Goal: Task Accomplishment & Management: Manage account settings

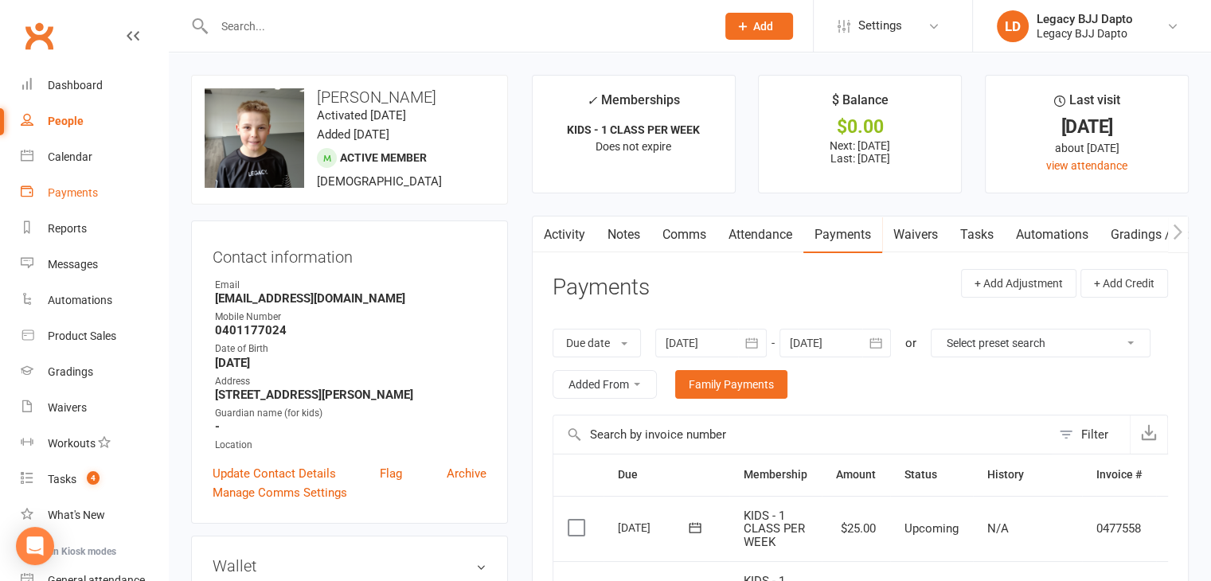
click at [93, 195] on div "Payments" at bounding box center [73, 192] width 50 height 13
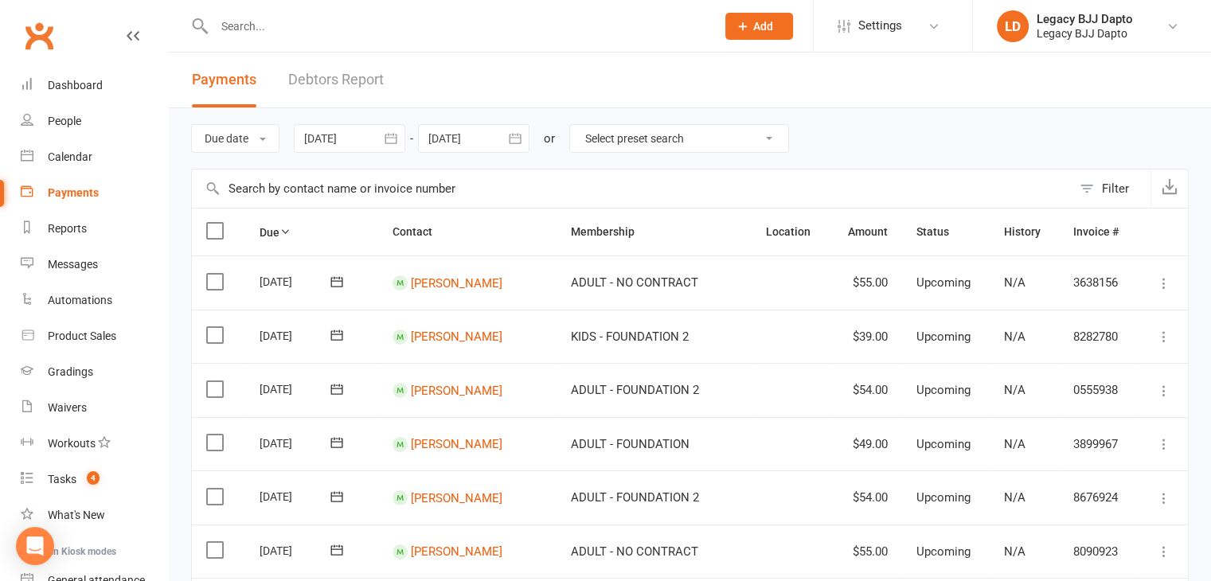
click at [315, 90] on link "Debtors Report" at bounding box center [336, 80] width 96 height 55
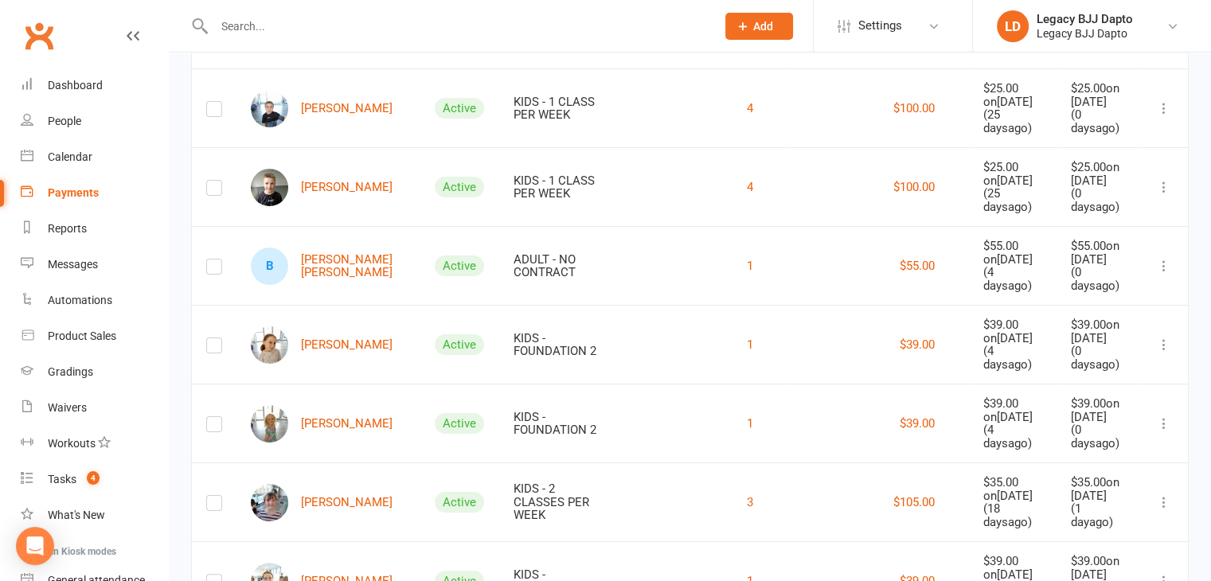
scroll to position [206, 0]
click at [336, 326] on link "[PERSON_NAME]" at bounding box center [322, 344] width 142 height 37
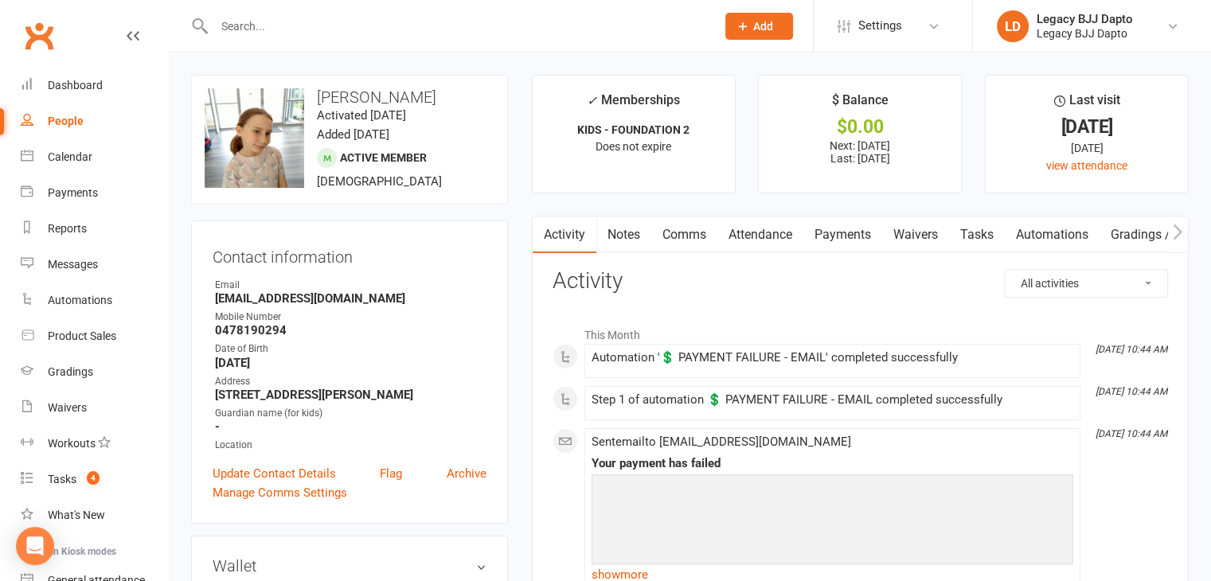
click at [773, 237] on link "Payments" at bounding box center [843, 235] width 79 height 37
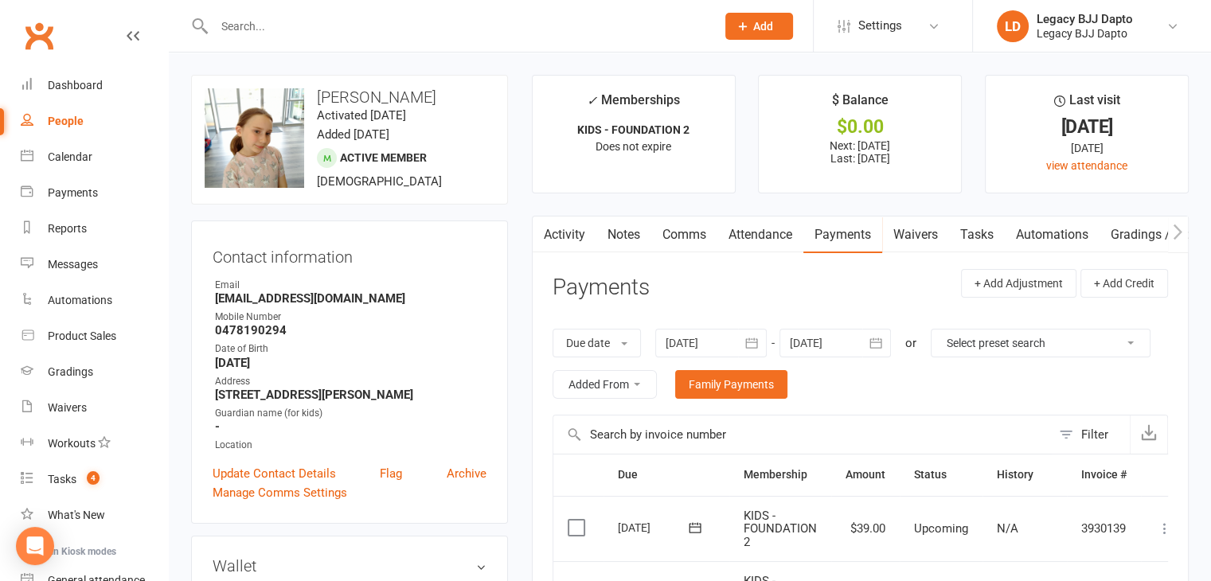
scroll to position [432, 0]
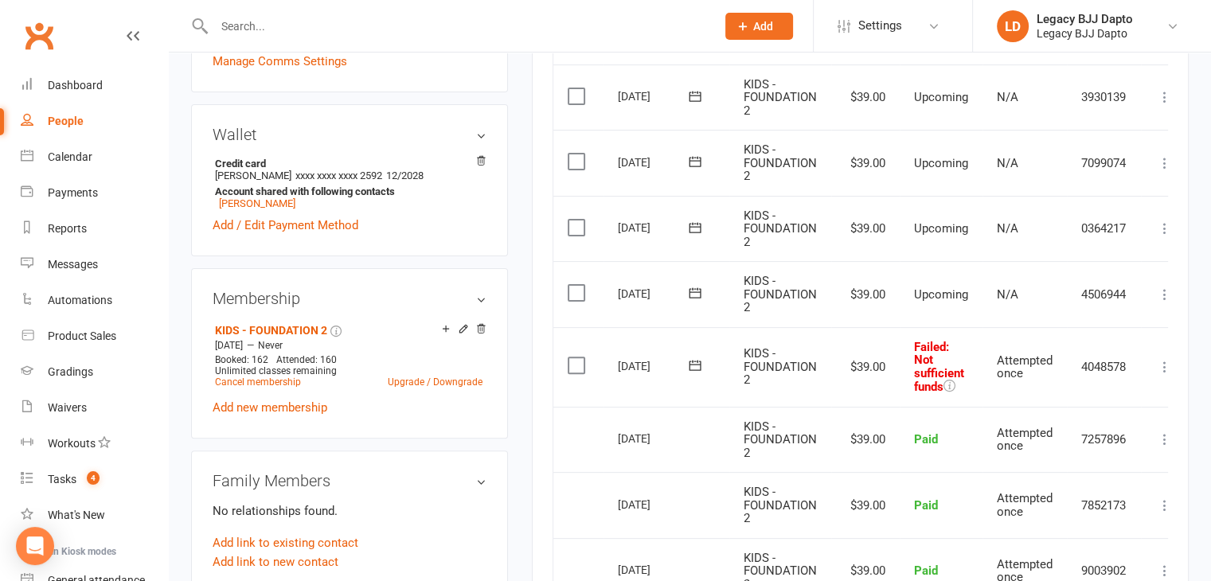
click at [773, 369] on div "Activity Notes Comms Attendance Payments Waivers Tasks Automations Gradings / P…" at bounding box center [860, 366] width 657 height 1164
click at [773, 367] on icon at bounding box center [1165, 367] width 16 height 16
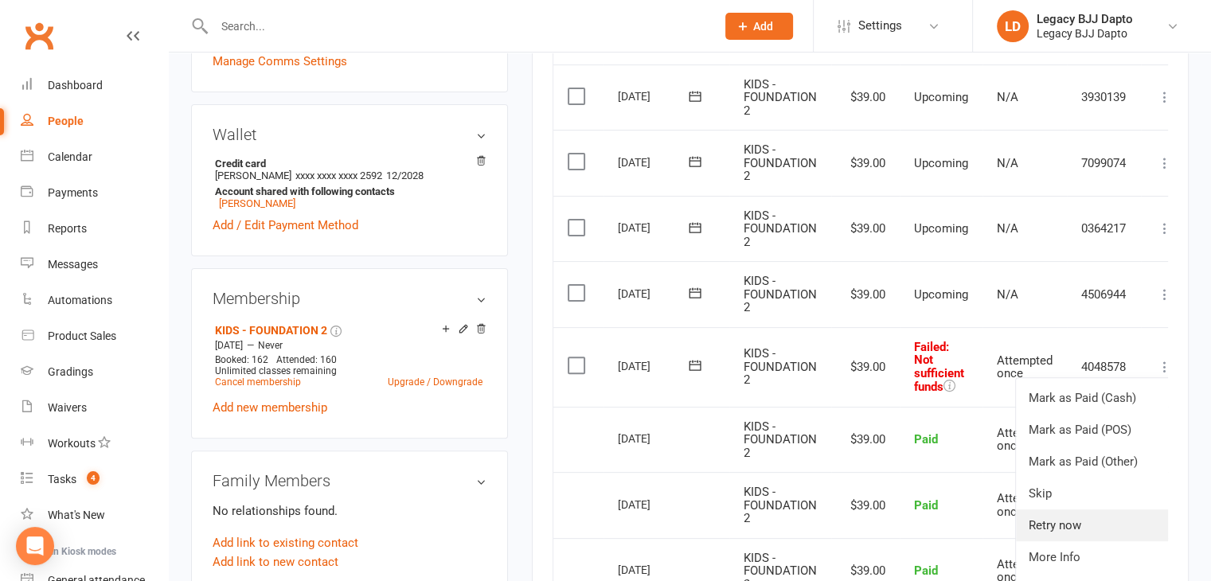
click at [773, 528] on link "Retry now" at bounding box center [1095, 526] width 158 height 32
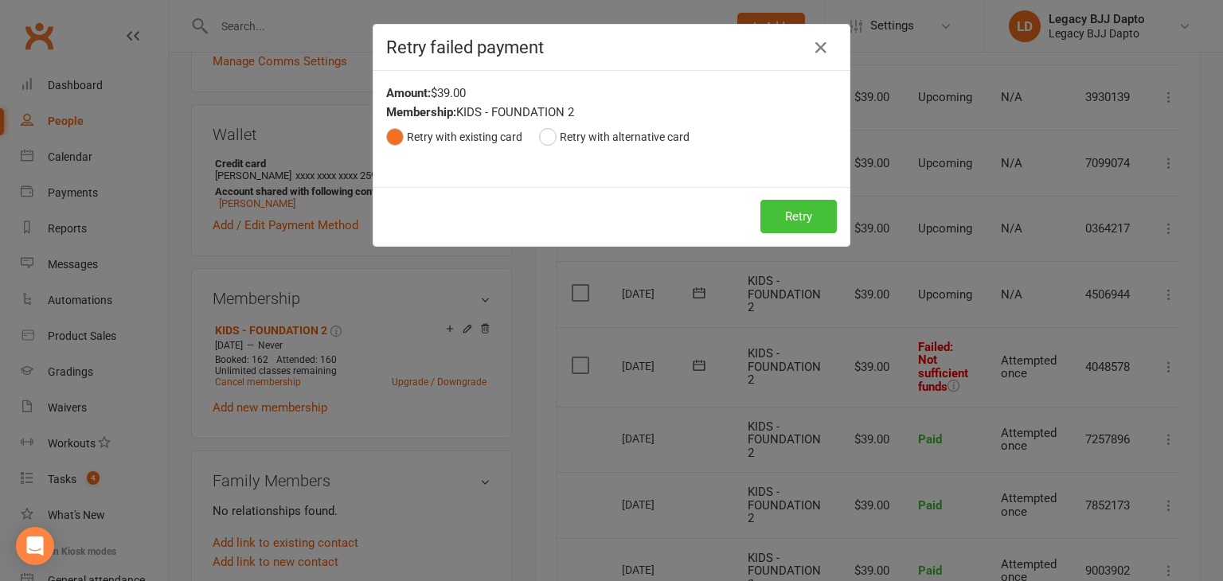
click at [771, 208] on button "Retry" at bounding box center [799, 216] width 76 height 33
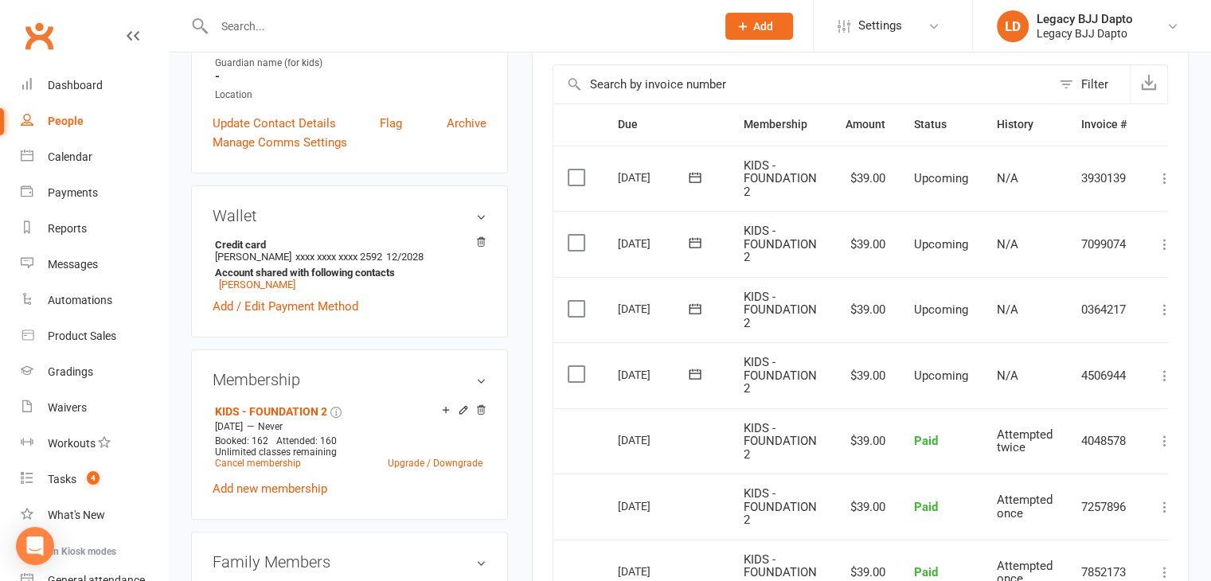
scroll to position [350, 0]
click at [271, 288] on link "[PERSON_NAME]" at bounding box center [257, 285] width 76 height 12
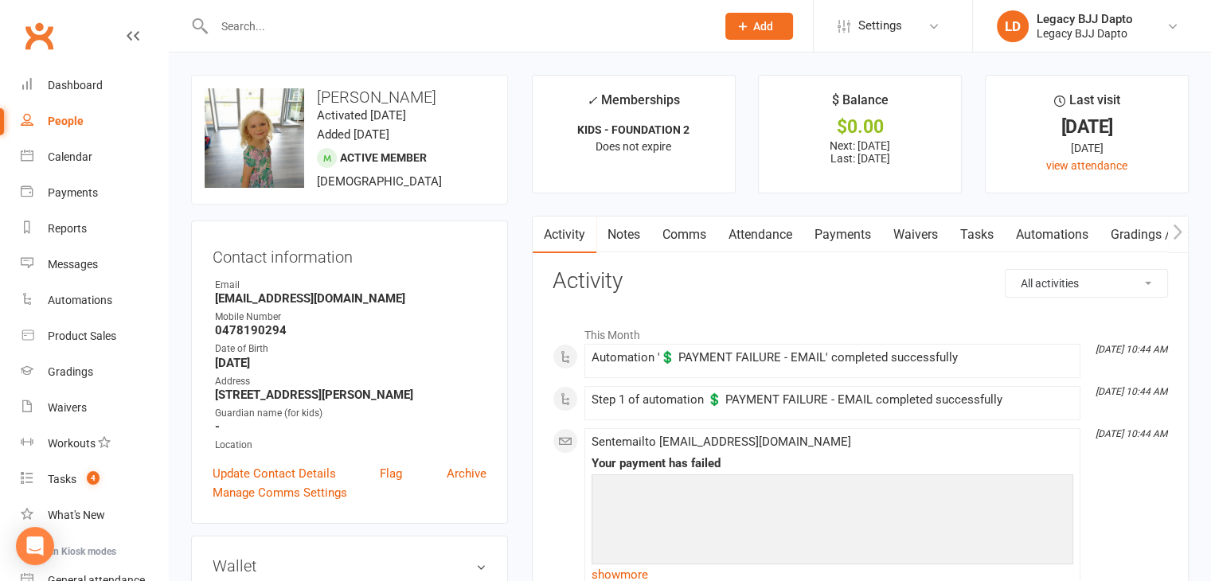
click at [773, 229] on link "Payments" at bounding box center [843, 235] width 79 height 37
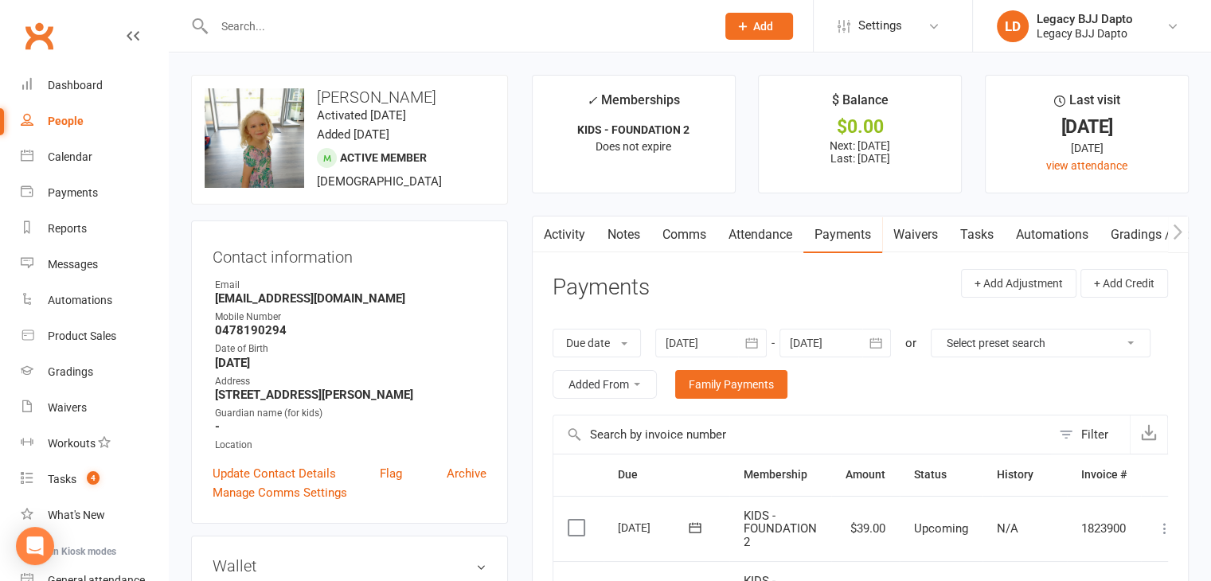
scroll to position [338, 0]
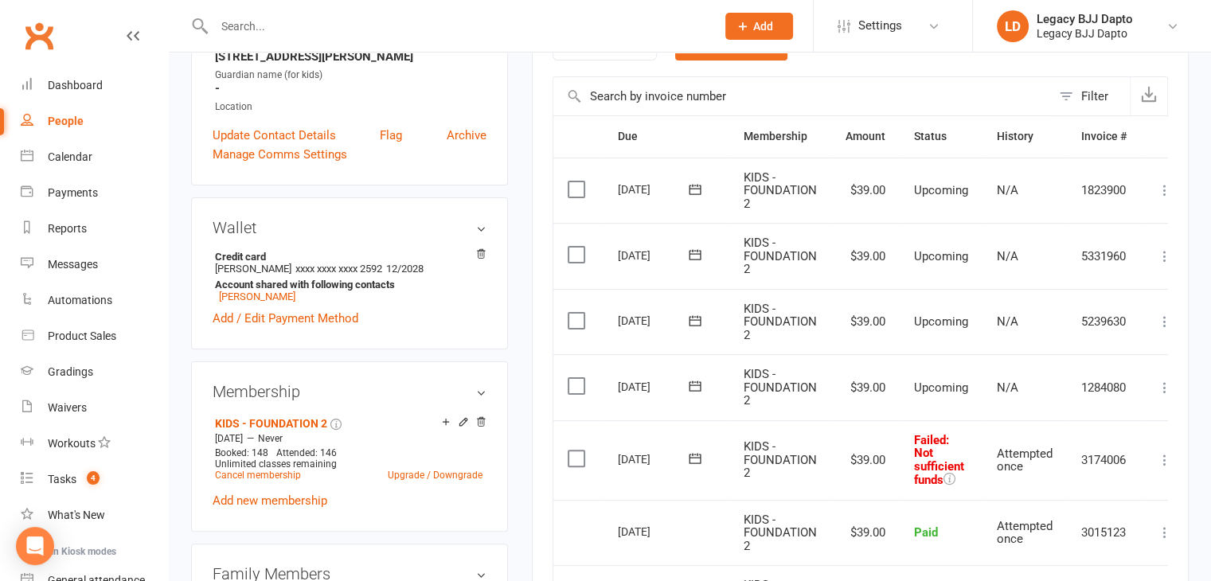
click at [773, 462] on div "Activity Notes Comms Attendance Payments Waivers Tasks Automations Gradings / P…" at bounding box center [860, 459] width 657 height 1164
drag, startPoint x: 1163, startPoint y: 462, endPoint x: 1135, endPoint y: 491, distance: 40.6
click at [773, 491] on td "3174006" at bounding box center [1104, 461] width 74 height 80
click at [773, 458] on icon at bounding box center [1165, 460] width 16 height 16
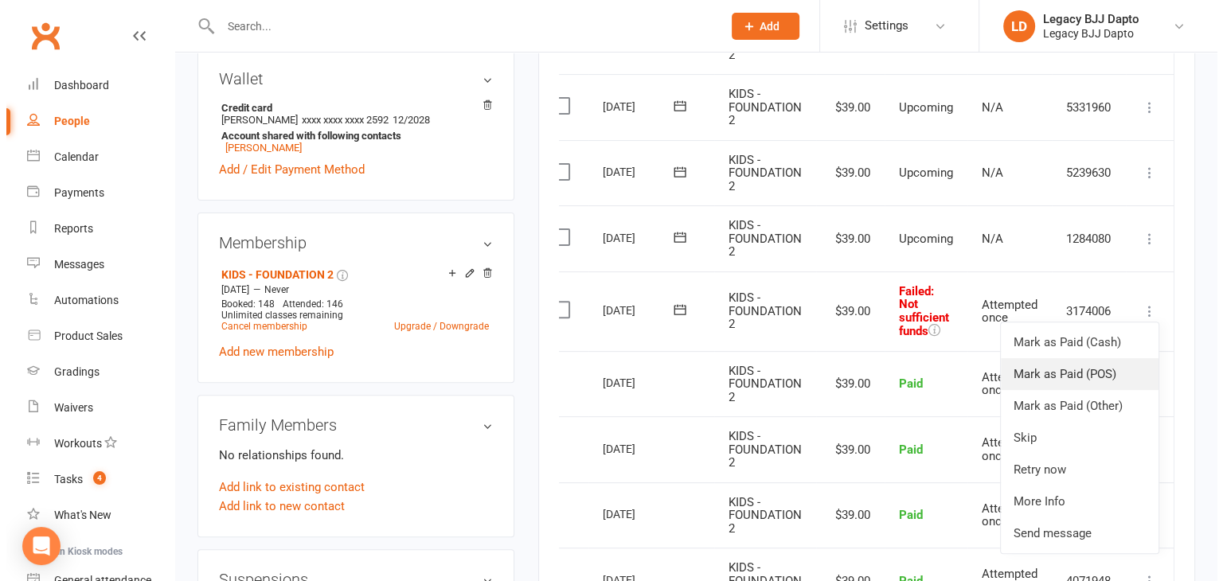
scroll to position [490, 0]
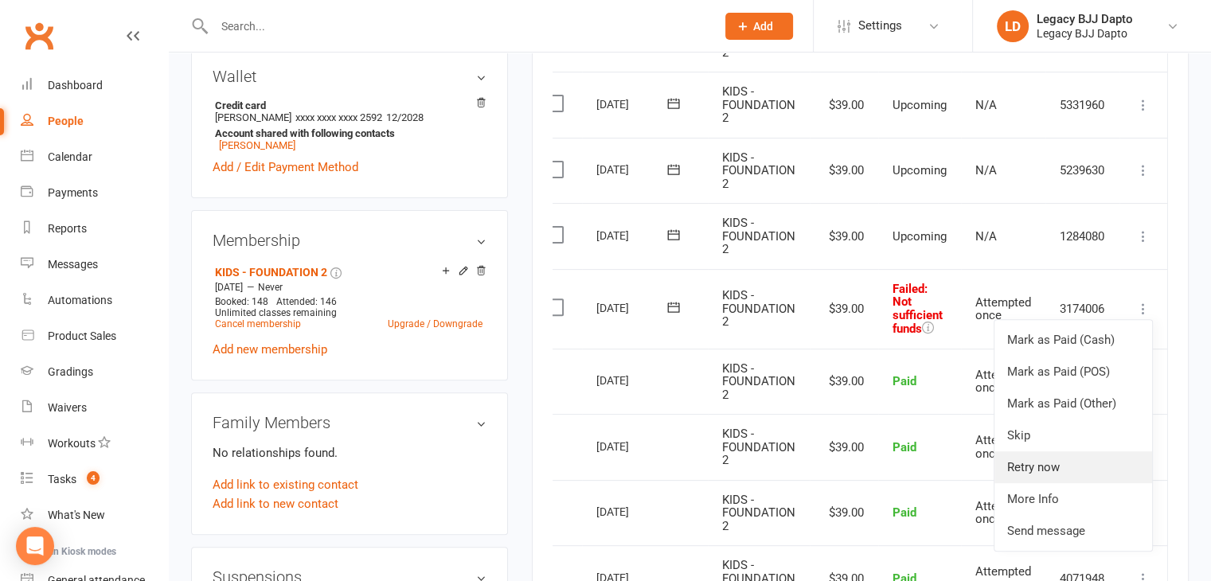
click at [773, 452] on link "Retry now" at bounding box center [1074, 468] width 158 height 32
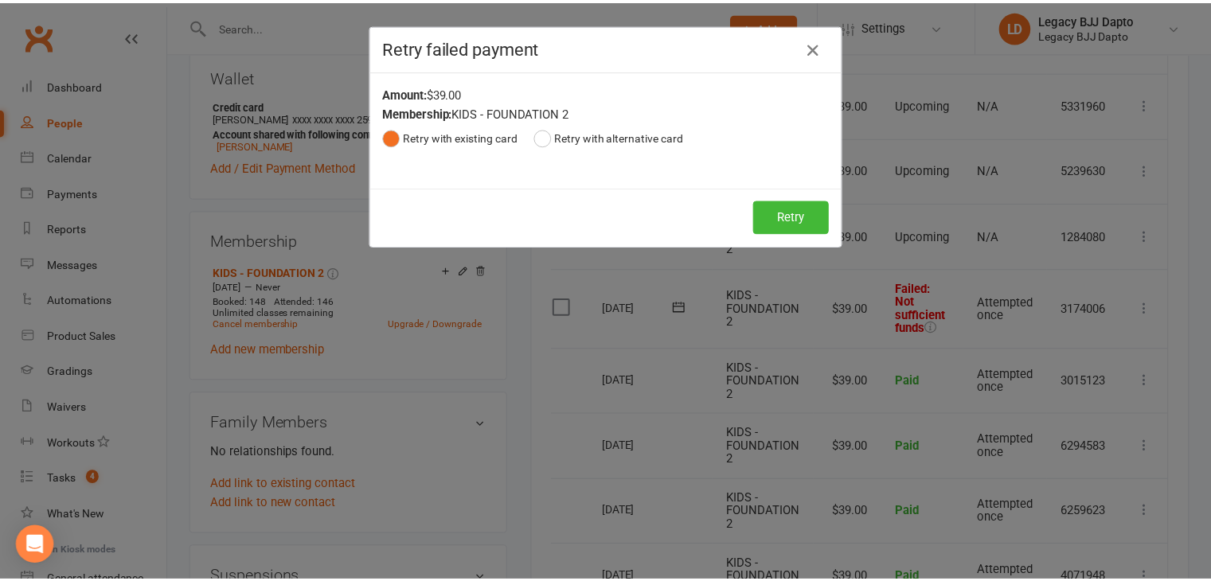
scroll to position [0, 13]
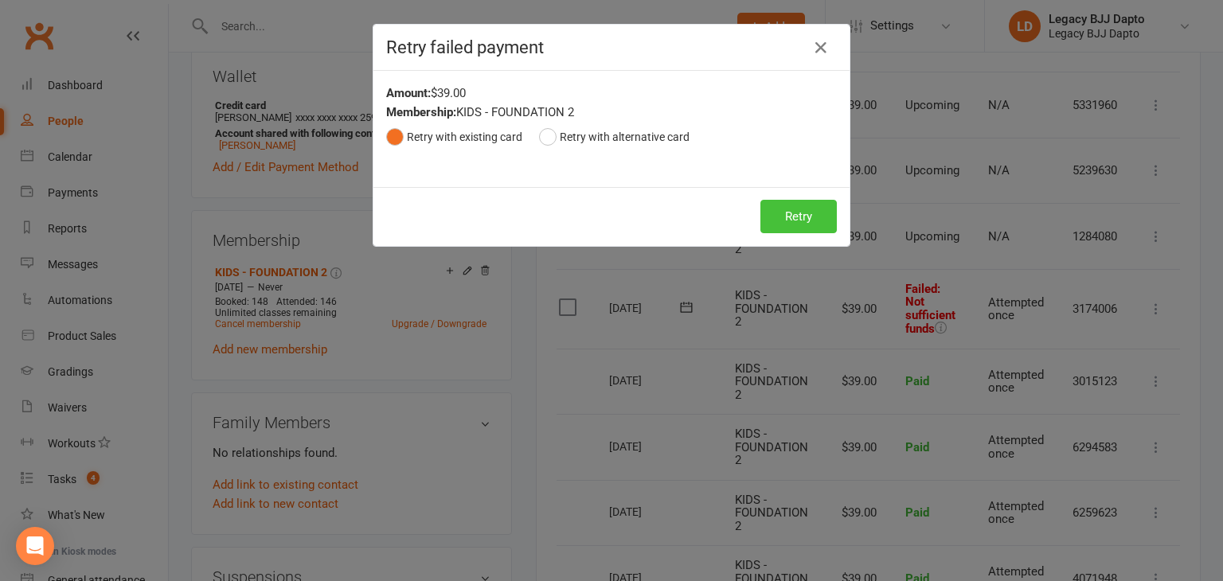
click at [773, 211] on button "Retry" at bounding box center [799, 216] width 76 height 33
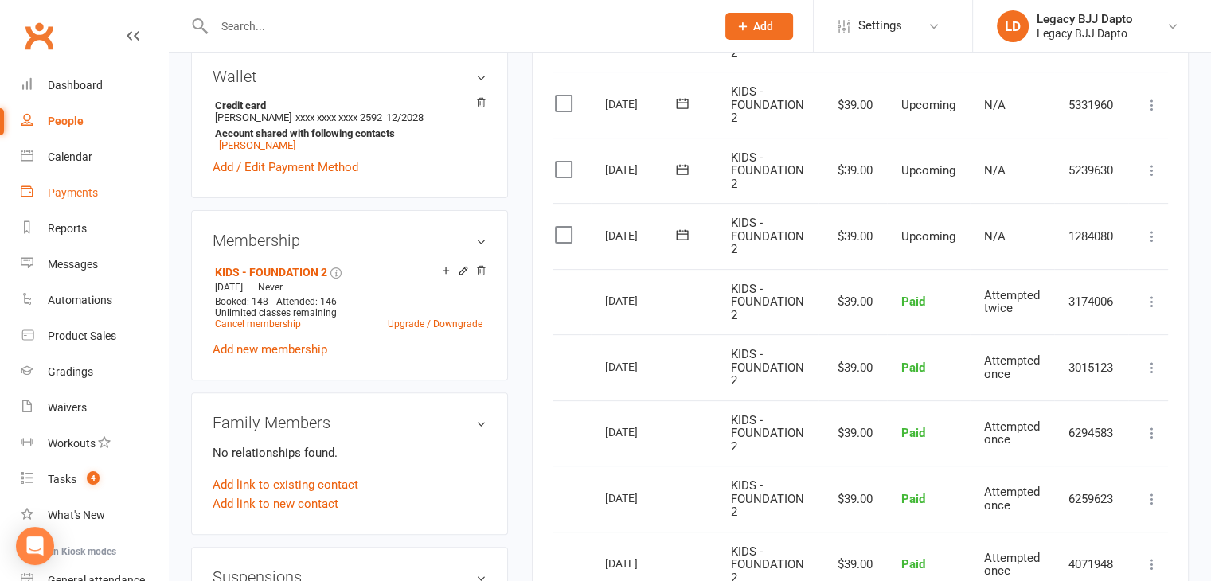
click at [61, 188] on div "Payments" at bounding box center [73, 192] width 50 height 13
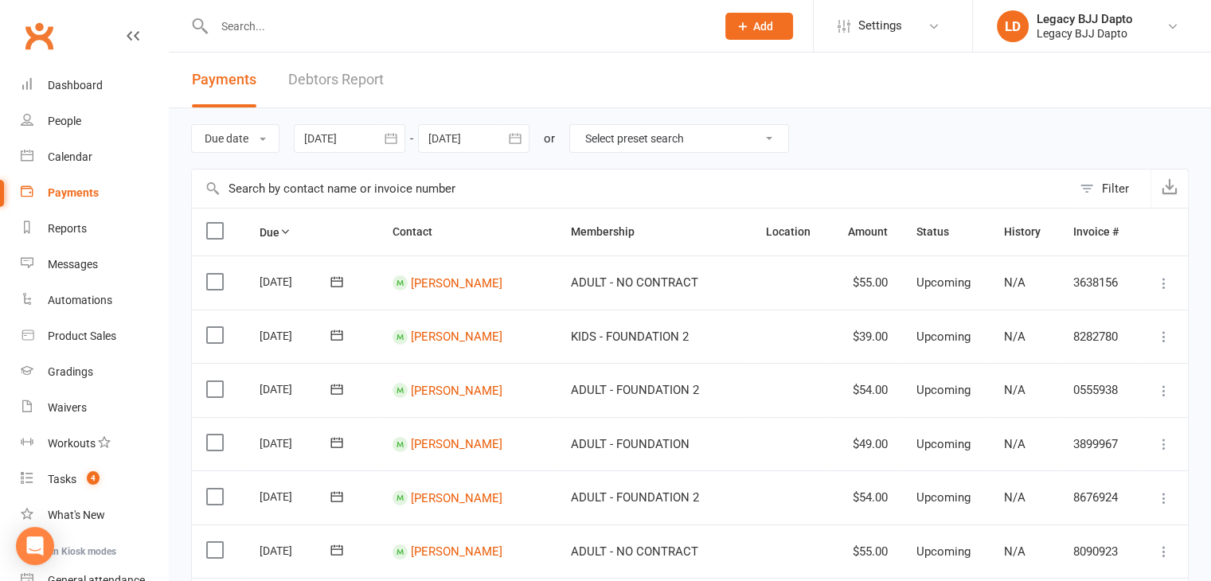
click at [329, 54] on link "Debtors Report" at bounding box center [336, 80] width 96 height 55
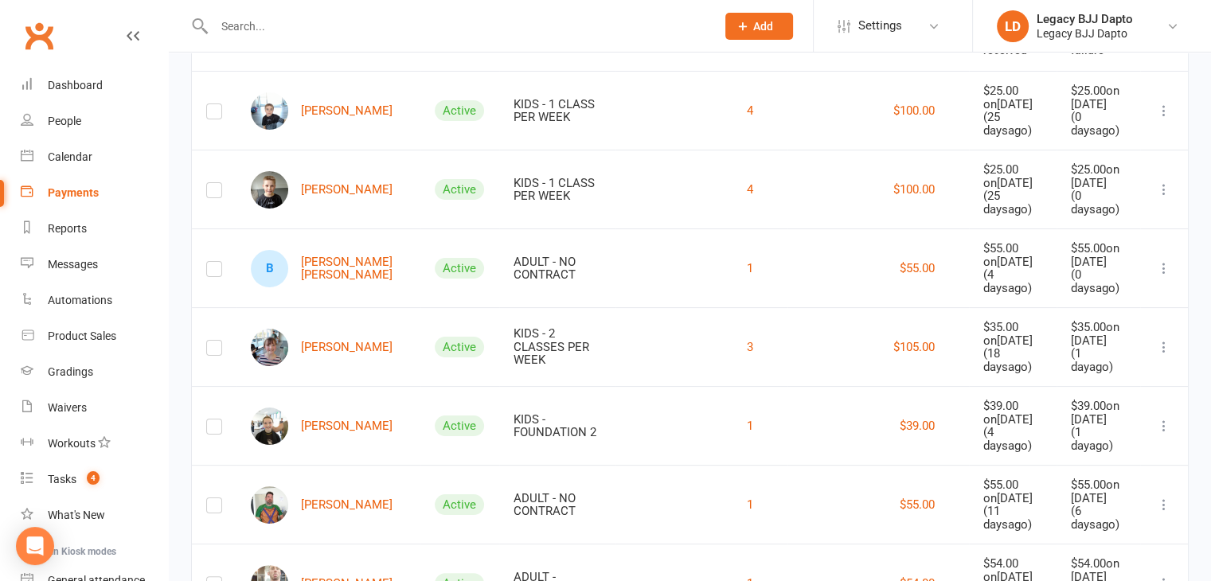
scroll to position [250, 0]
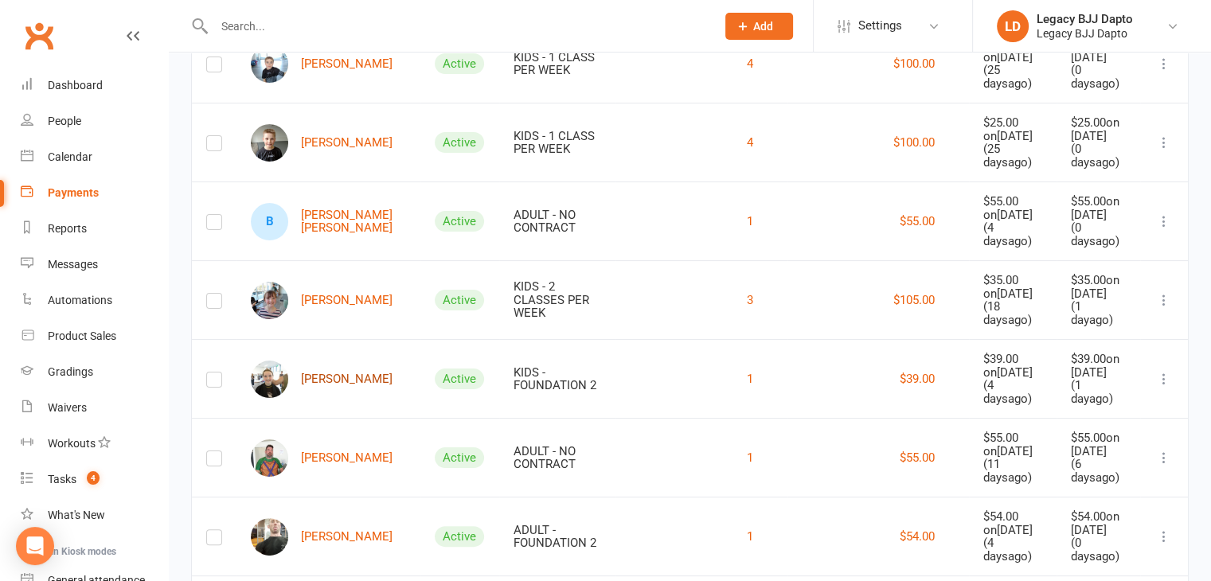
click at [331, 361] on link "[PERSON_NAME]" at bounding box center [322, 379] width 142 height 37
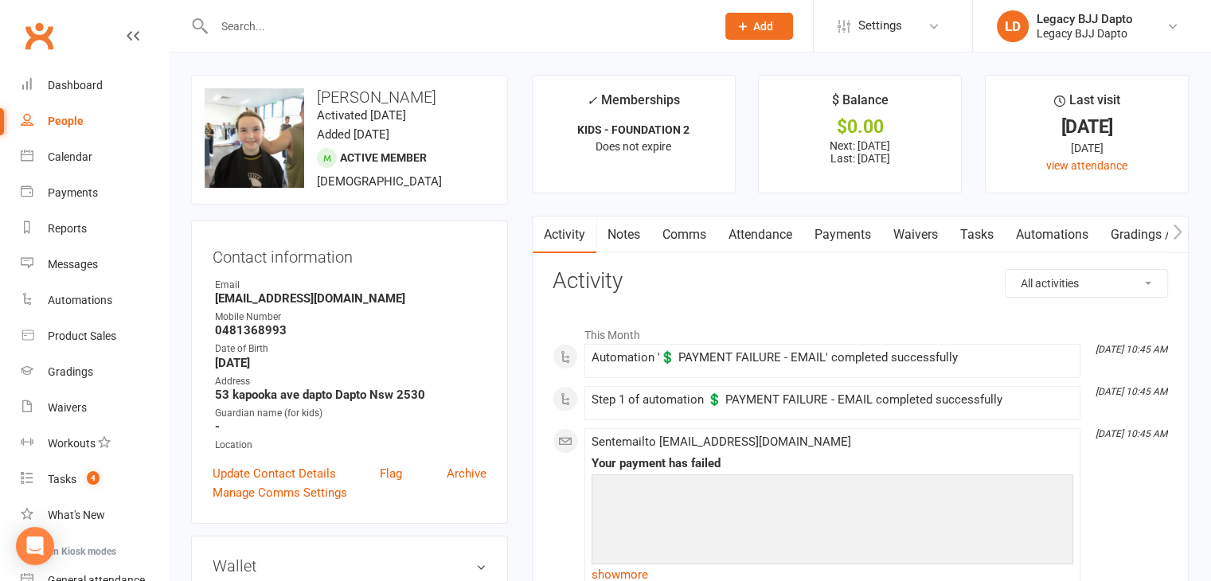
click at [773, 232] on link "Payments" at bounding box center [843, 235] width 79 height 37
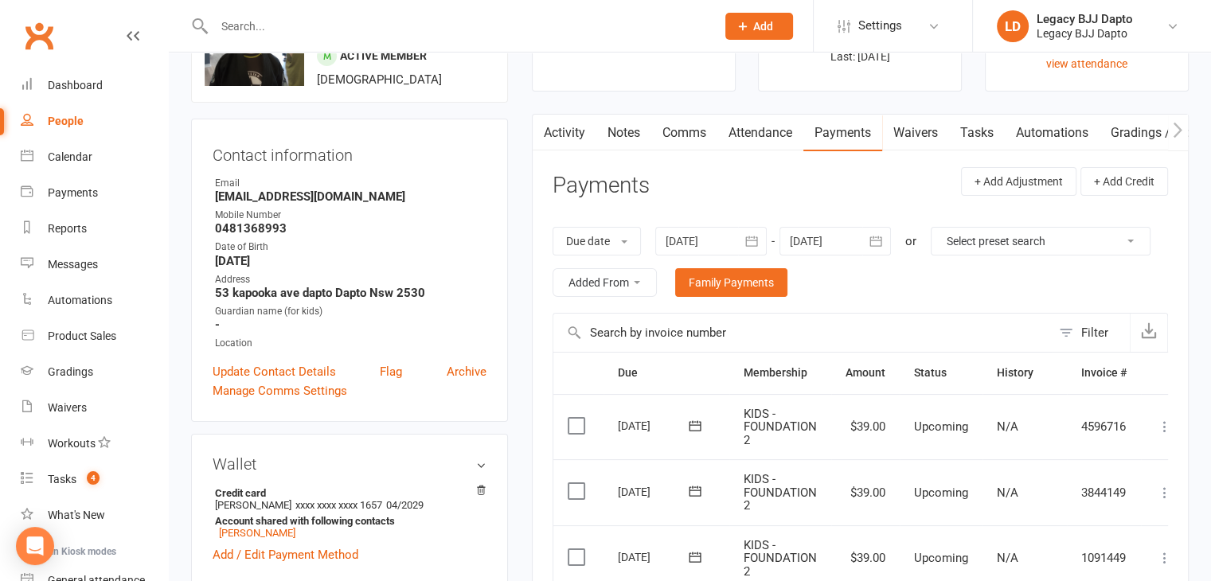
scroll to position [102, 0]
click at [72, 195] on div "Payments" at bounding box center [73, 192] width 50 height 13
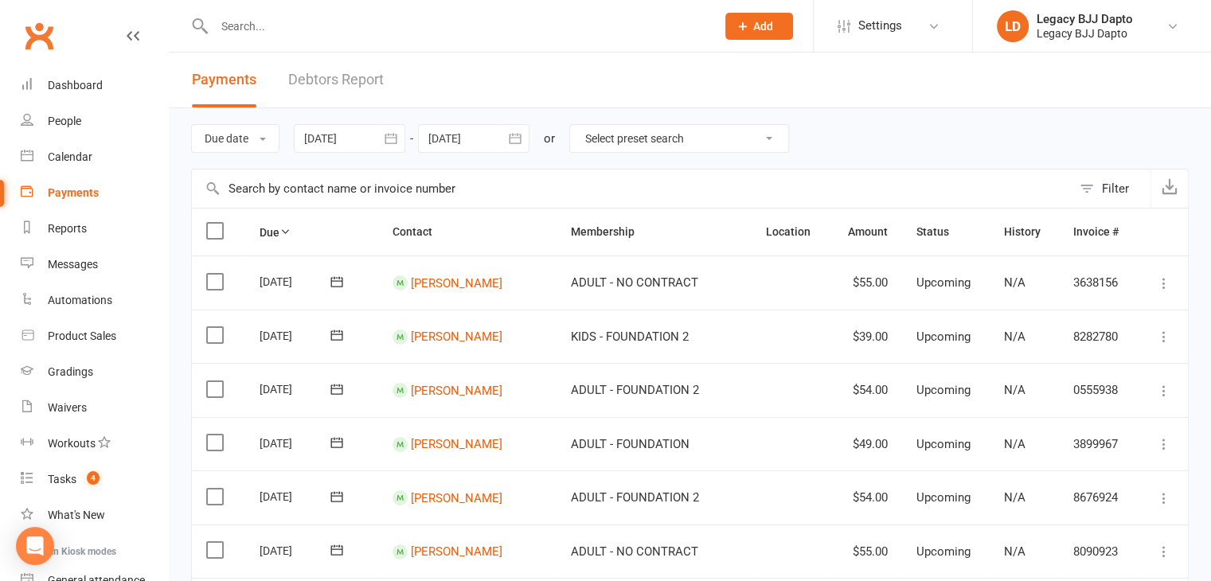
click at [349, 75] on link "Debtors Report" at bounding box center [336, 80] width 96 height 55
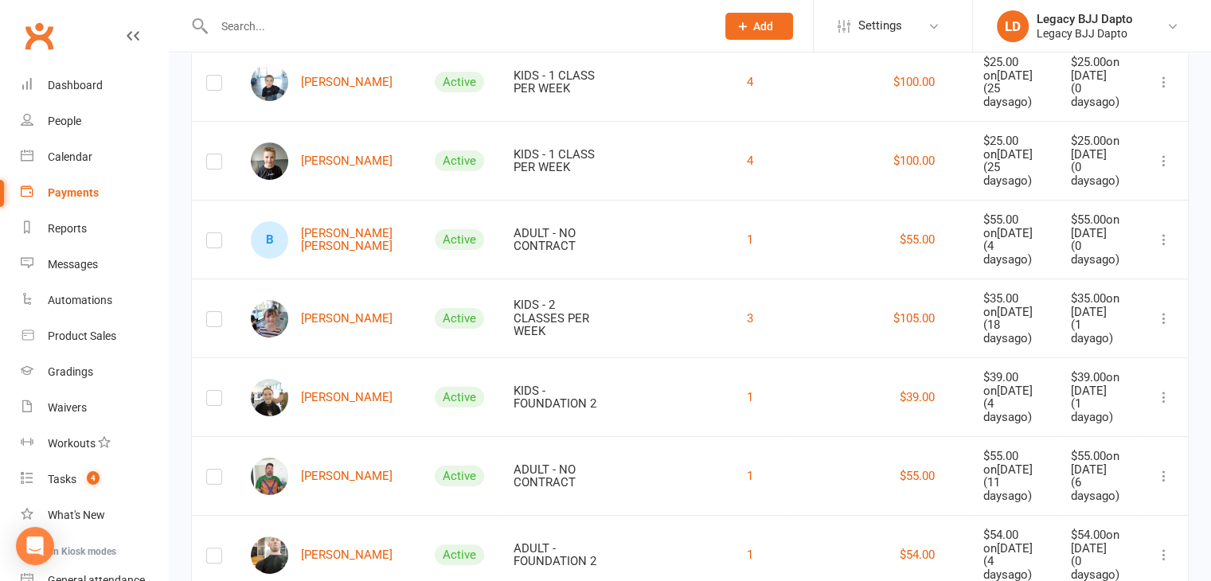
scroll to position [233, 0]
click at [313, 457] on link "[PERSON_NAME]" at bounding box center [322, 475] width 142 height 37
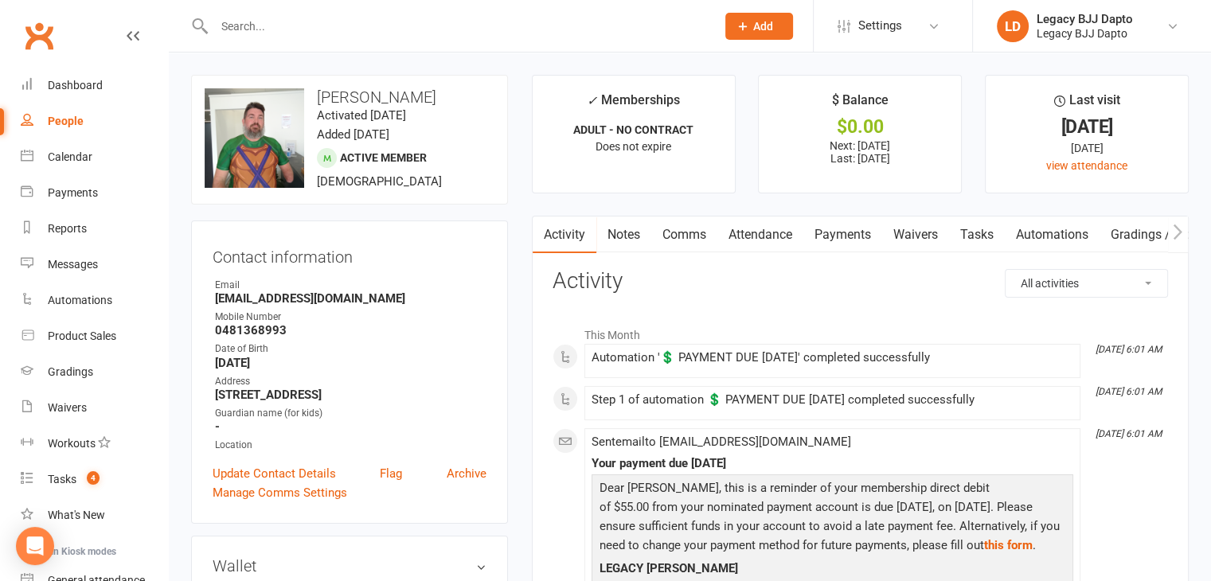
click at [773, 243] on link "Payments" at bounding box center [843, 235] width 79 height 37
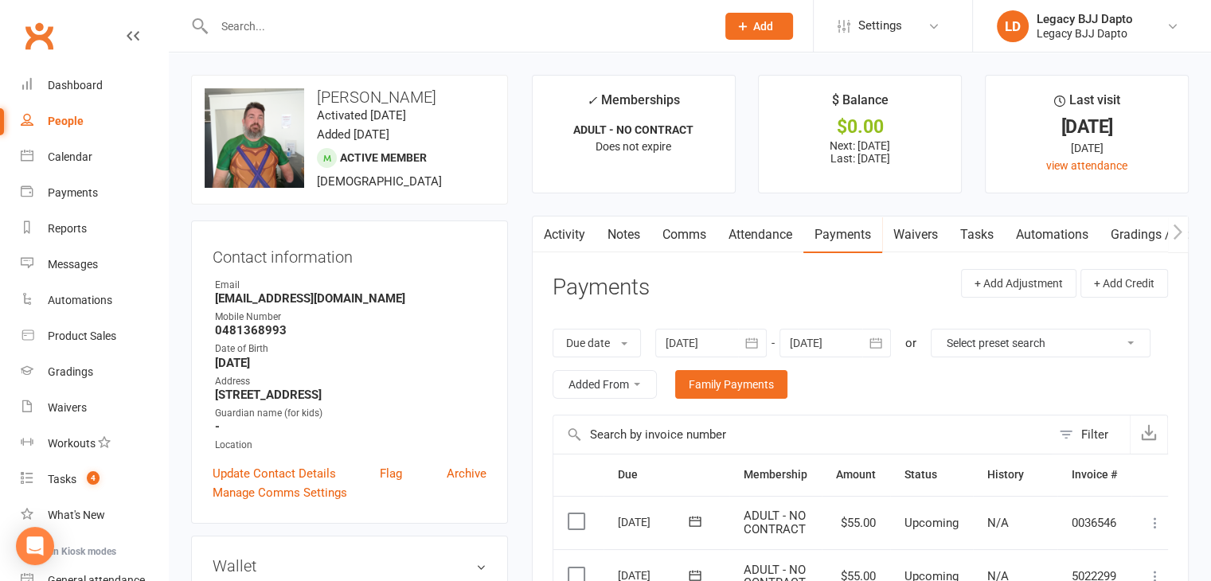
scroll to position [452, 0]
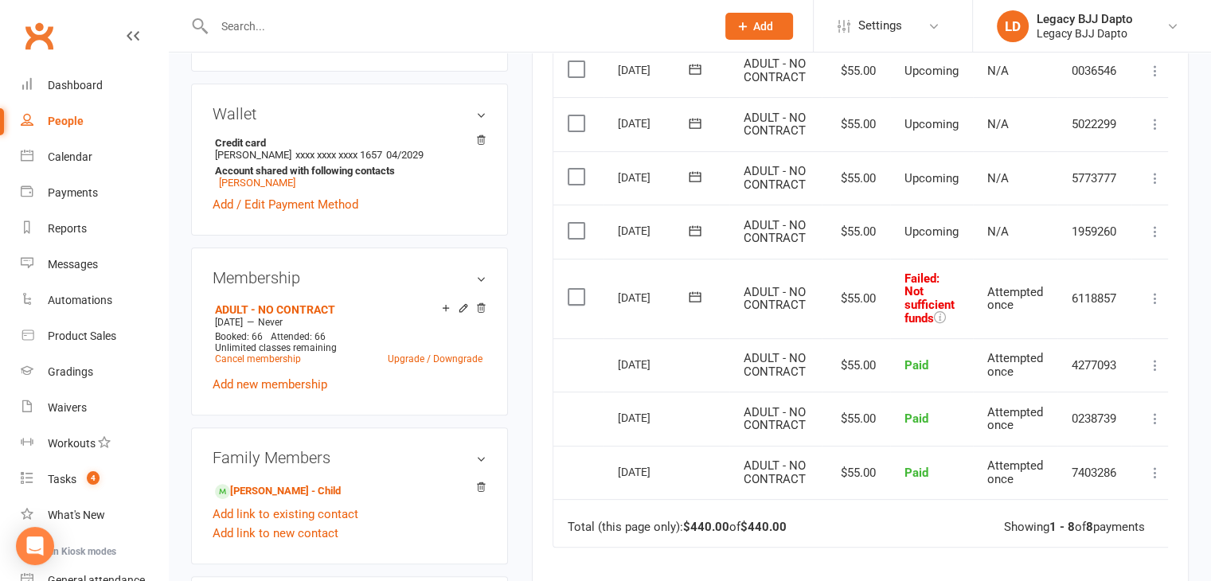
click at [773, 293] on icon at bounding box center [1156, 299] width 16 height 16
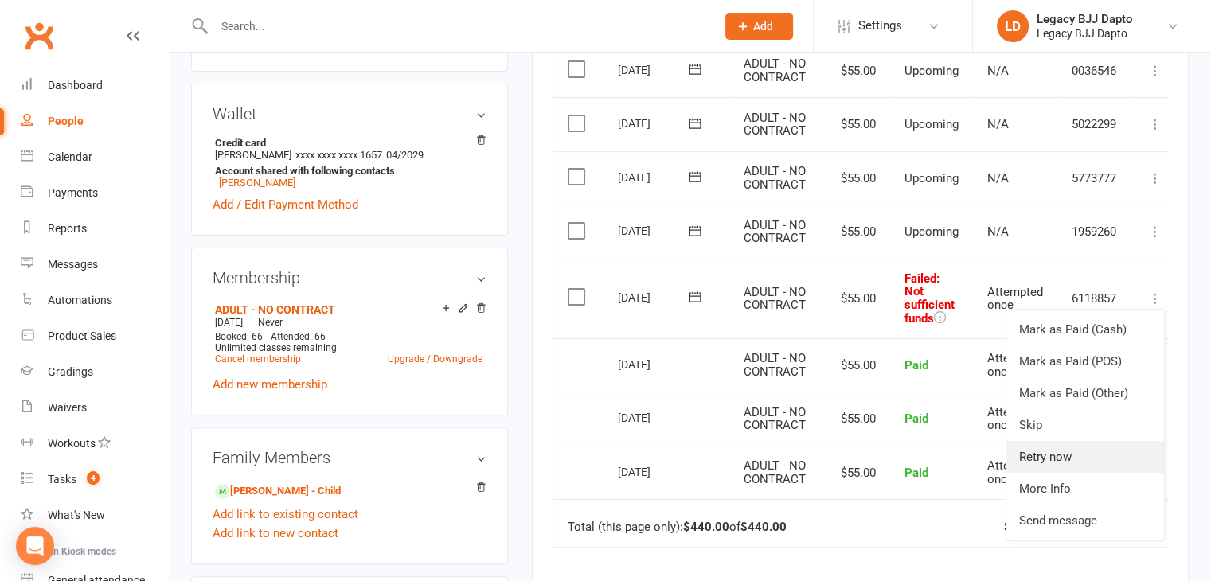
click at [773, 457] on link "Retry now" at bounding box center [1086, 457] width 158 height 32
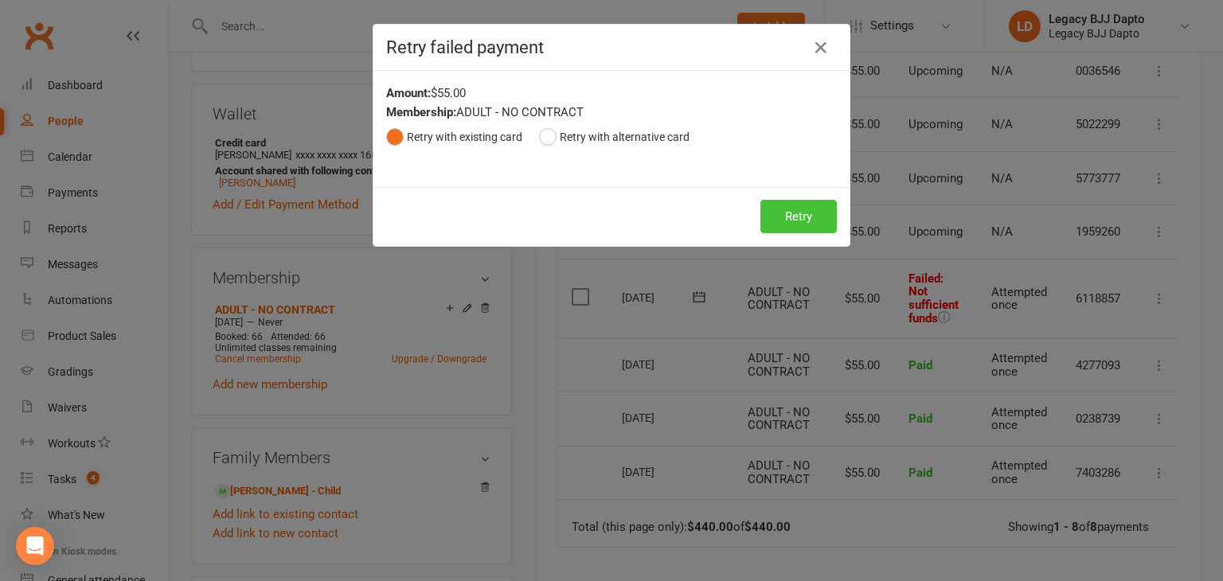
click at [773, 221] on button "Retry" at bounding box center [799, 216] width 76 height 33
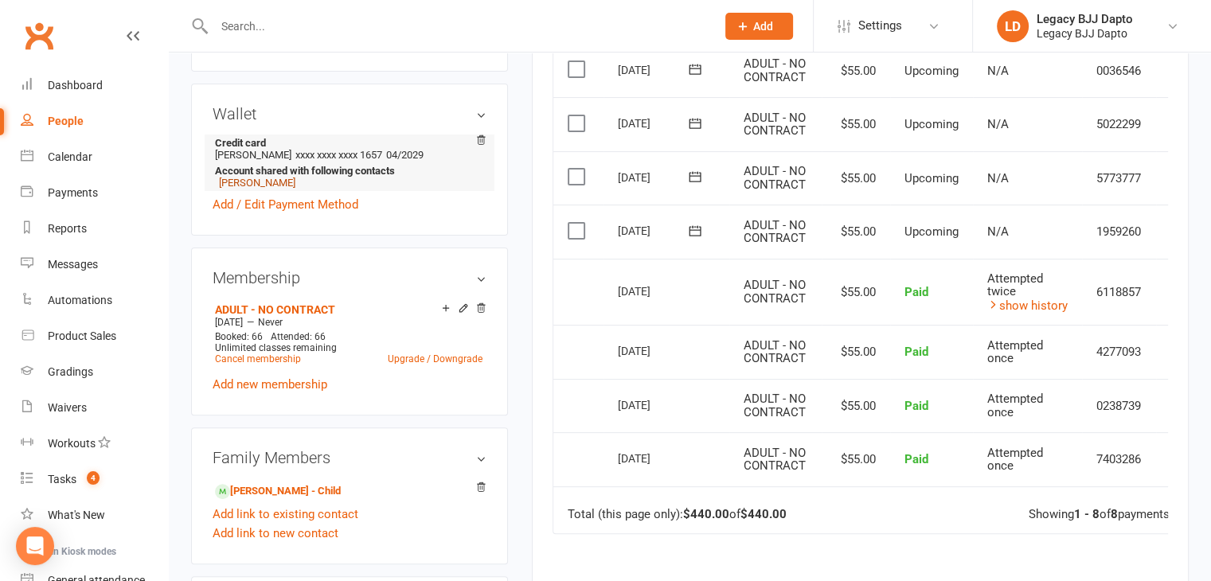
click at [244, 182] on link "[PERSON_NAME]" at bounding box center [257, 183] width 76 height 12
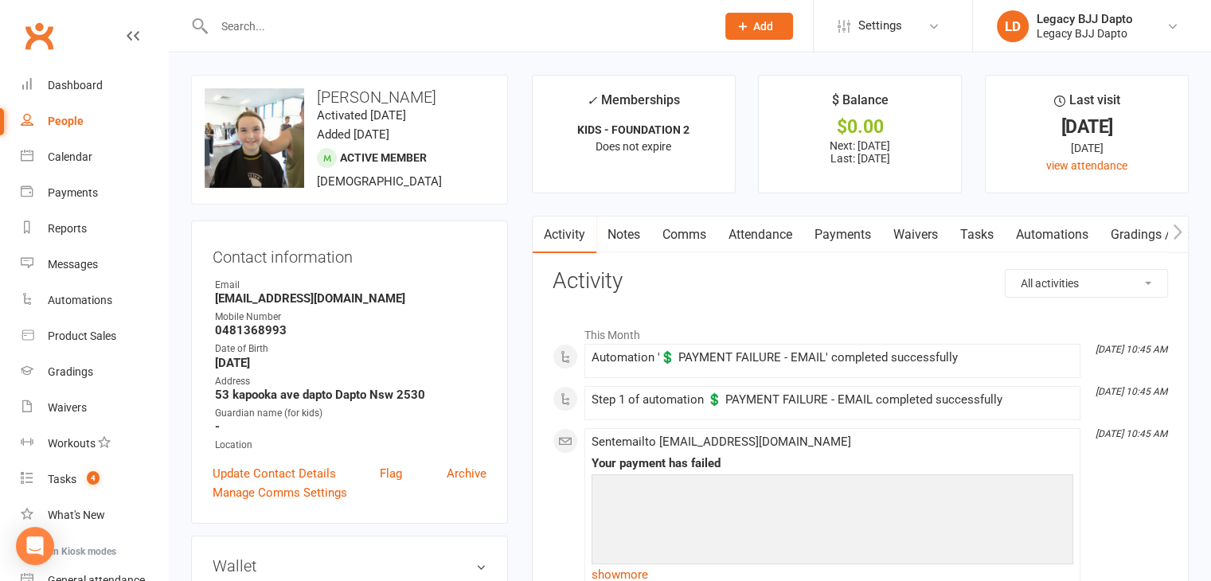
click at [773, 225] on link "Payments" at bounding box center [843, 235] width 79 height 37
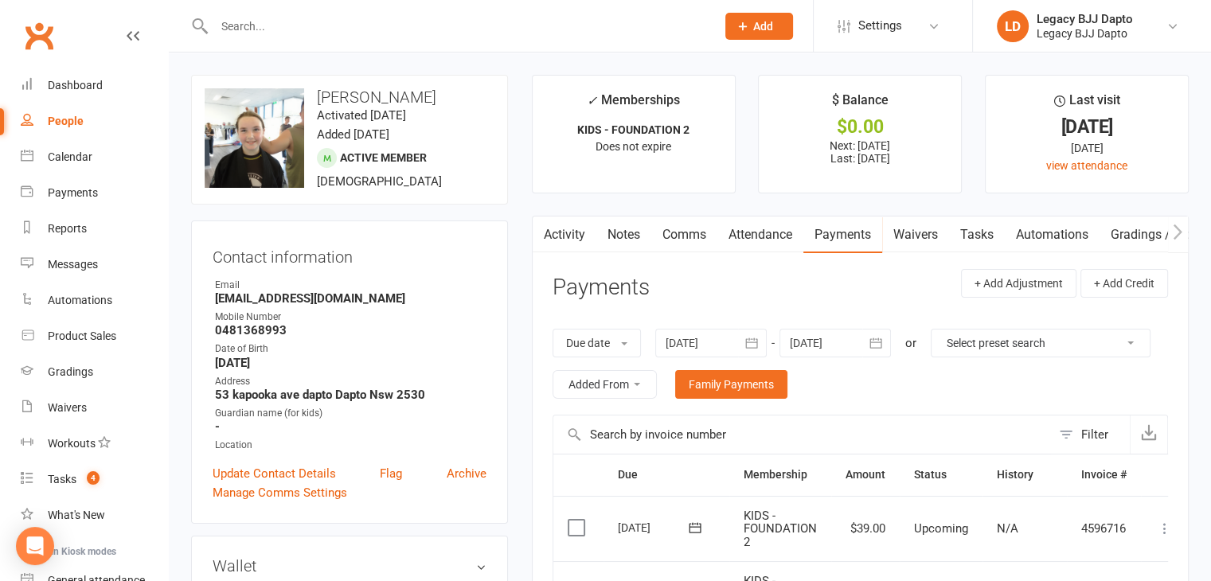
scroll to position [357, 0]
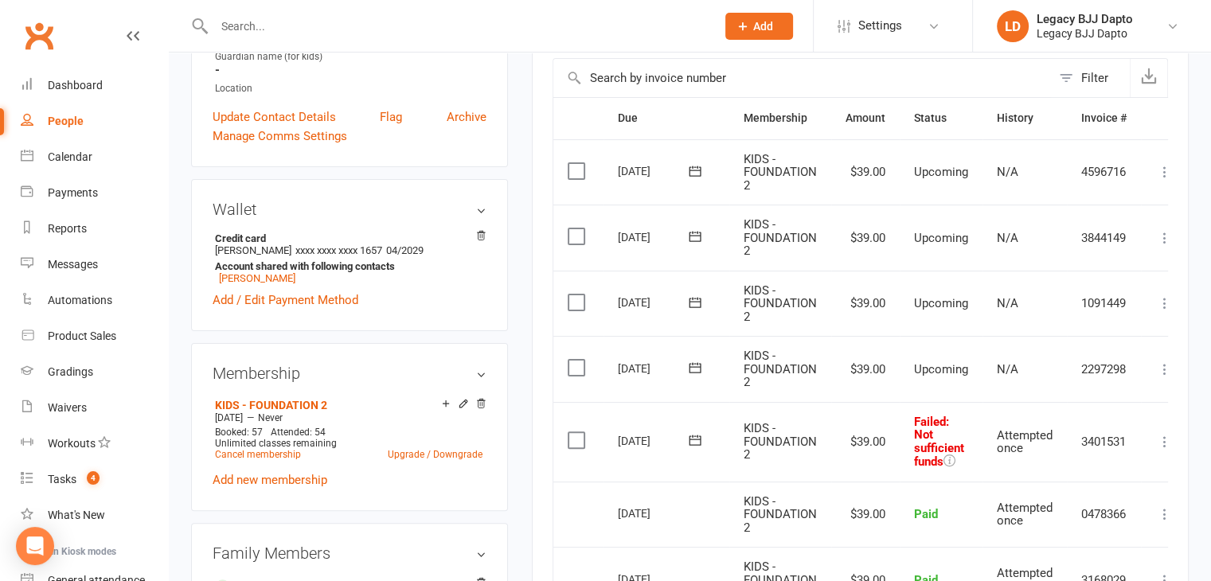
click at [773, 435] on icon at bounding box center [1165, 442] width 16 height 16
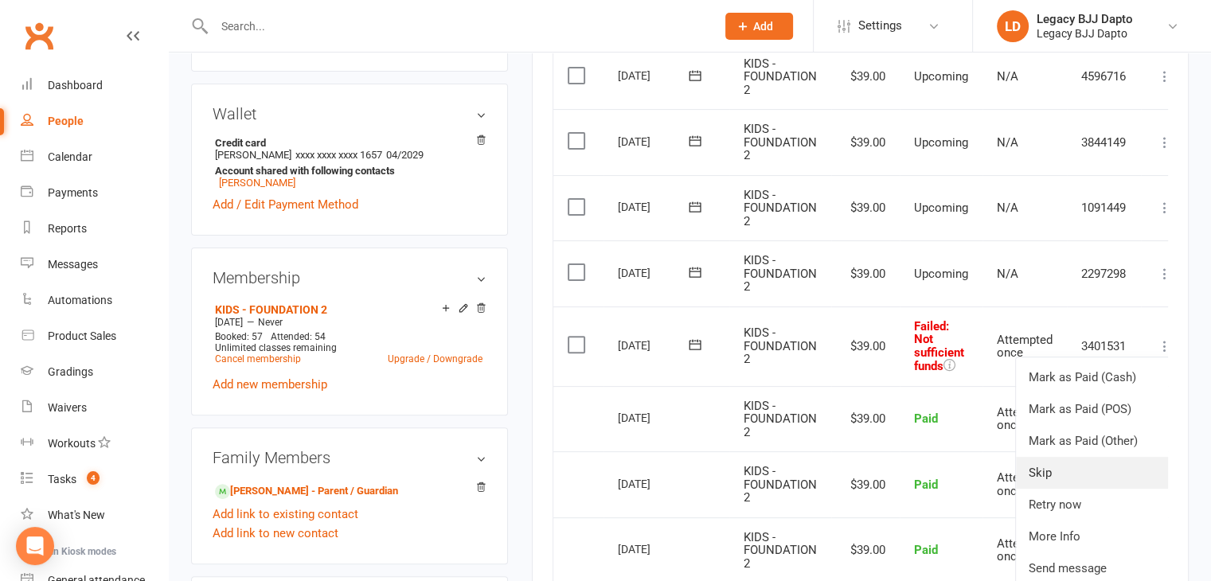
scroll to position [459, 0]
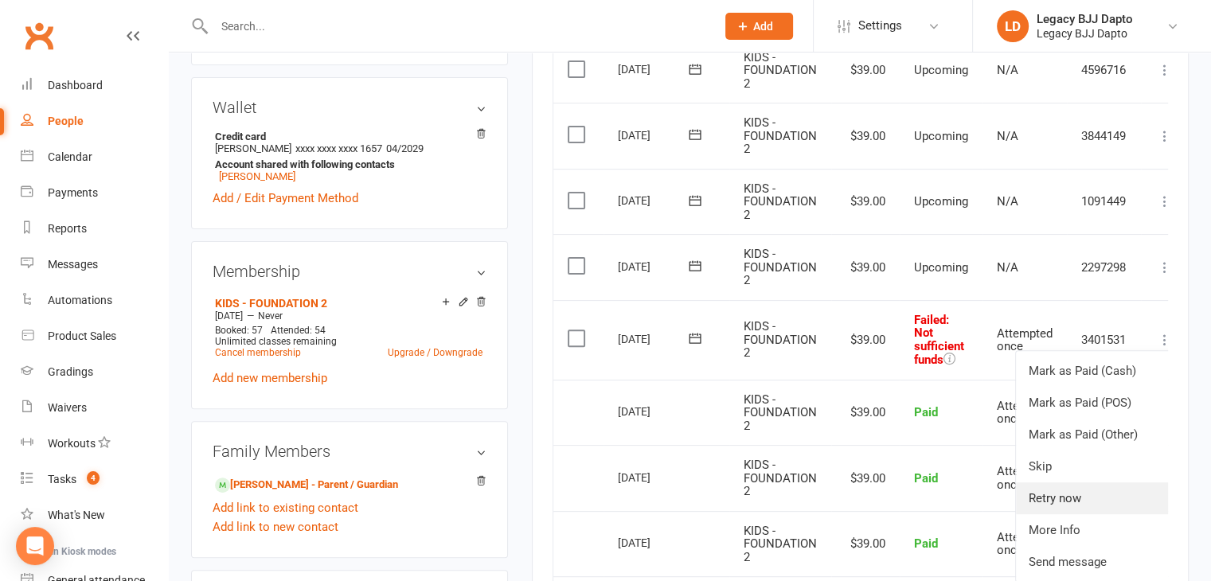
click at [773, 501] on link "Retry now" at bounding box center [1095, 499] width 158 height 32
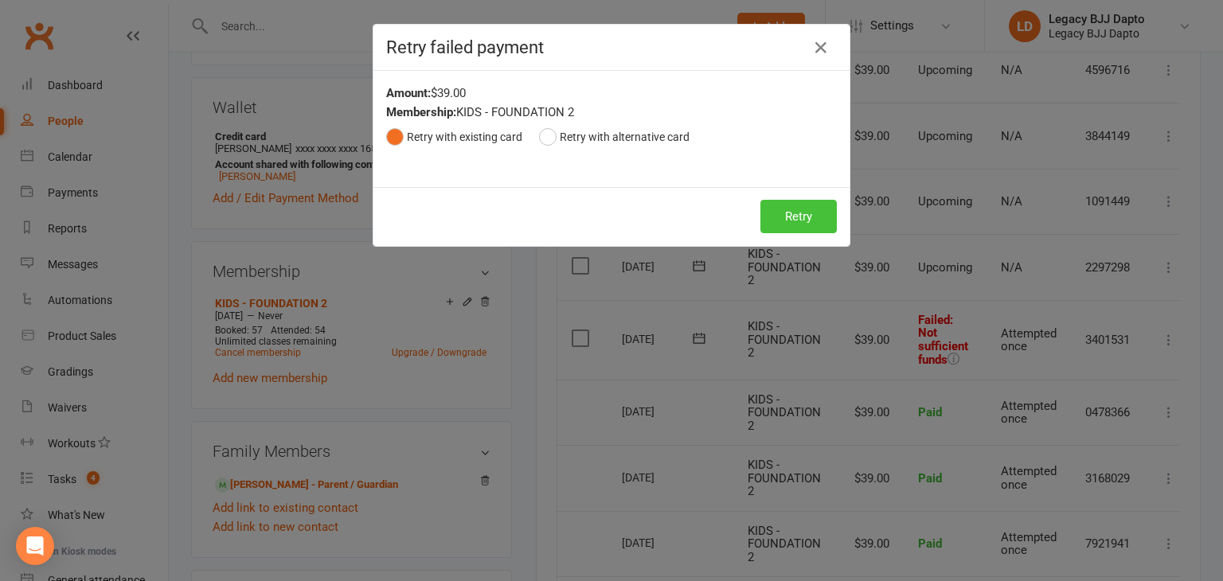
click at [765, 221] on button "Retry" at bounding box center [799, 216] width 76 height 33
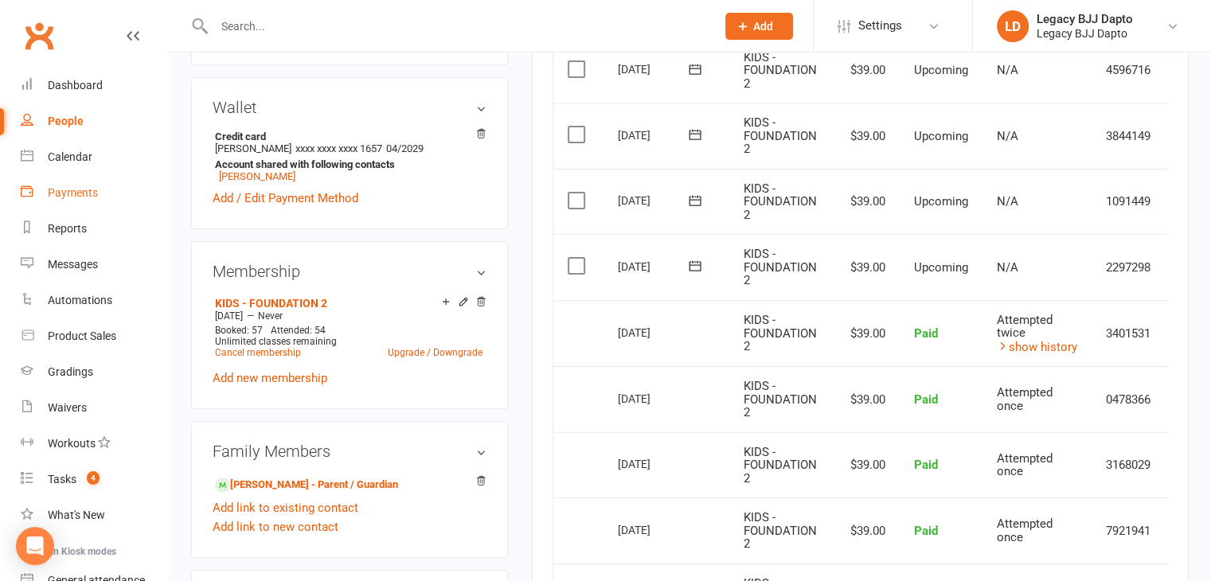
click at [99, 198] on link "Payments" at bounding box center [94, 193] width 147 height 36
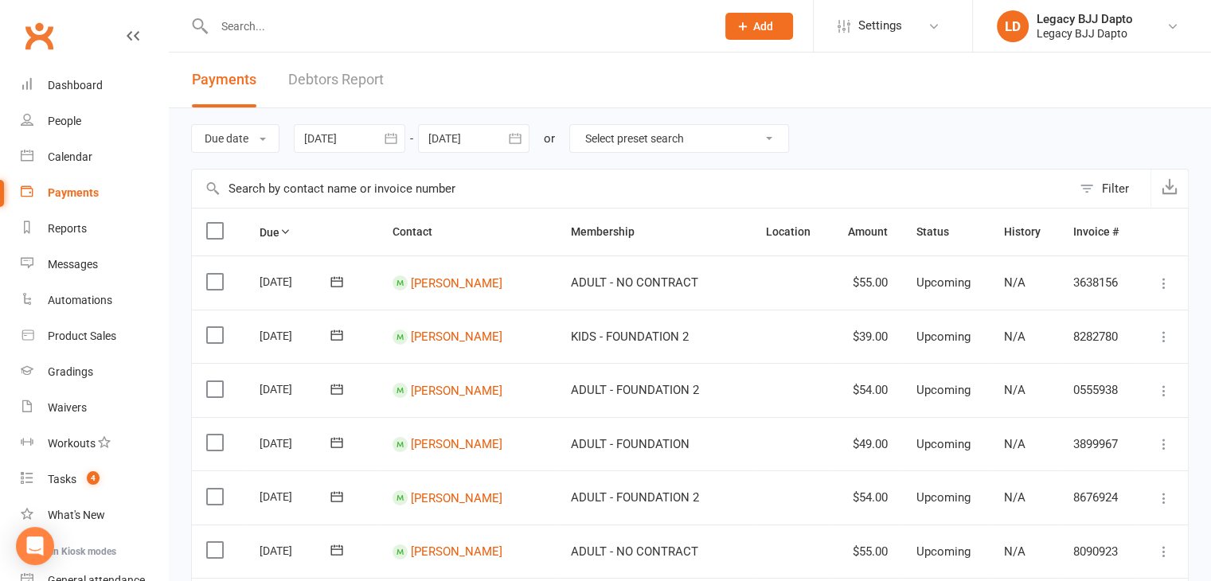
click at [354, 80] on link "Debtors Report" at bounding box center [336, 80] width 96 height 55
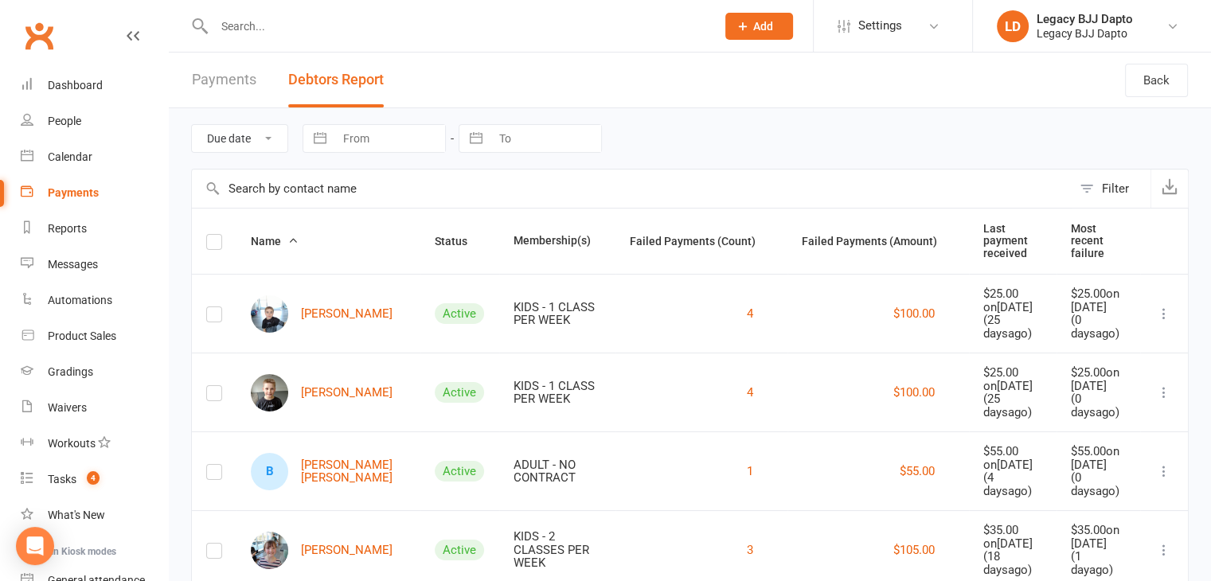
scroll to position [119, 0]
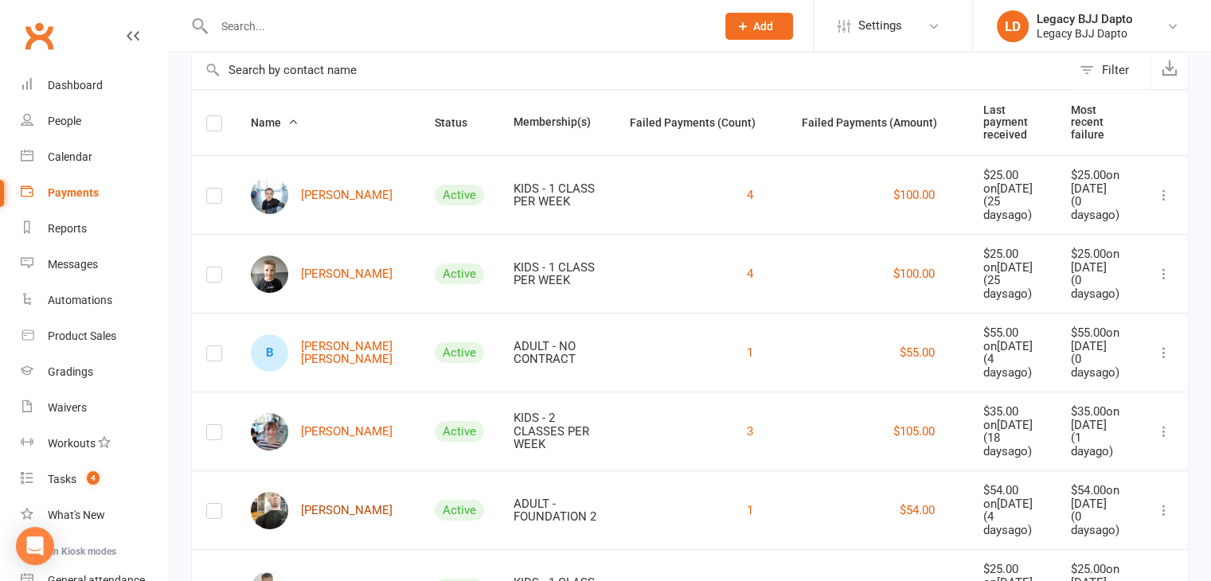
click at [326, 492] on link "[PERSON_NAME]" at bounding box center [322, 510] width 142 height 37
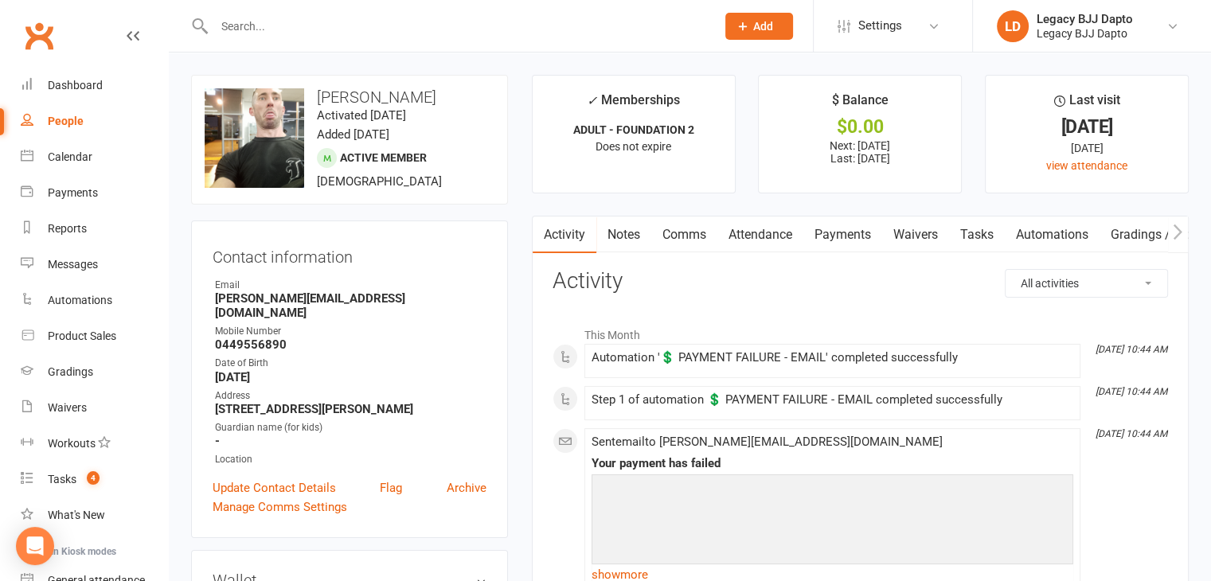
click at [773, 241] on link "Payments" at bounding box center [843, 235] width 79 height 37
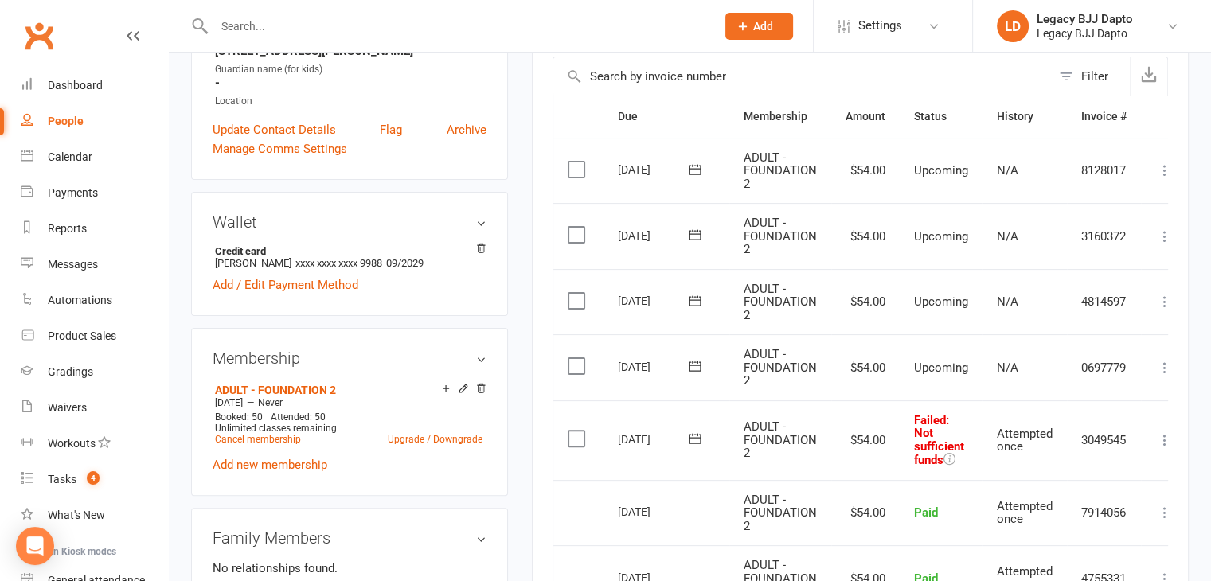
scroll to position [359, 0]
click at [96, 197] on div "Payments" at bounding box center [73, 192] width 50 height 13
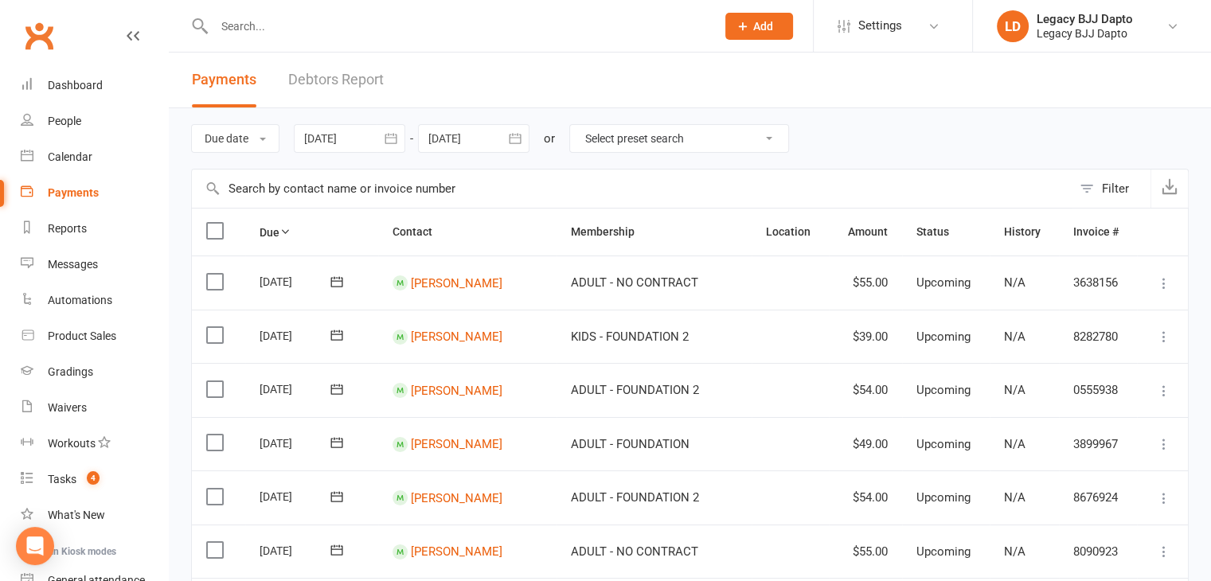
click at [323, 72] on link "Debtors Report" at bounding box center [336, 80] width 96 height 55
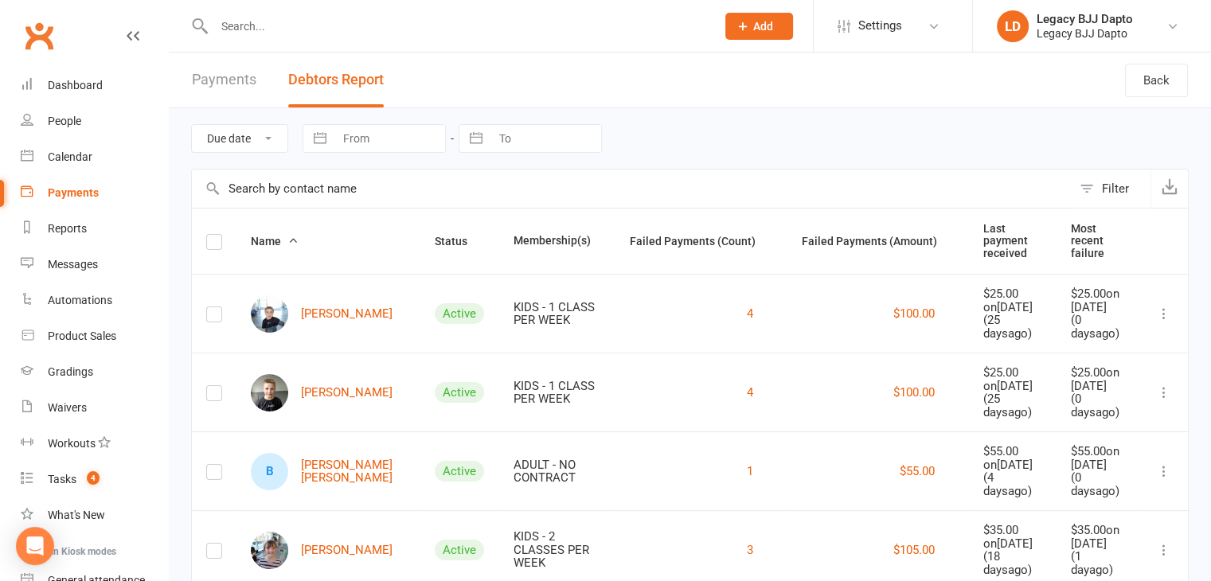
scroll to position [119, 0]
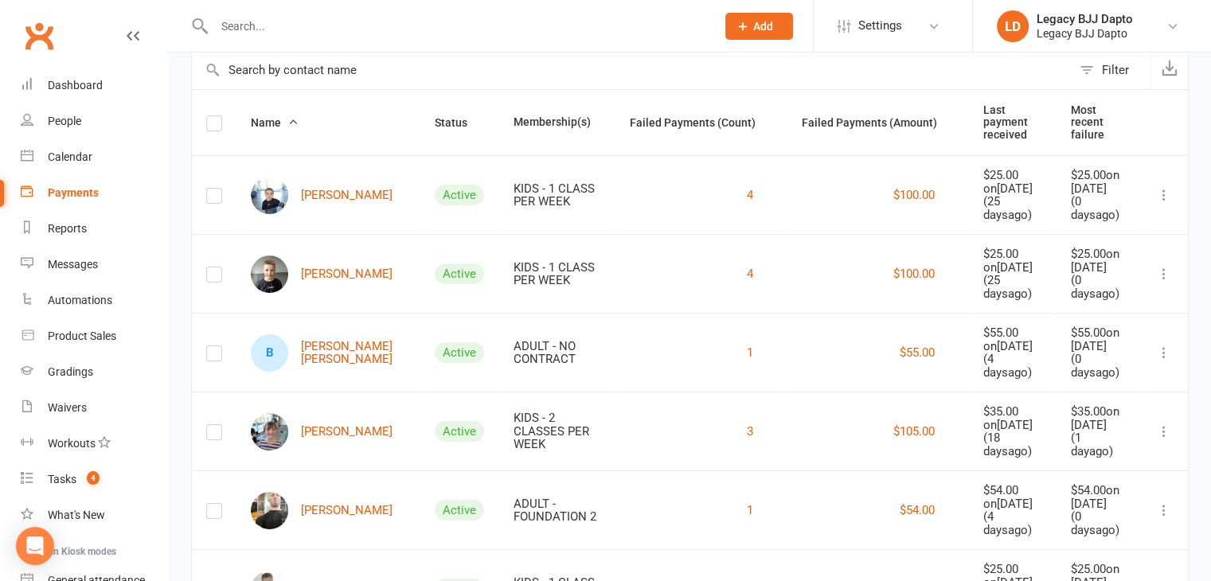
click at [337, 534] on link "[PERSON_NAME]" at bounding box center [322, 589] width 142 height 37
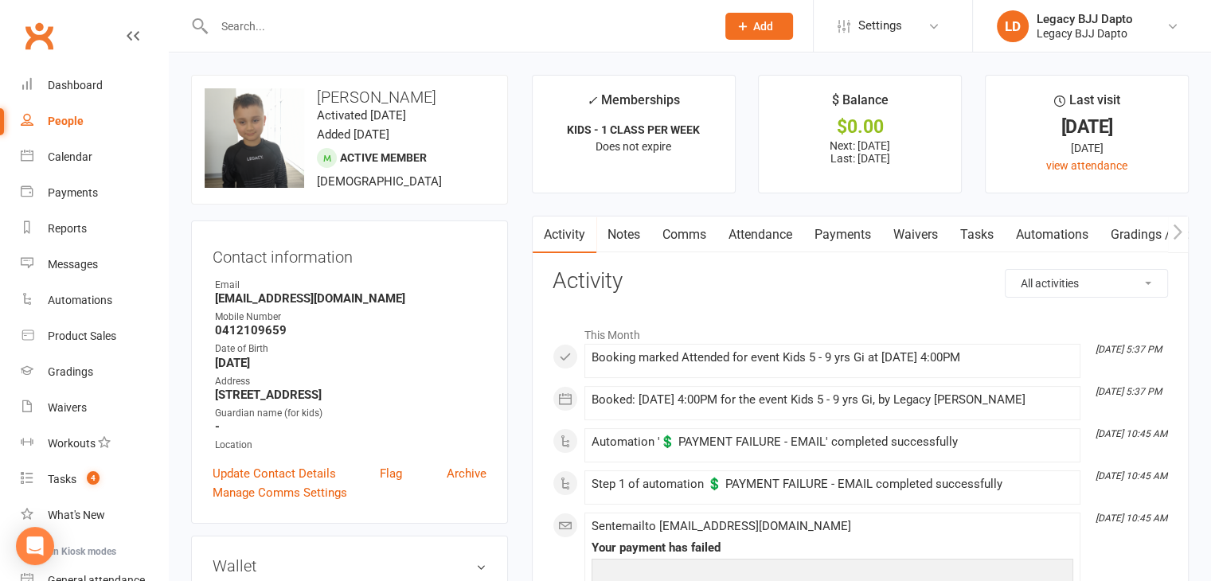
click at [773, 237] on link "Payments" at bounding box center [843, 235] width 79 height 37
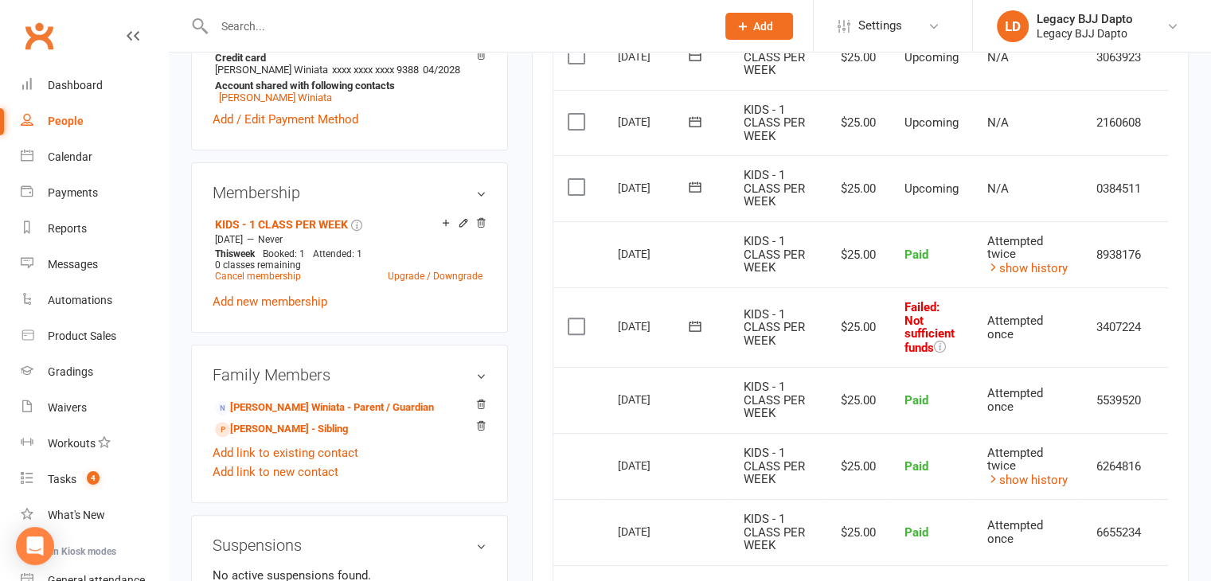
scroll to position [0, 38]
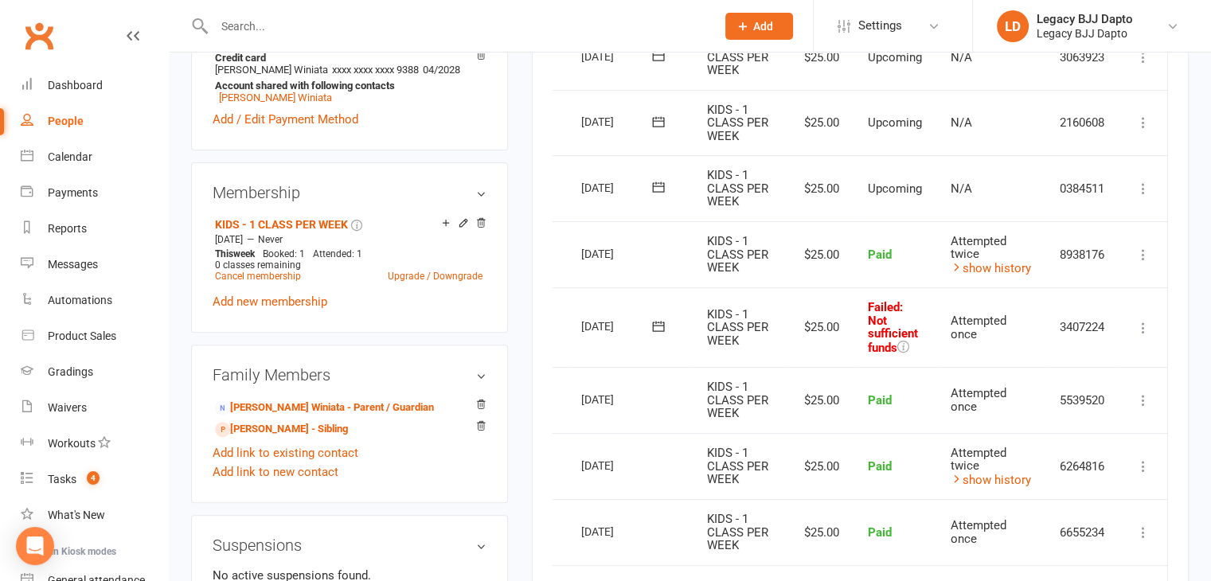
click at [773, 328] on icon at bounding box center [1144, 328] width 16 height 16
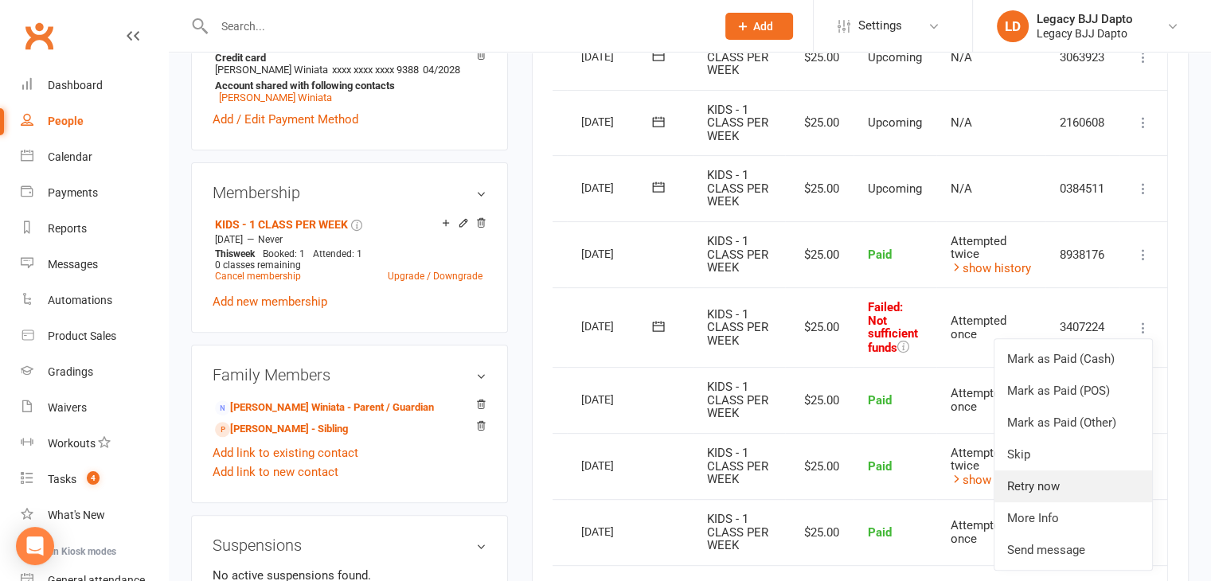
click at [773, 492] on link "Retry now" at bounding box center [1074, 487] width 158 height 32
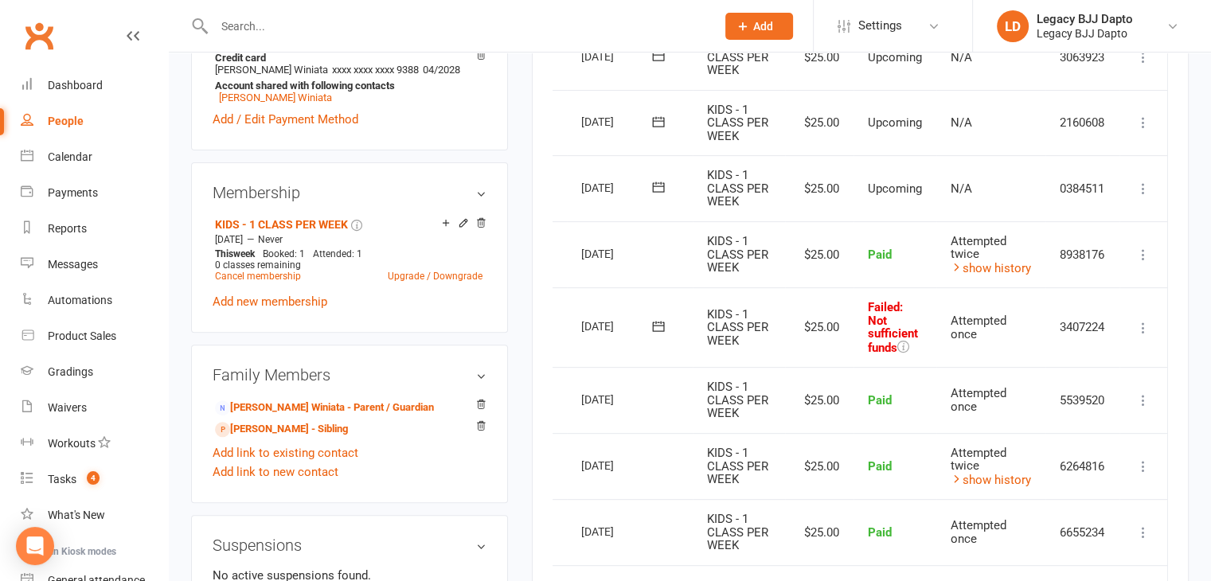
scroll to position [0, 29]
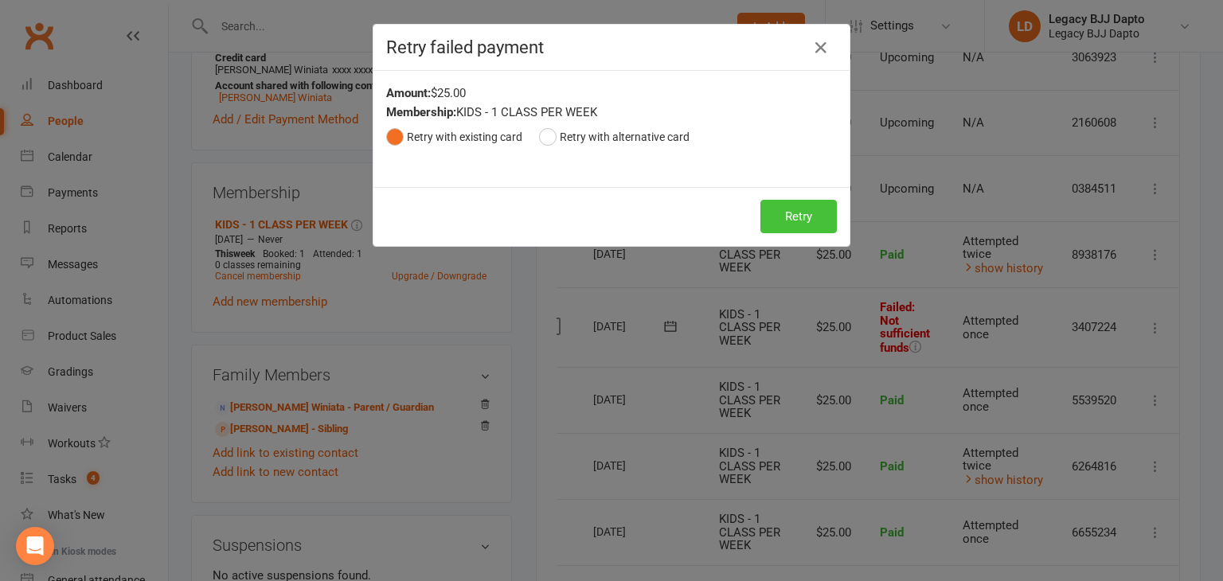
click at [773, 221] on button "Retry" at bounding box center [799, 216] width 76 height 33
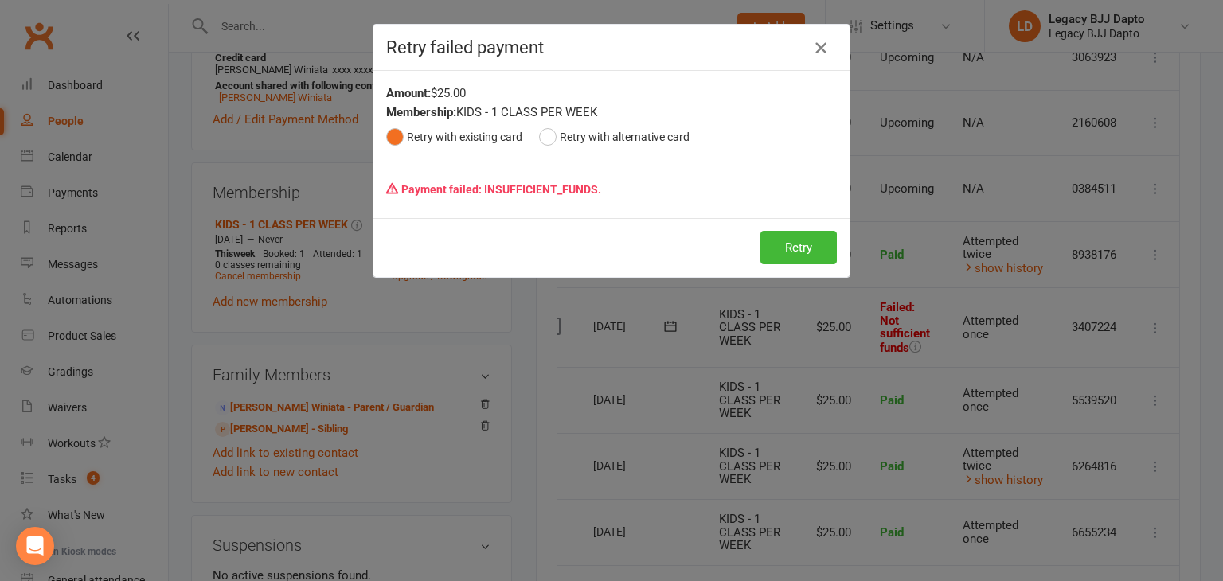
click at [773, 57] on icon "button" at bounding box center [821, 47] width 19 height 19
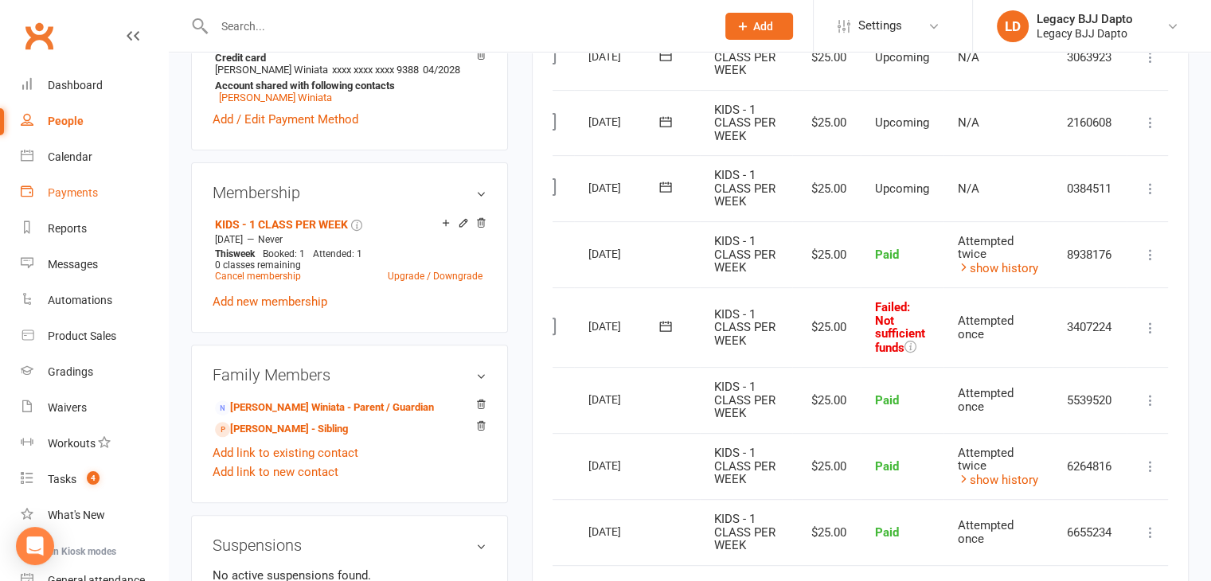
click at [77, 187] on div "Payments" at bounding box center [73, 192] width 50 height 13
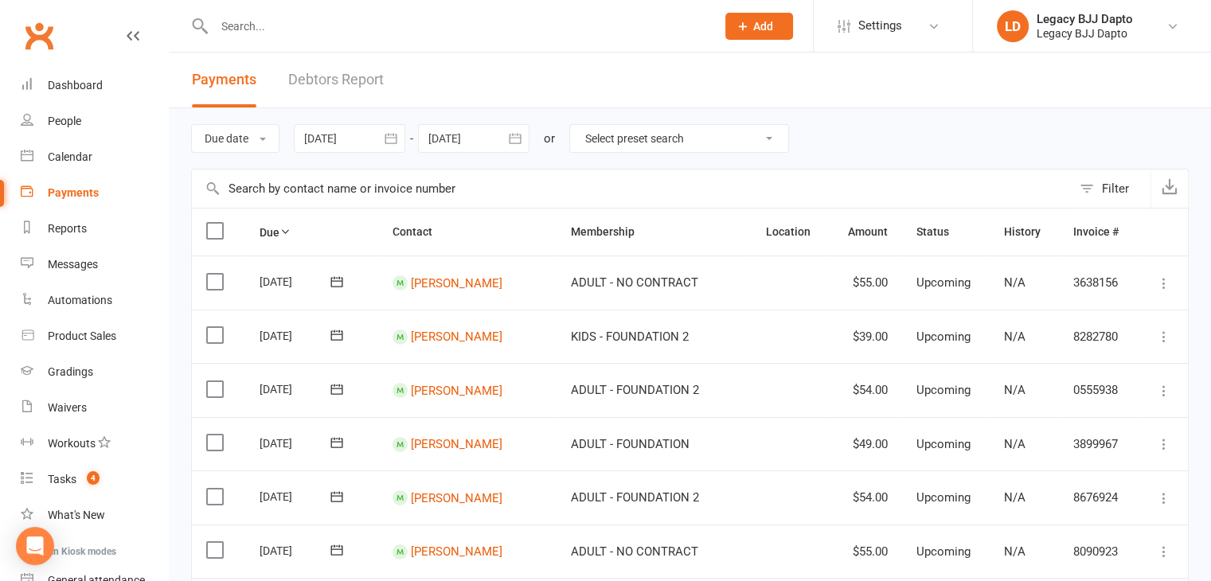
click at [366, 100] on link "Debtors Report" at bounding box center [336, 80] width 96 height 55
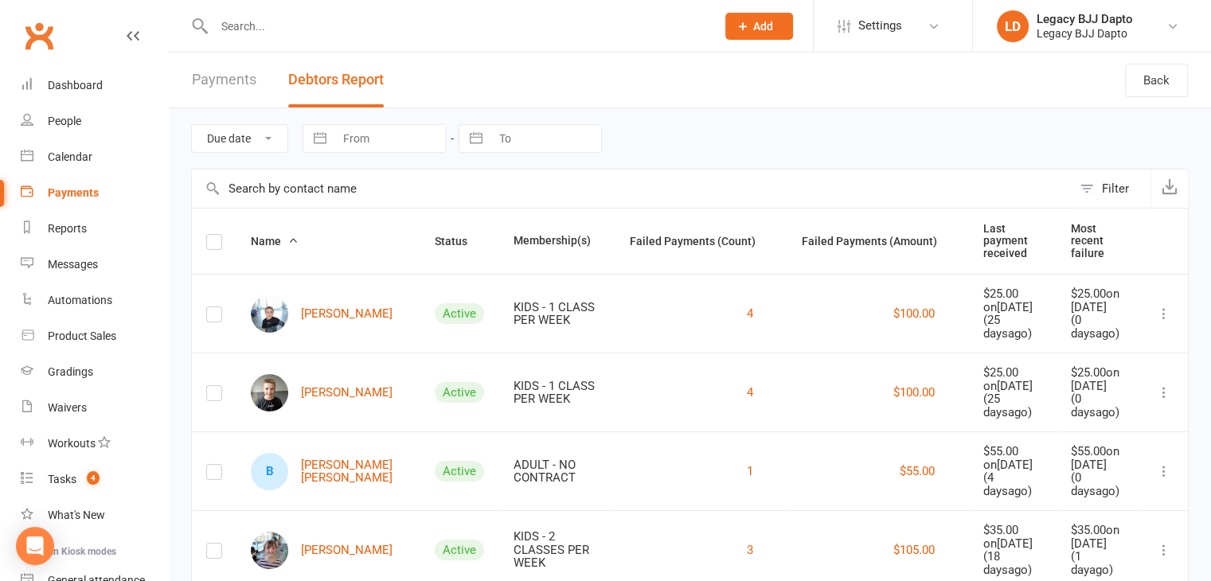
scroll to position [119, 0]
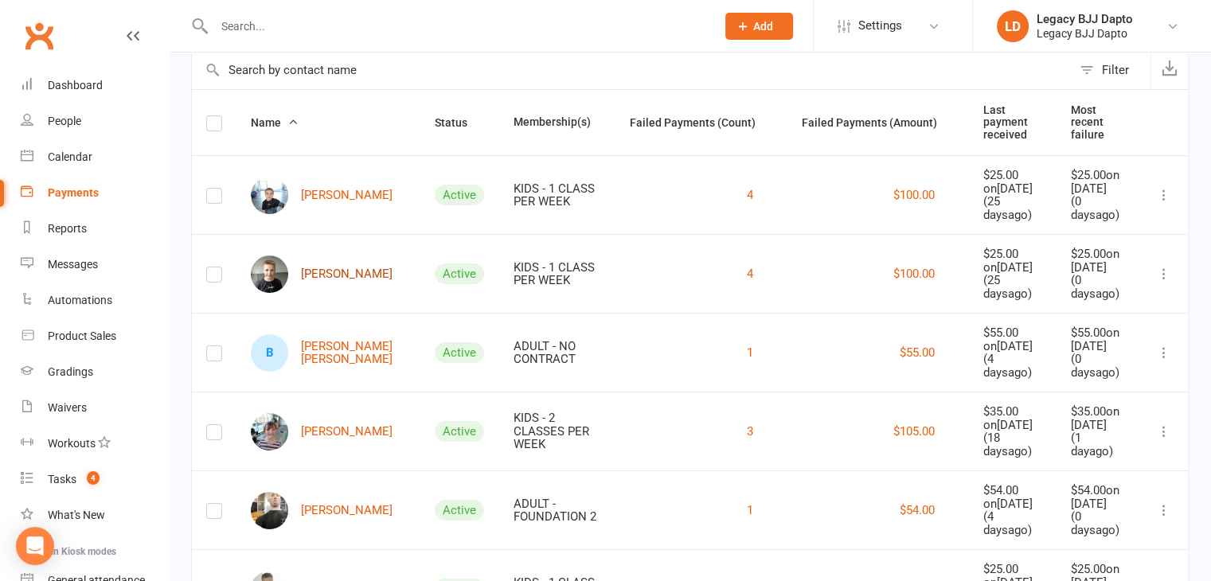
click at [313, 256] on link "[PERSON_NAME]" at bounding box center [322, 274] width 142 height 37
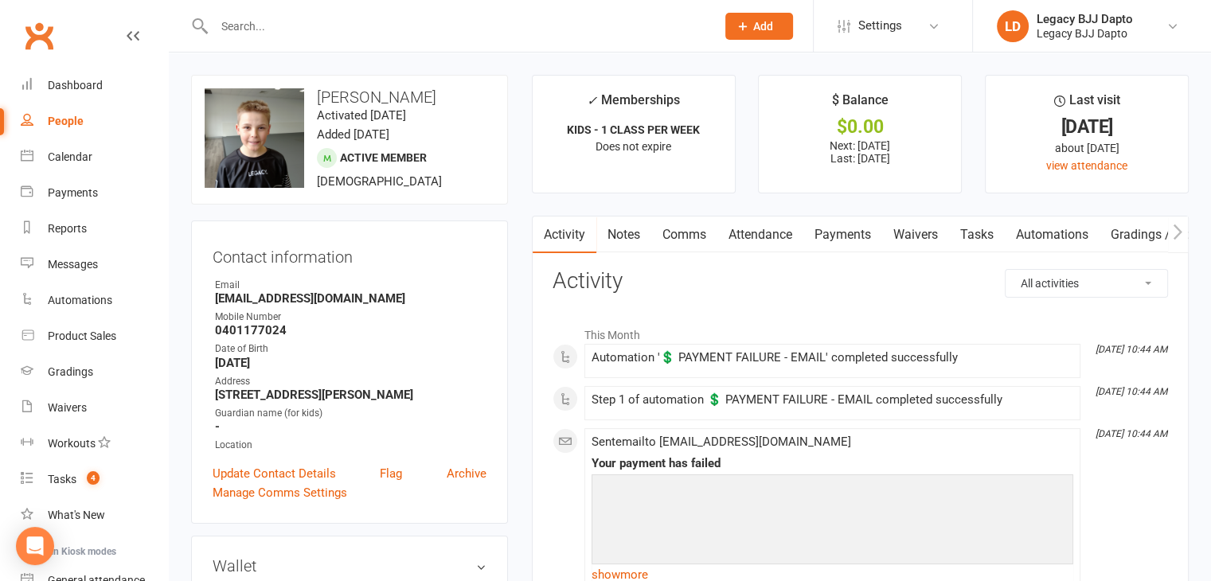
click at [773, 230] on link "Payments" at bounding box center [843, 235] width 79 height 37
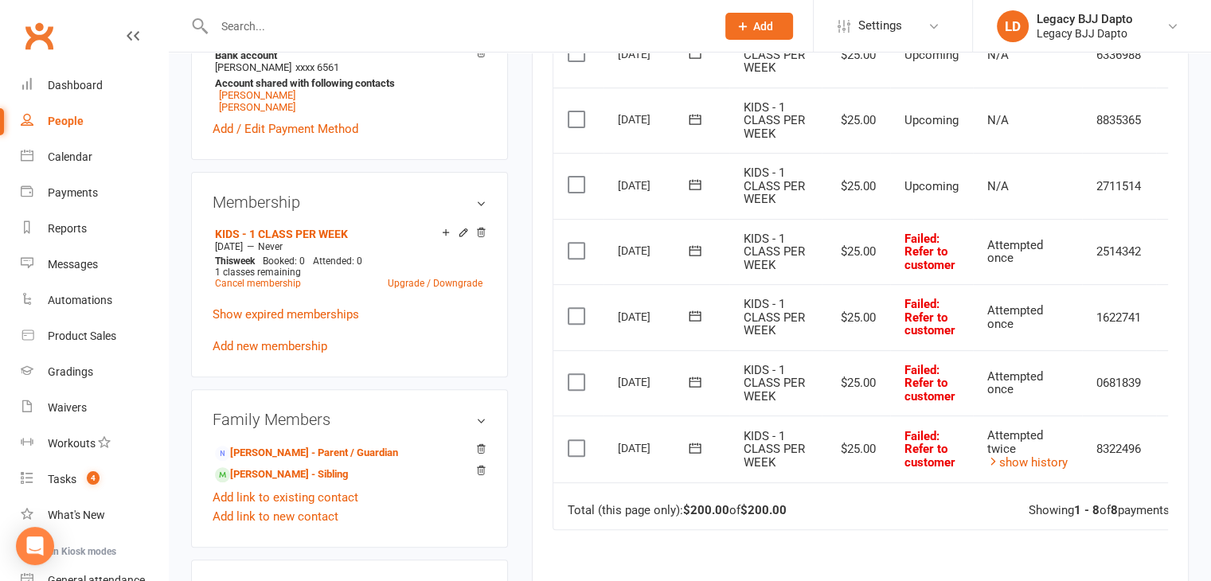
scroll to position [538, 0]
click at [66, 120] on div "People" at bounding box center [66, 121] width 36 height 13
select select "100"
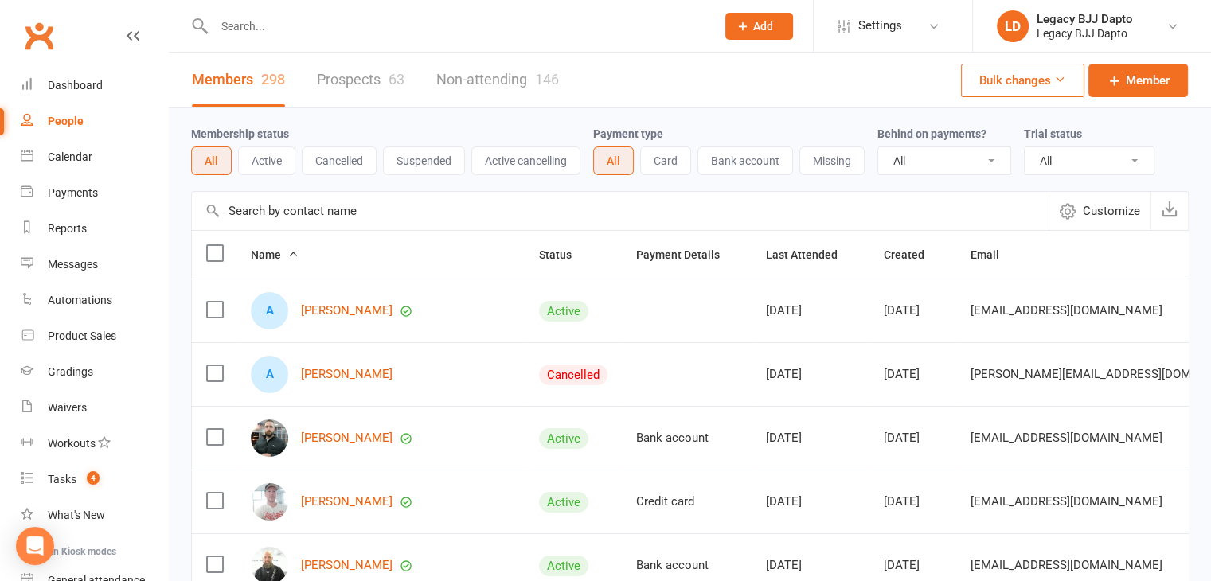
click at [60, 116] on div "People" at bounding box center [66, 121] width 36 height 13
click at [348, 88] on link "Prospects 63" at bounding box center [361, 80] width 88 height 55
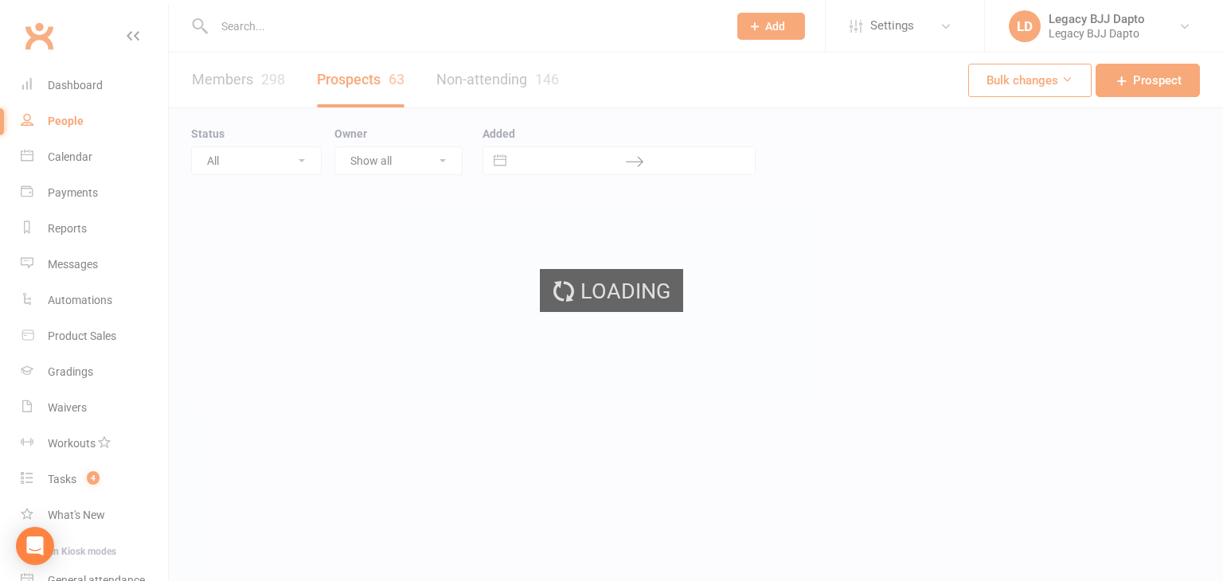
select select "100"
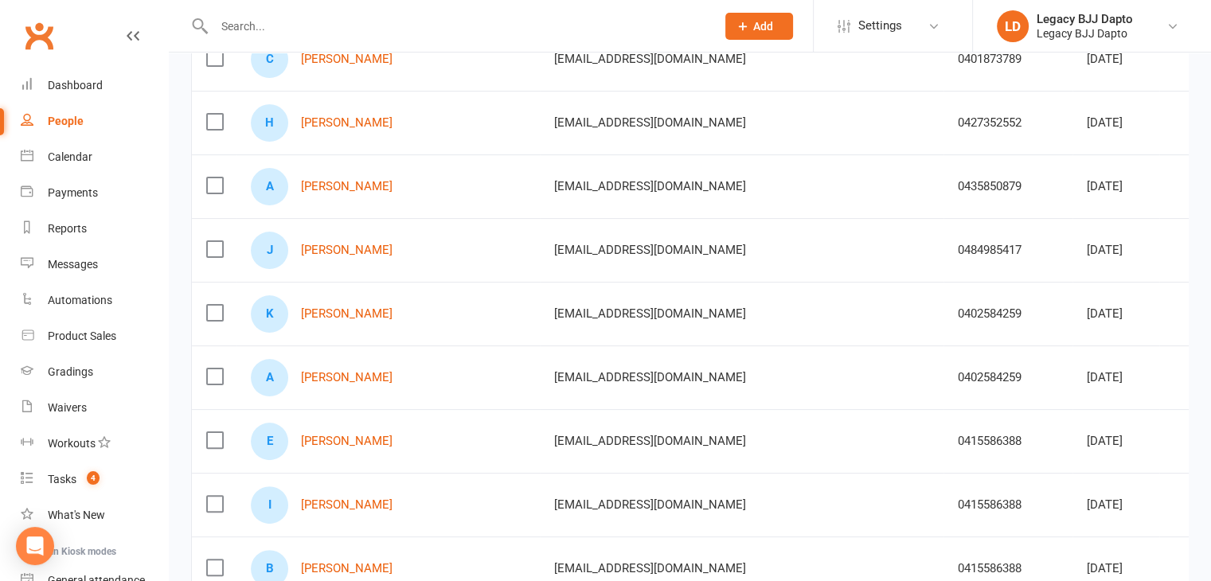
scroll to position [317, 0]
click at [366, 242] on link "[PERSON_NAME]" at bounding box center [347, 249] width 92 height 14
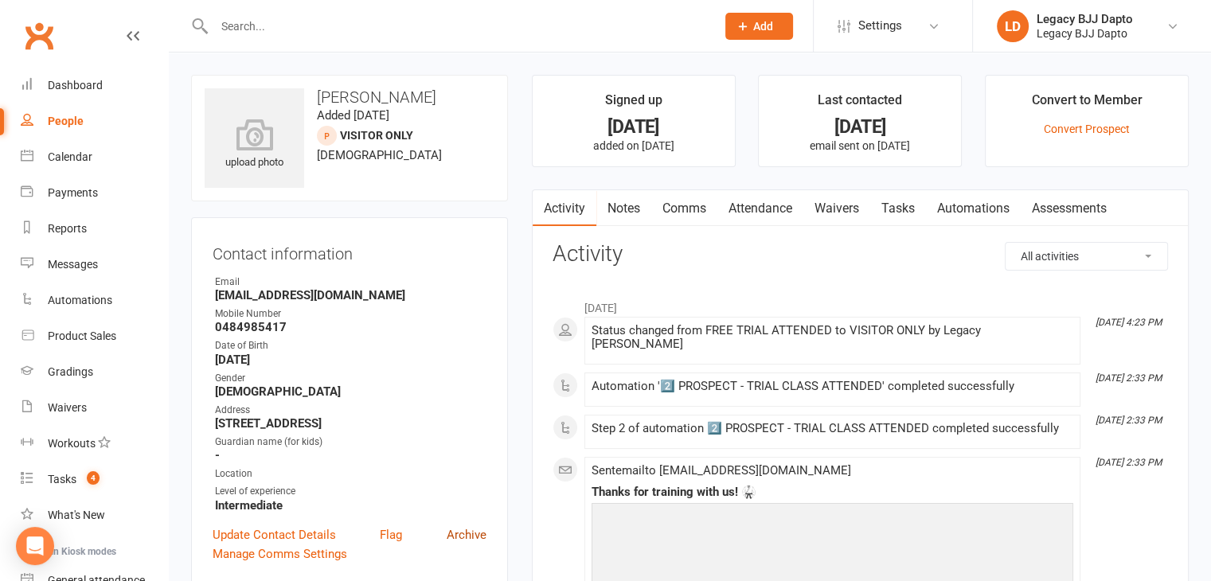
click at [464, 531] on link "Archive" at bounding box center [467, 535] width 40 height 19
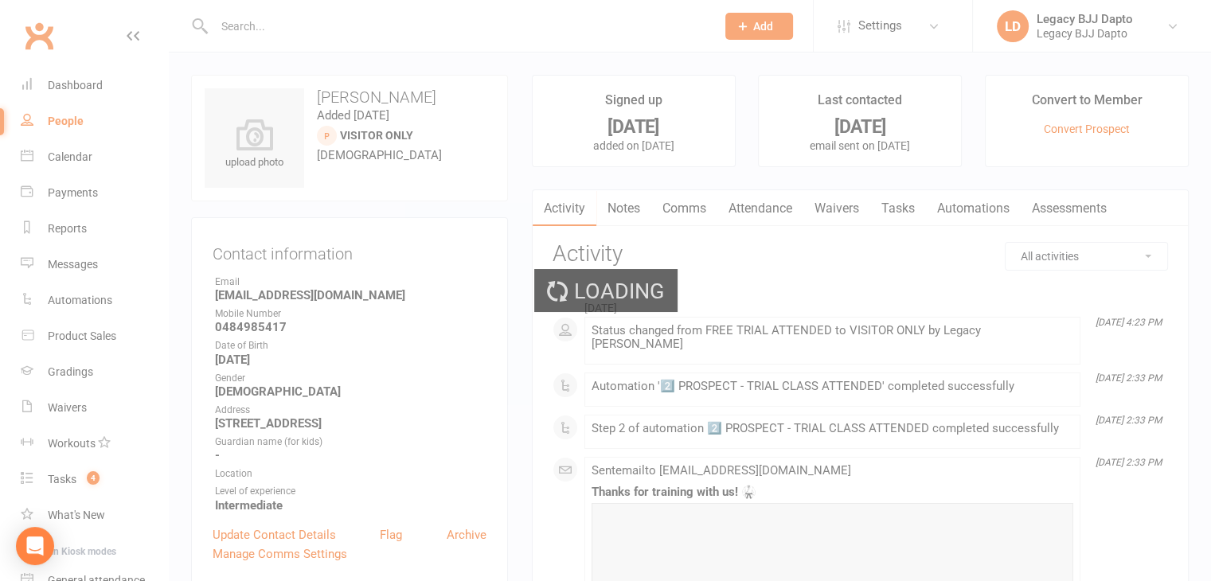
select select "100"
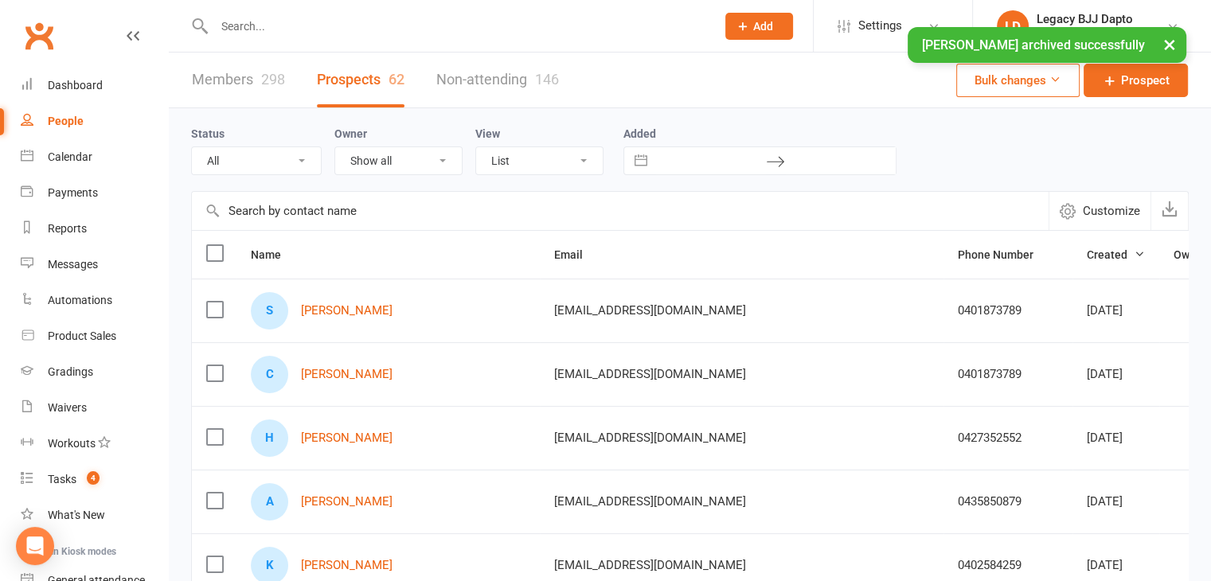
click at [354, 26] on input "text" at bounding box center [456, 26] width 495 height 22
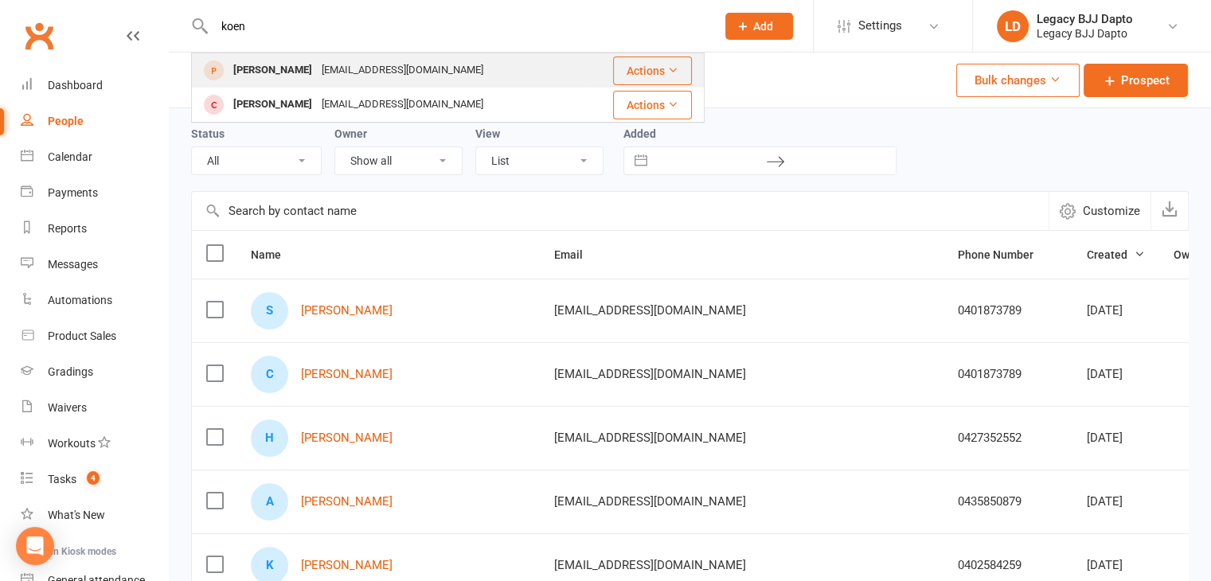
type input "koen"
click at [288, 76] on div "[PERSON_NAME]" at bounding box center [273, 70] width 88 height 23
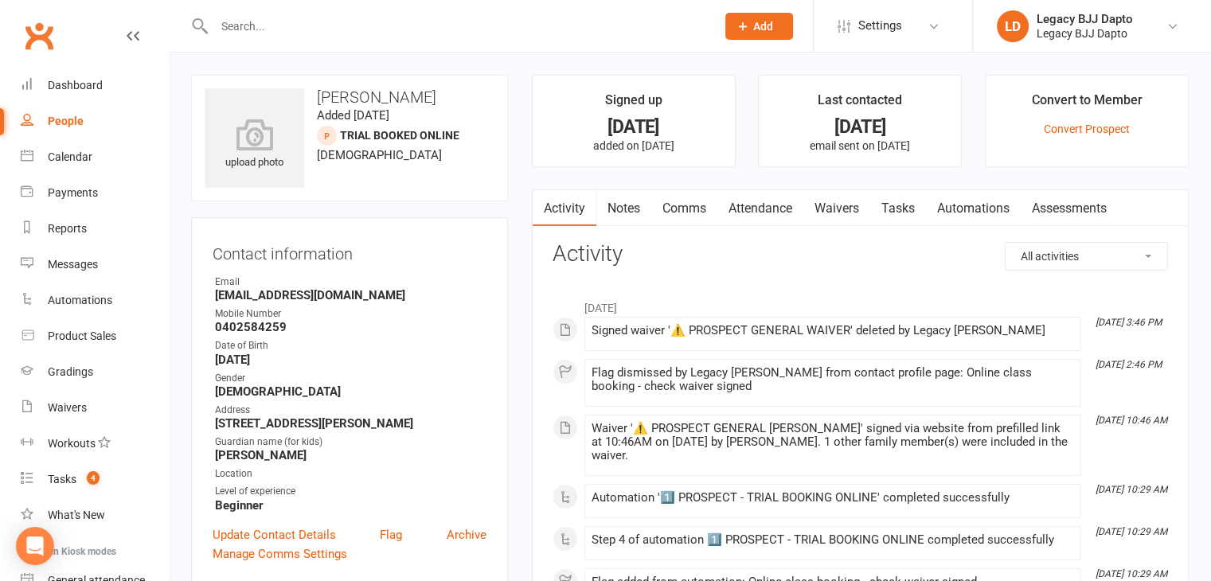
click at [507, 32] on input "text" at bounding box center [456, 26] width 495 height 22
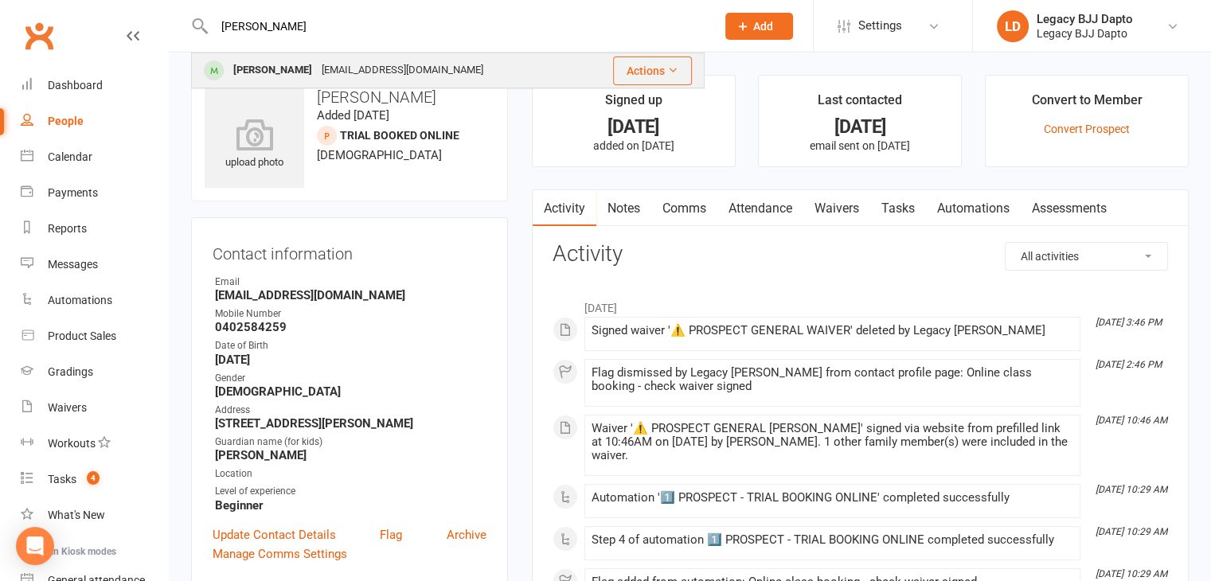
type input "[PERSON_NAME]"
click at [331, 65] on div "[EMAIL_ADDRESS][DOMAIN_NAME]" at bounding box center [402, 70] width 171 height 23
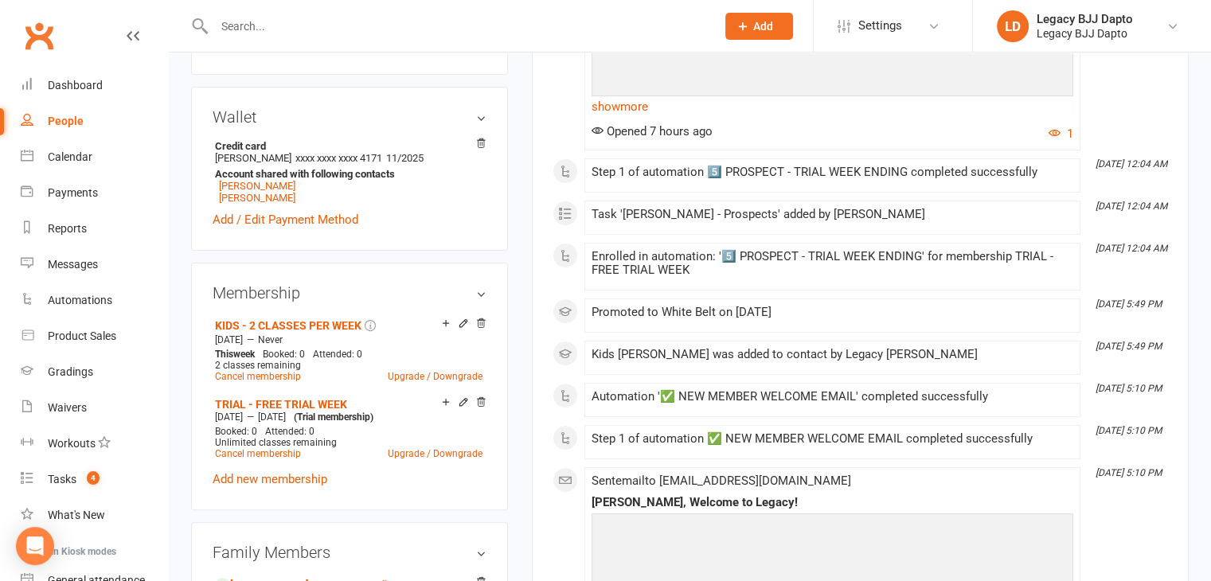
scroll to position [468, 0]
click at [481, 404] on icon at bounding box center [480, 402] width 11 height 11
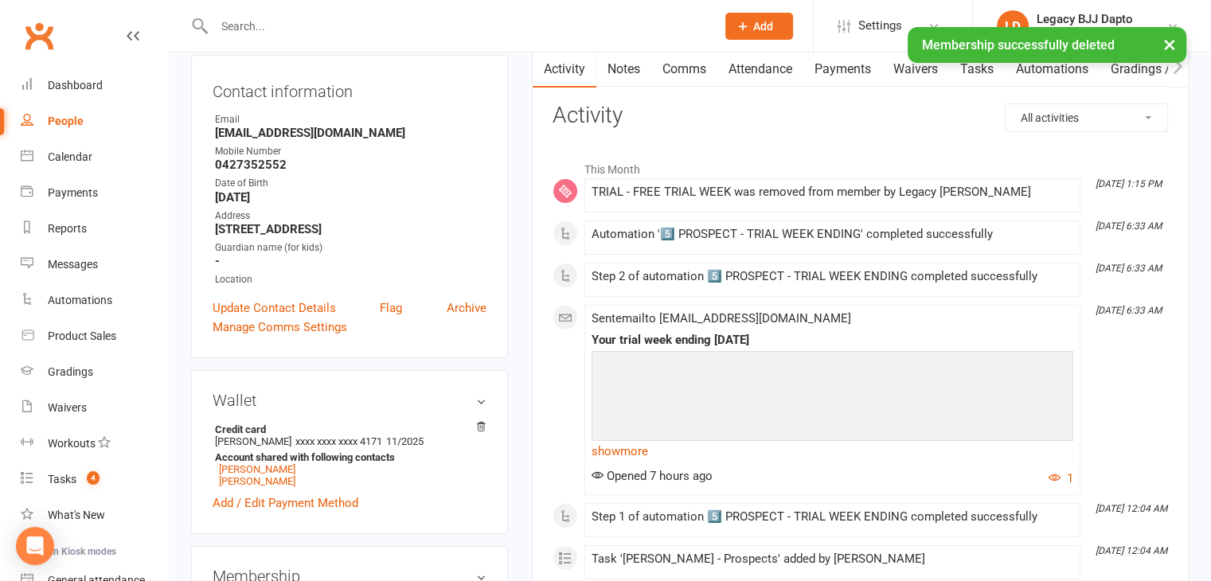
scroll to position [134, 0]
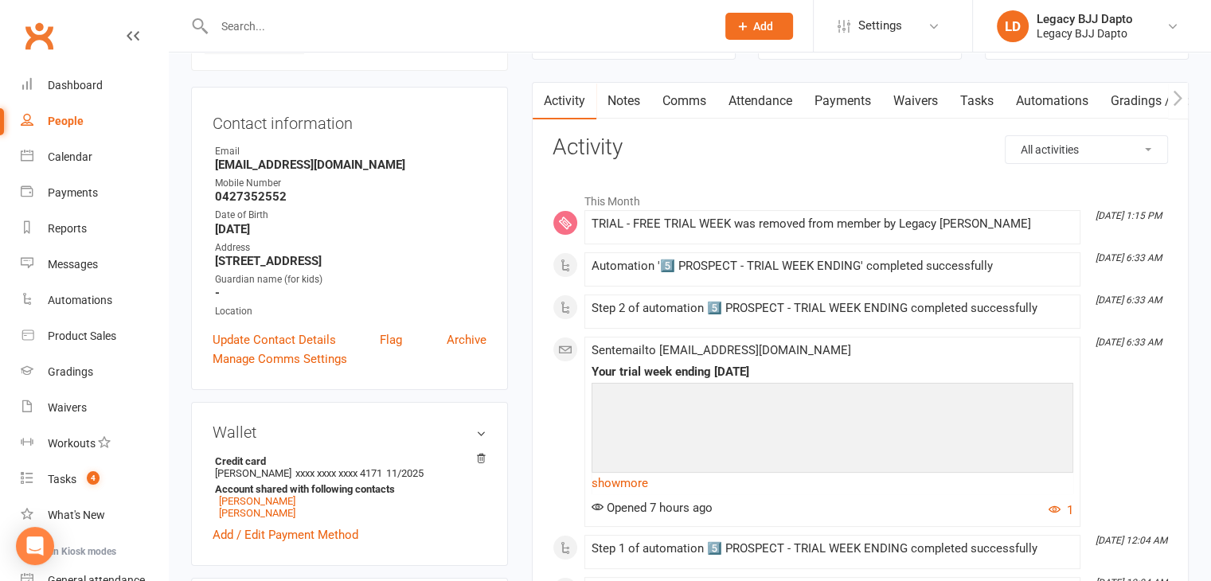
click at [773, 103] on link "Payments" at bounding box center [843, 101] width 79 height 37
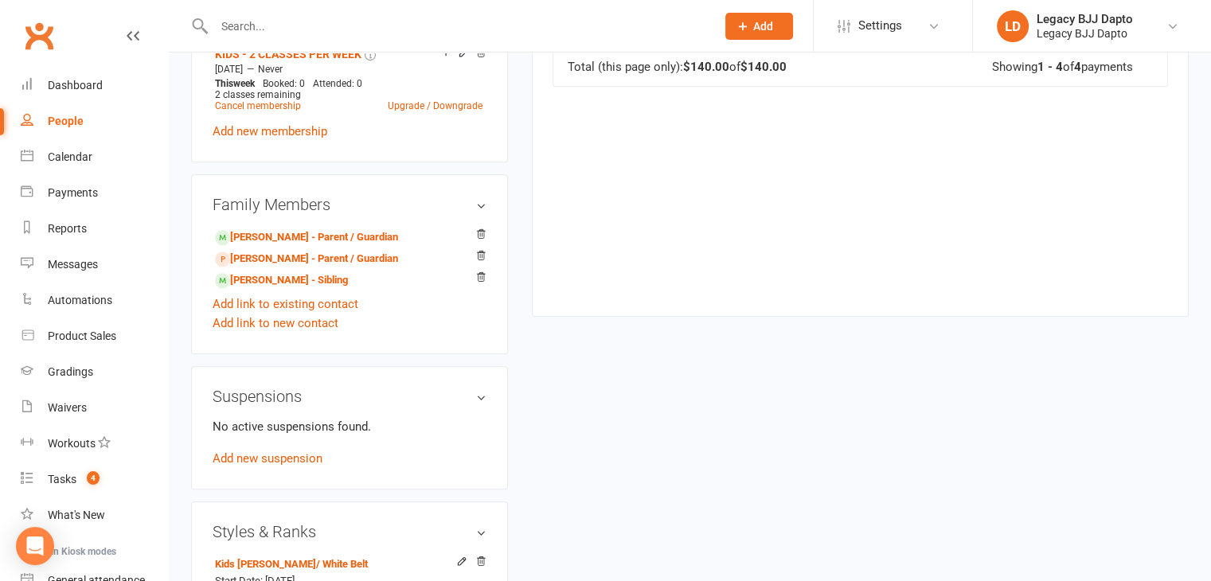
scroll to position [719, 0]
click at [270, 284] on link "[PERSON_NAME] - Sibling" at bounding box center [281, 281] width 133 height 17
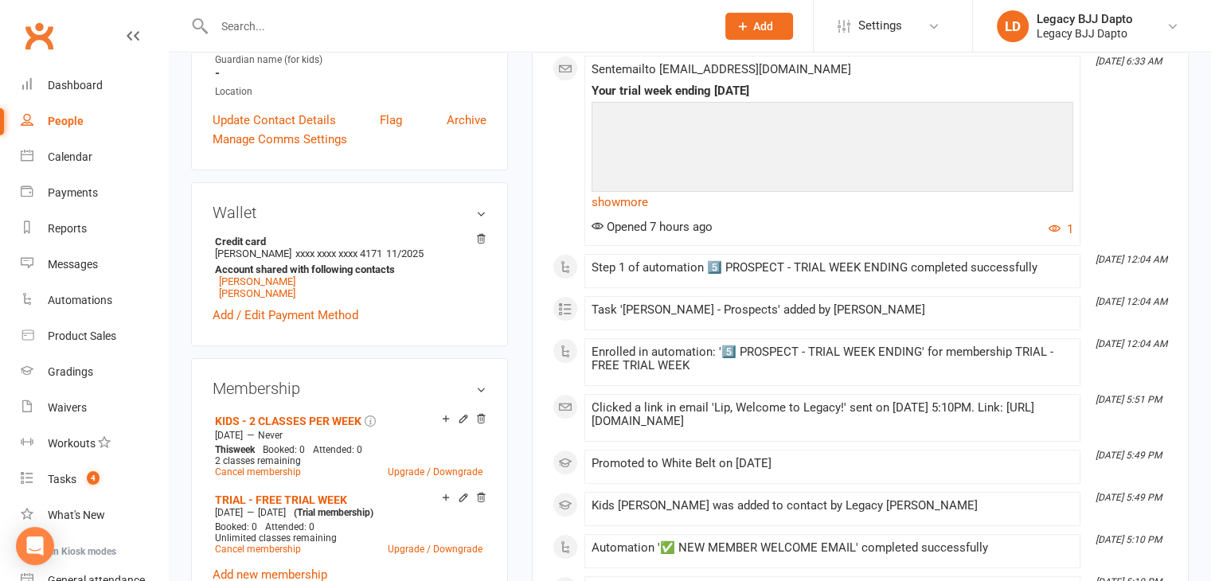
scroll to position [565, 0]
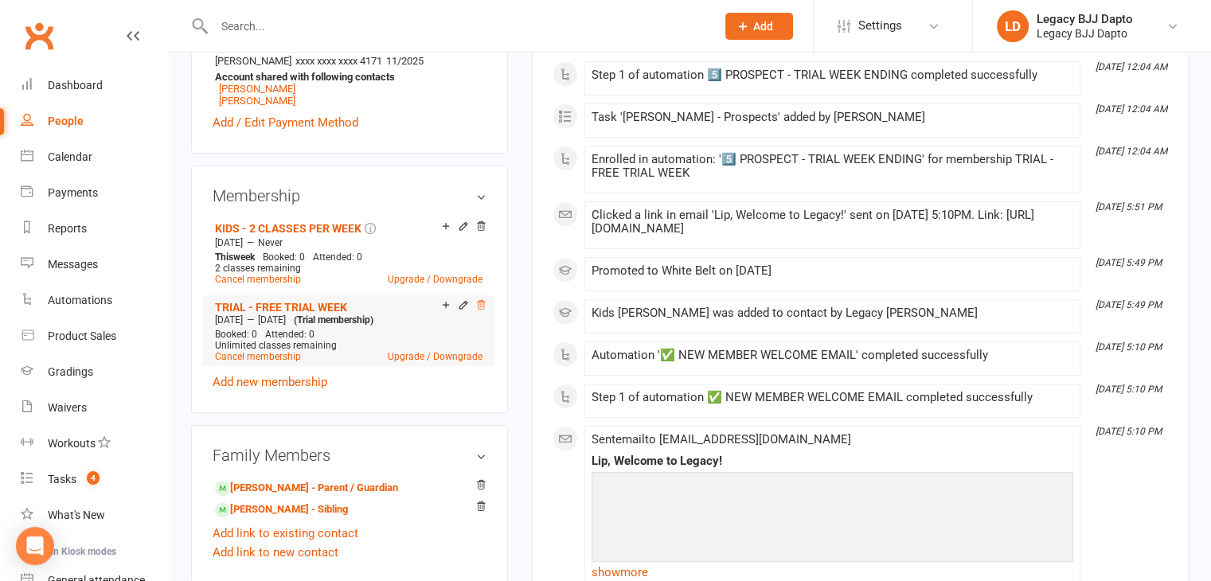
click at [475, 307] on icon at bounding box center [480, 304] width 11 height 11
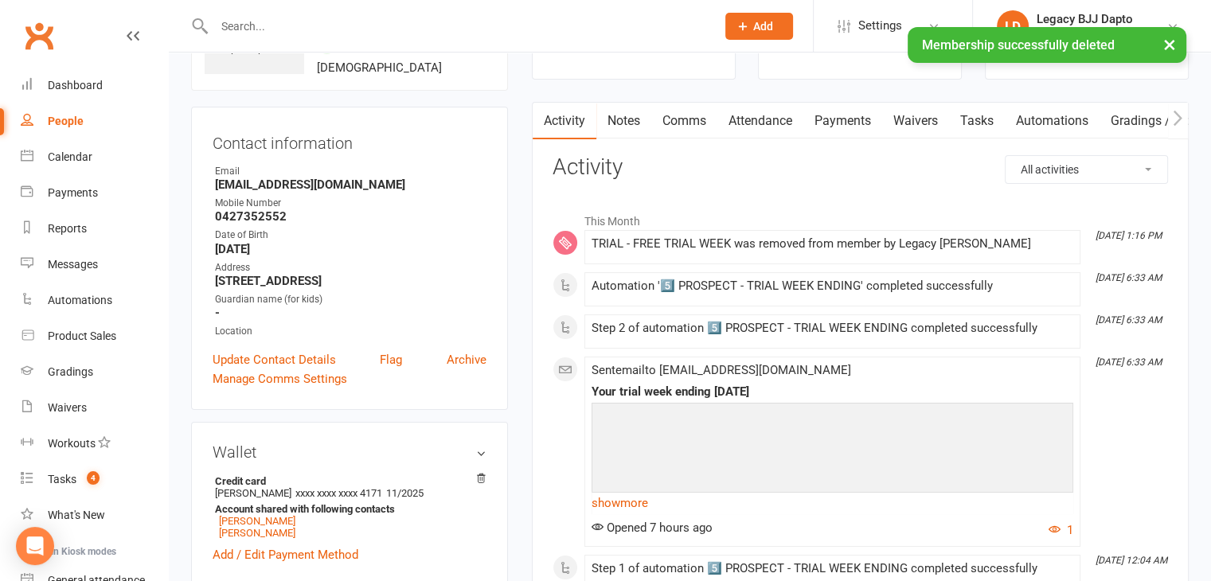
scroll to position [113, 0]
click at [773, 119] on link "Payments" at bounding box center [843, 122] width 79 height 37
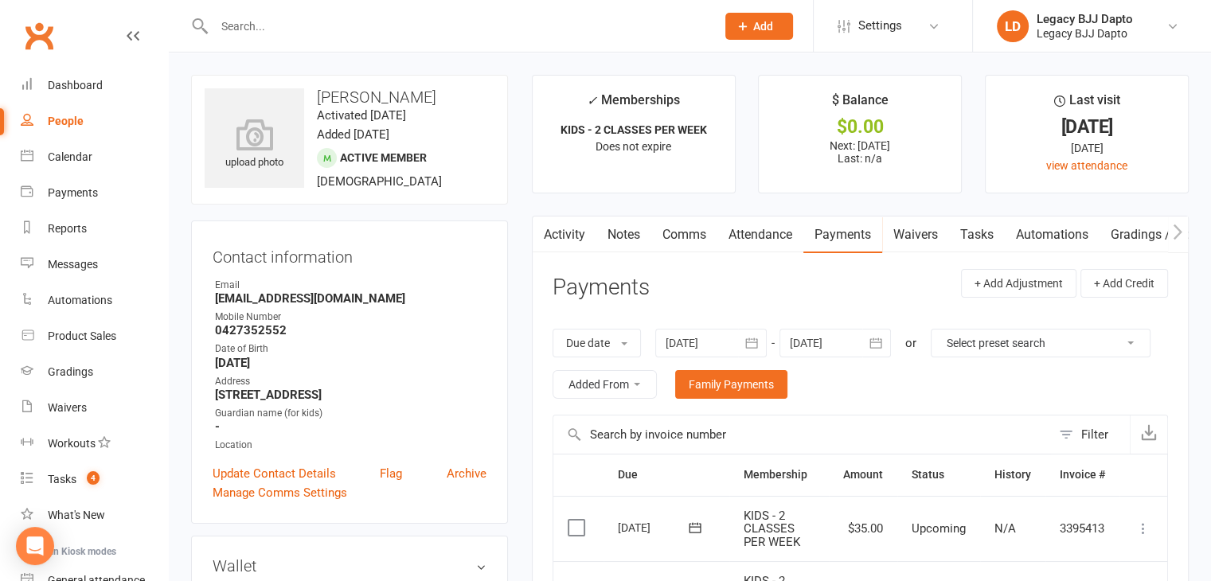
click at [70, 112] on link "People" at bounding box center [94, 122] width 147 height 36
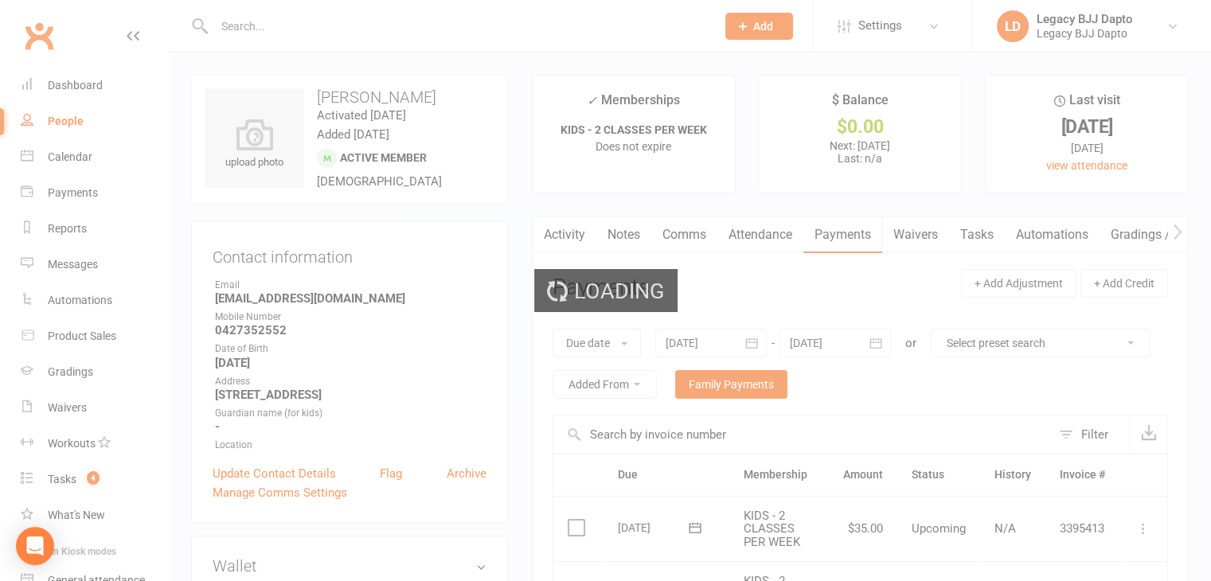
select select "100"
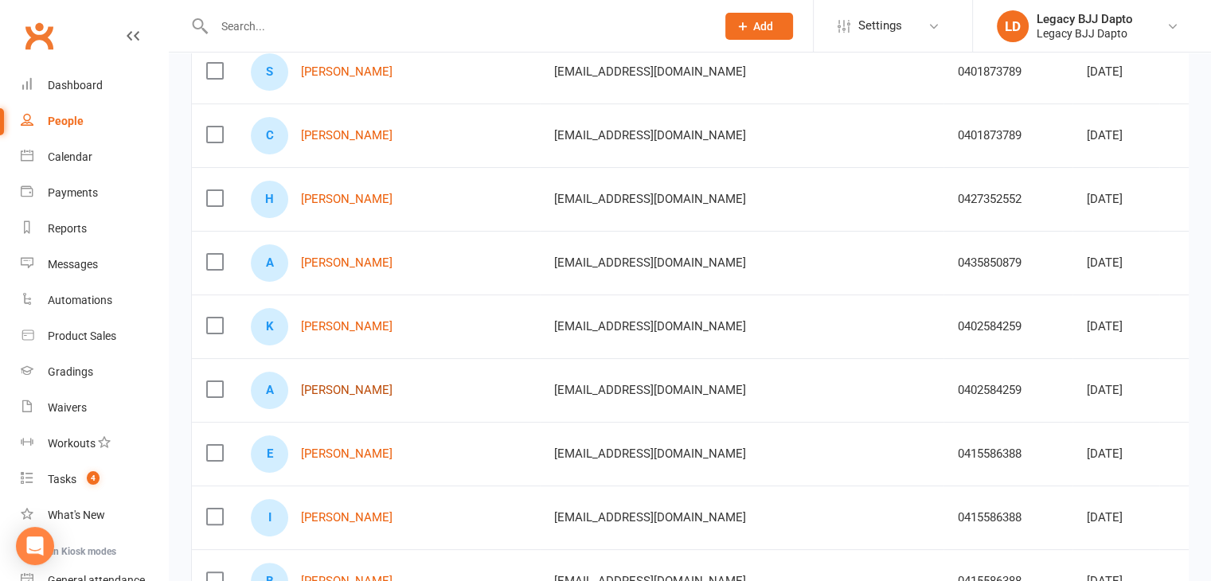
scroll to position [267, 0]
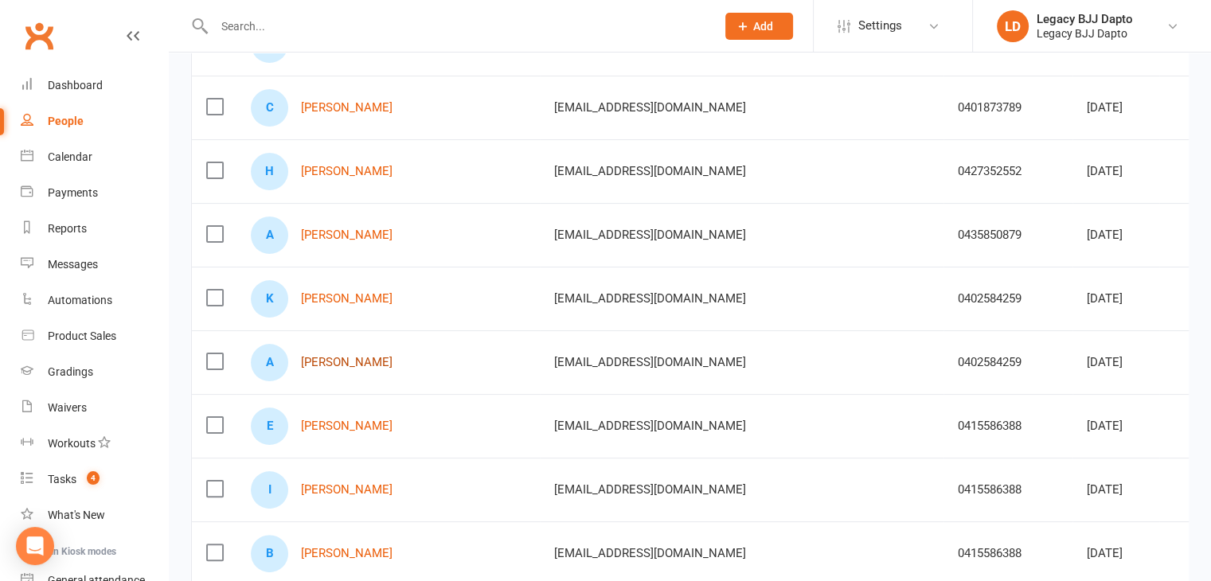
click at [374, 360] on link "[PERSON_NAME]" at bounding box center [347, 363] width 92 height 14
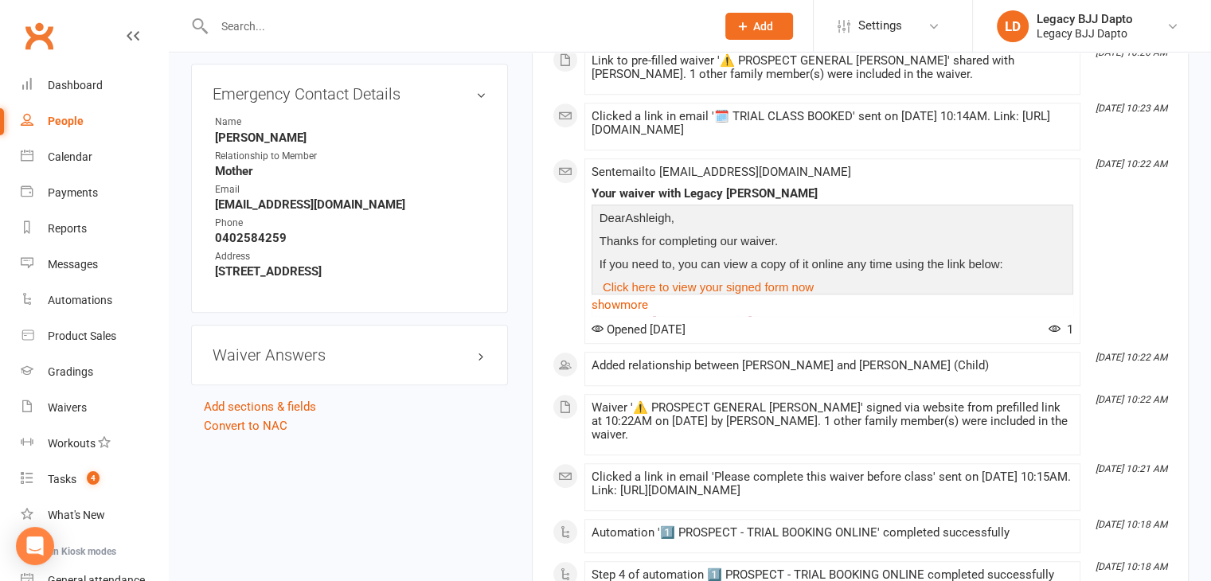
scroll to position [976, 0]
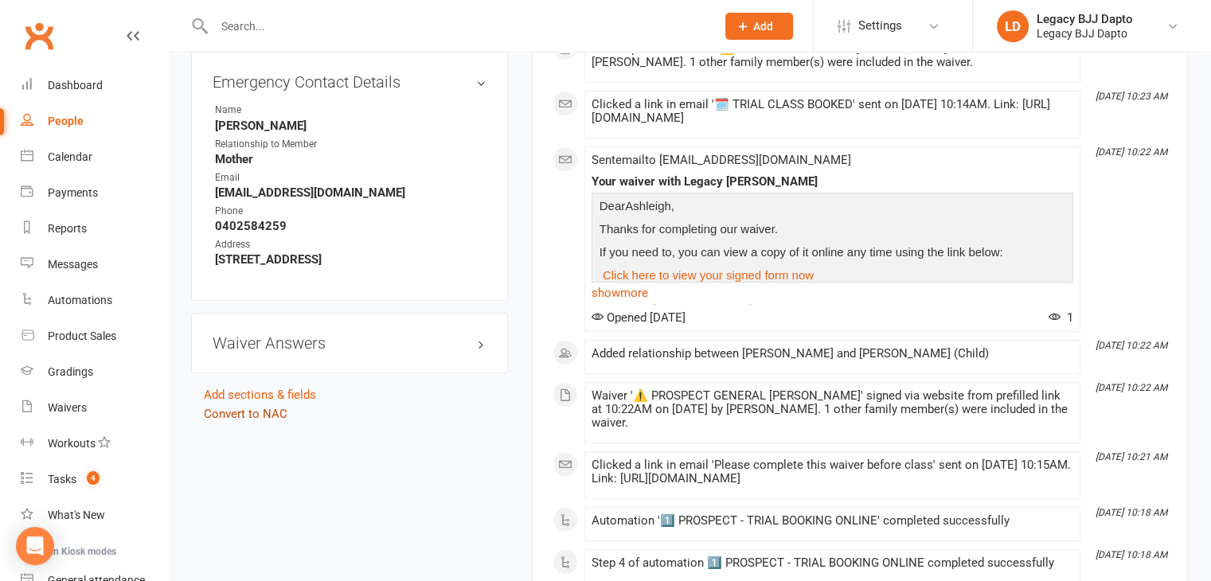
click at [270, 419] on link "Convert to NAC" at bounding box center [246, 414] width 84 height 14
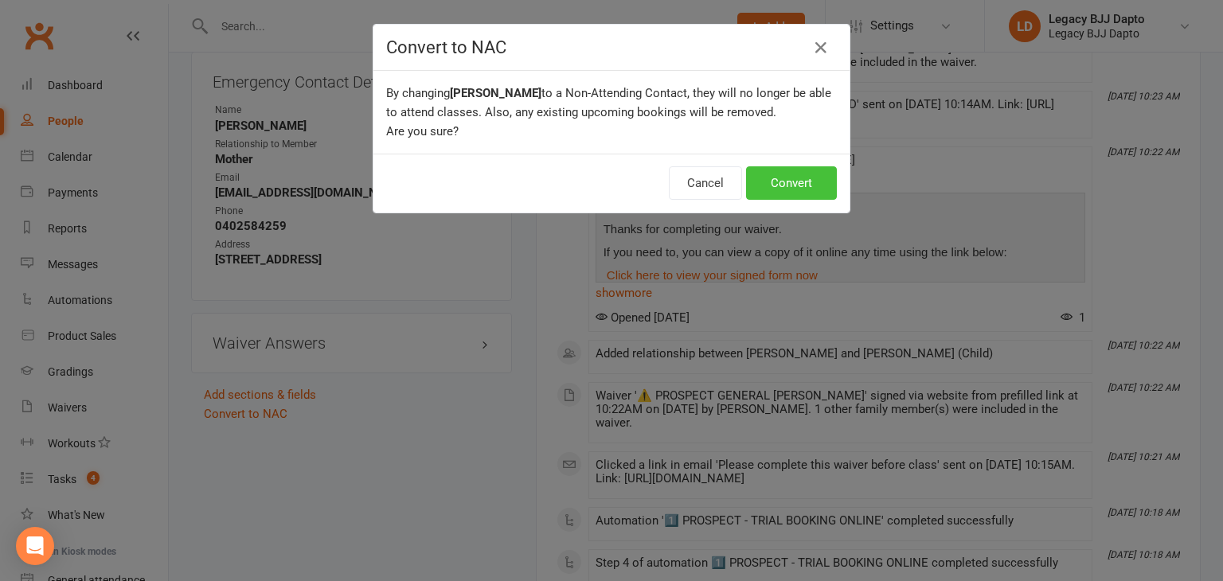
click at [773, 179] on button "Convert" at bounding box center [791, 182] width 91 height 33
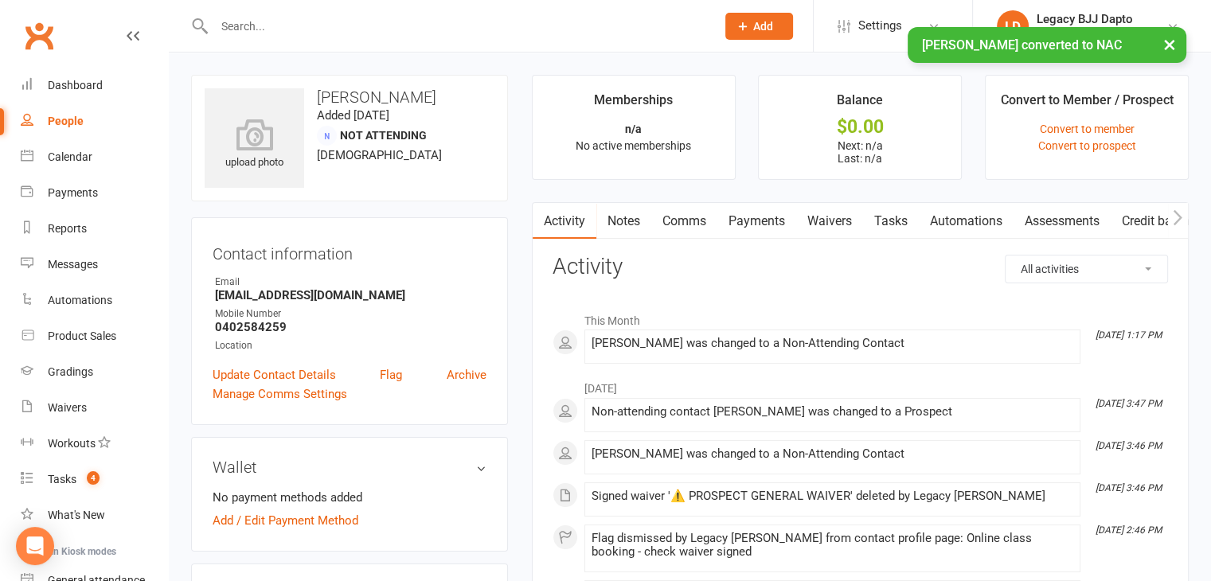
click at [76, 118] on div "People" at bounding box center [66, 121] width 36 height 13
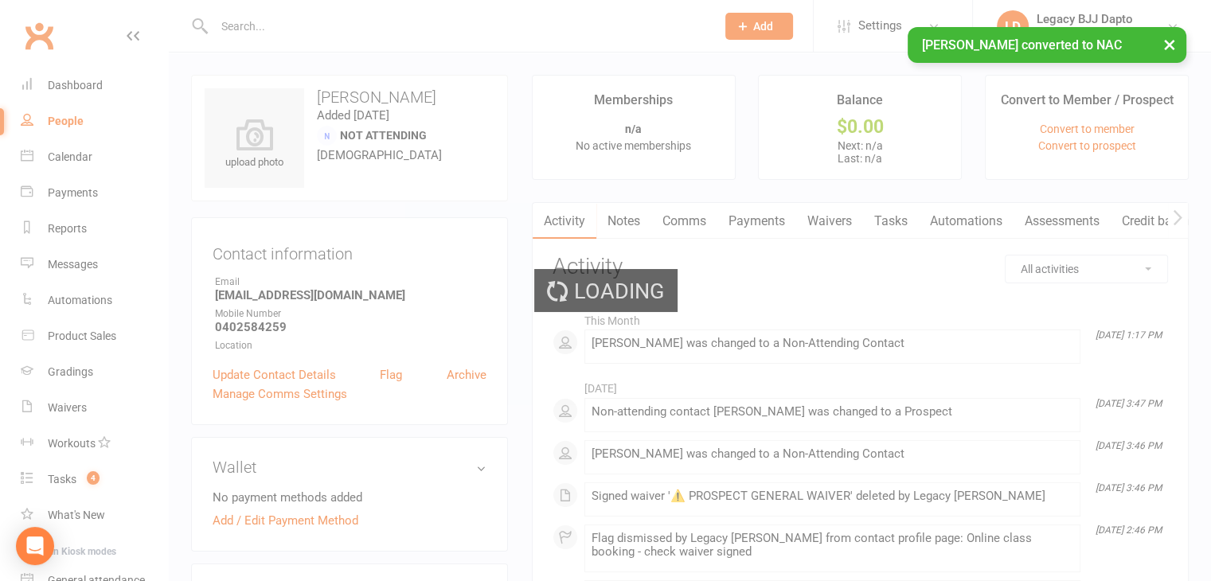
select select "100"
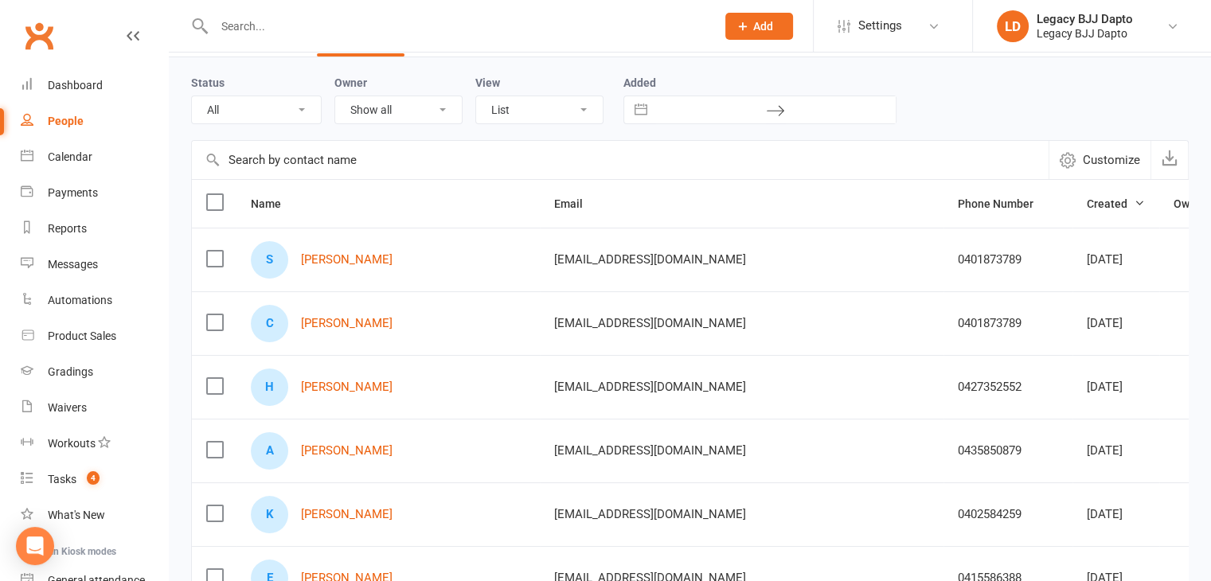
scroll to position [50, 0]
click at [307, 37] on div at bounding box center [448, 26] width 514 height 52
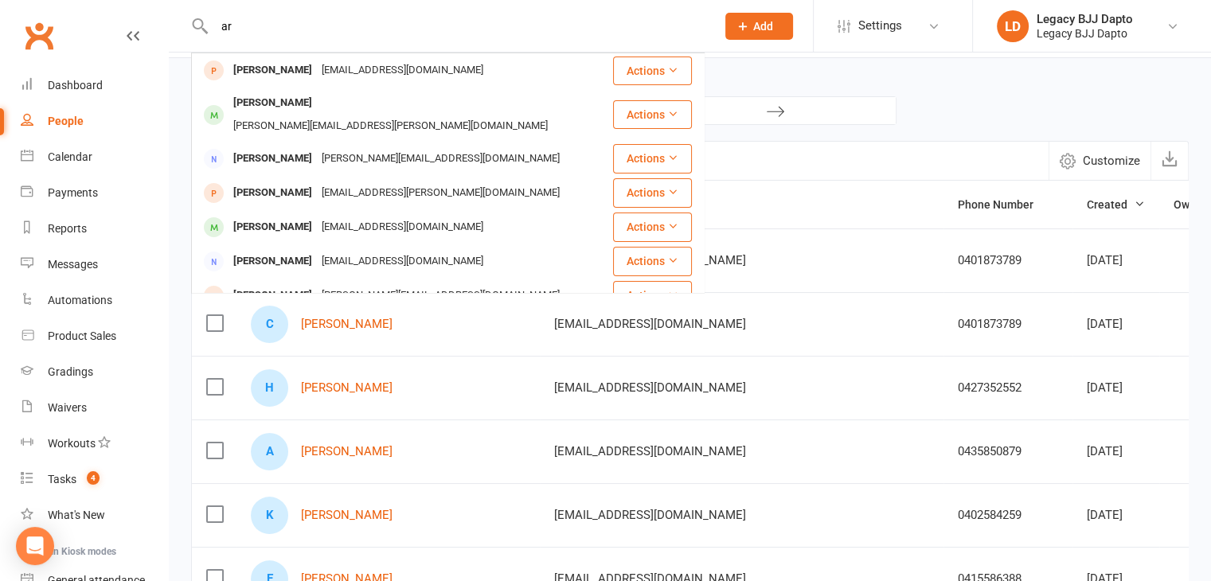
type input "a"
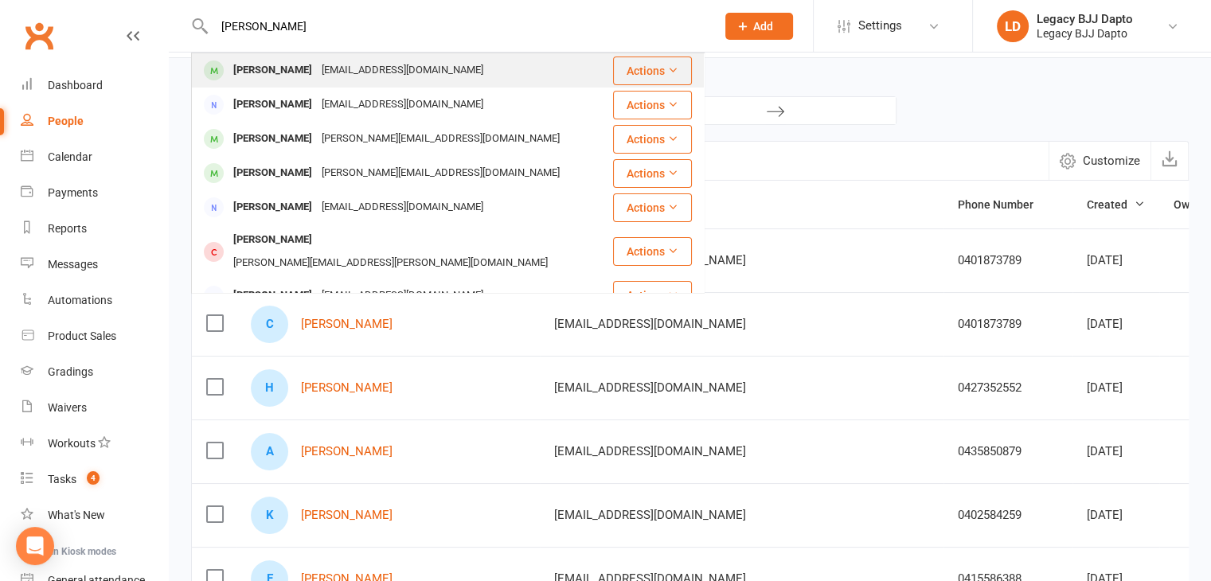
type input "[PERSON_NAME]"
click at [299, 66] on div "[PERSON_NAME]" at bounding box center [273, 70] width 88 height 23
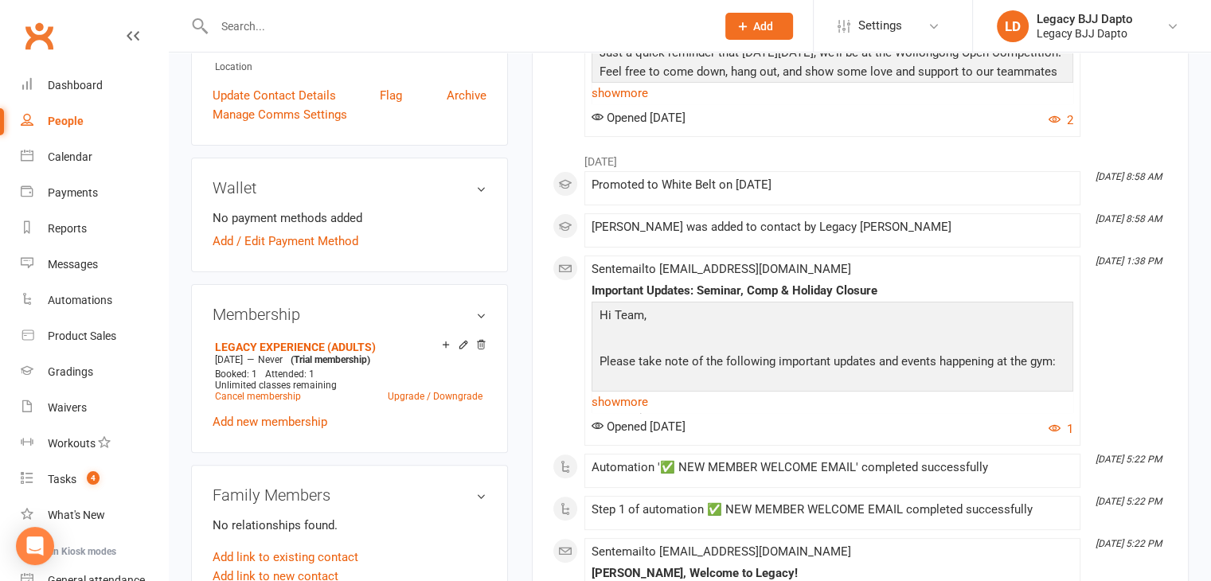
scroll to position [365, 0]
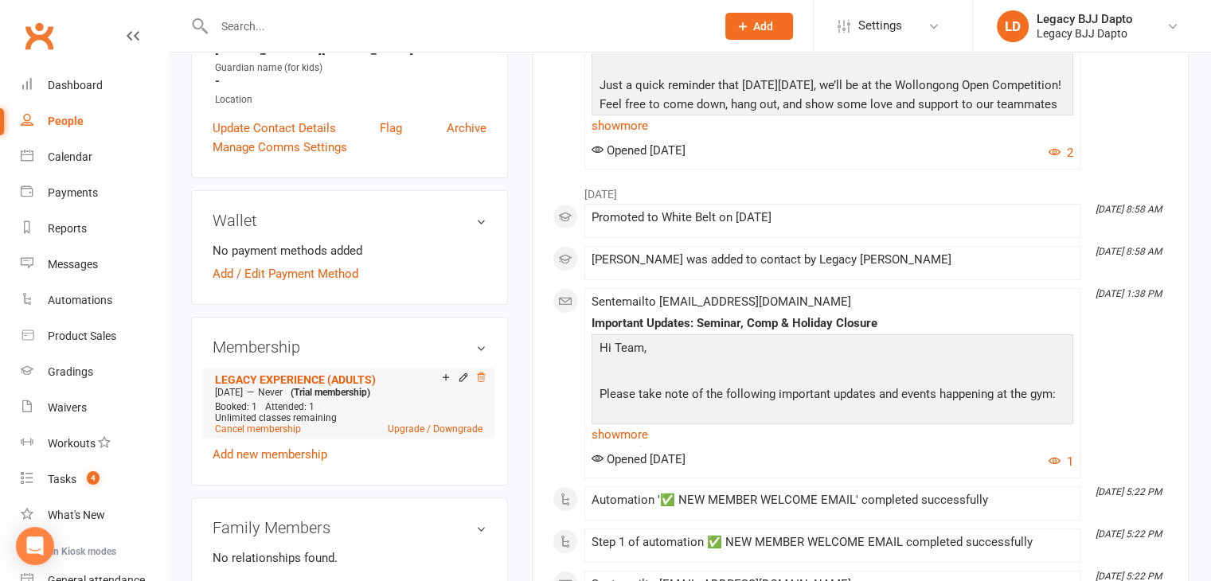
click at [484, 379] on icon at bounding box center [481, 378] width 8 height 9
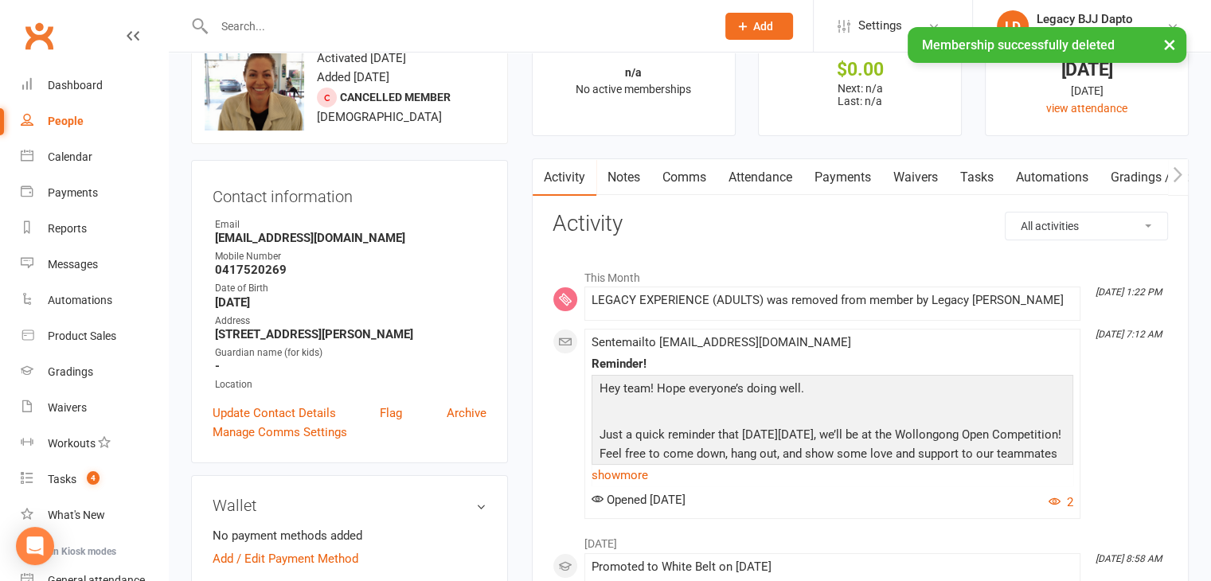
scroll to position [0, 0]
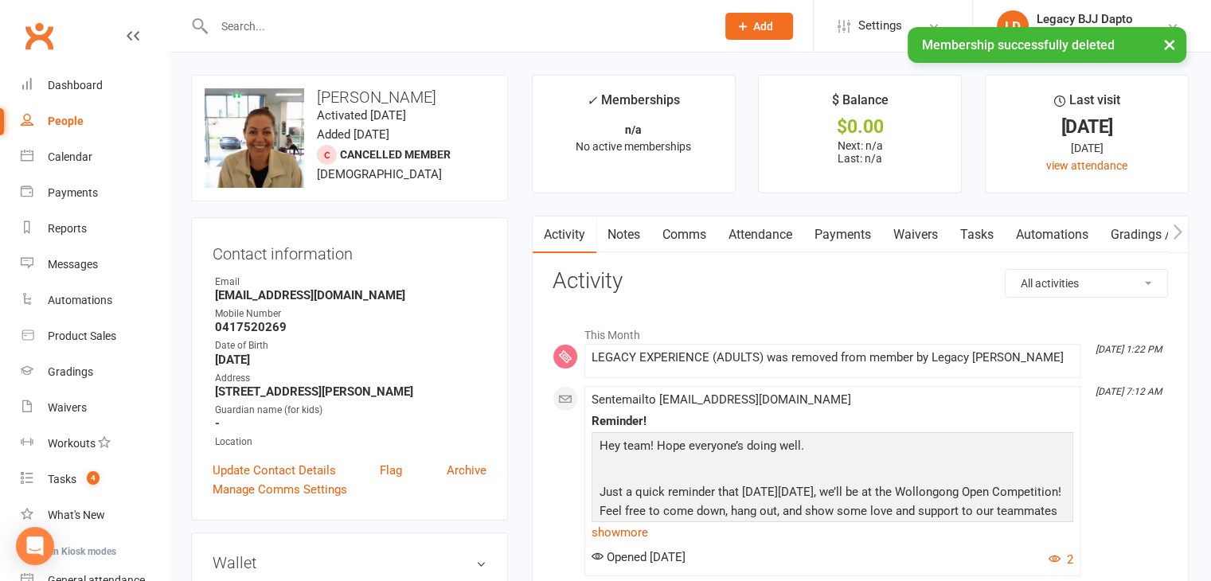
click at [773, 233] on link "Waivers" at bounding box center [915, 235] width 67 height 37
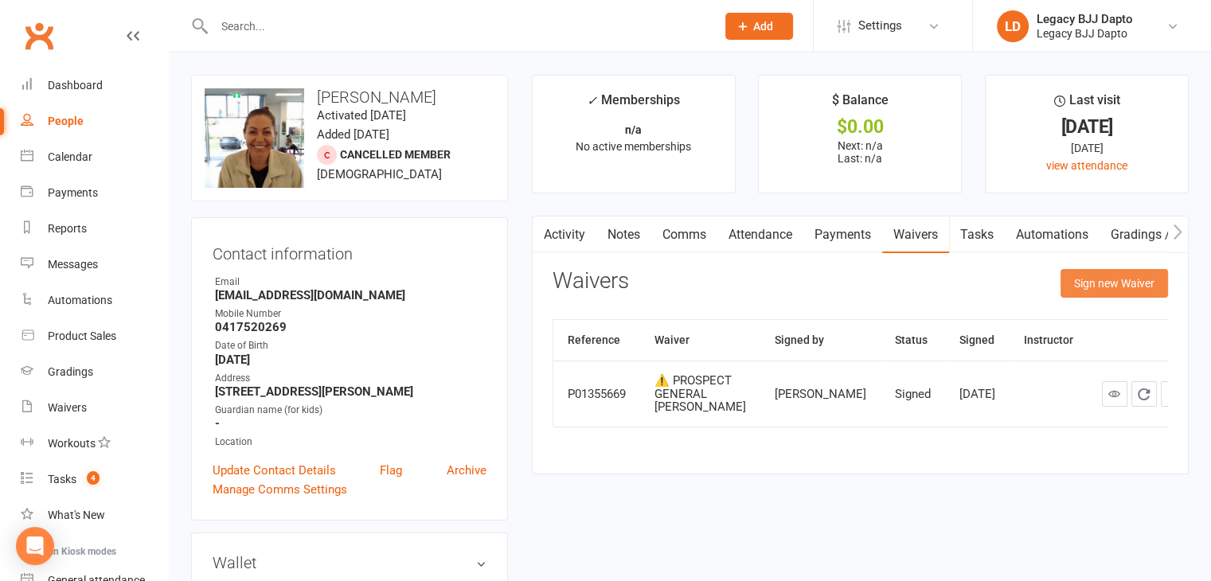
click at [773, 279] on button "Sign new Waiver" at bounding box center [1115, 283] width 108 height 29
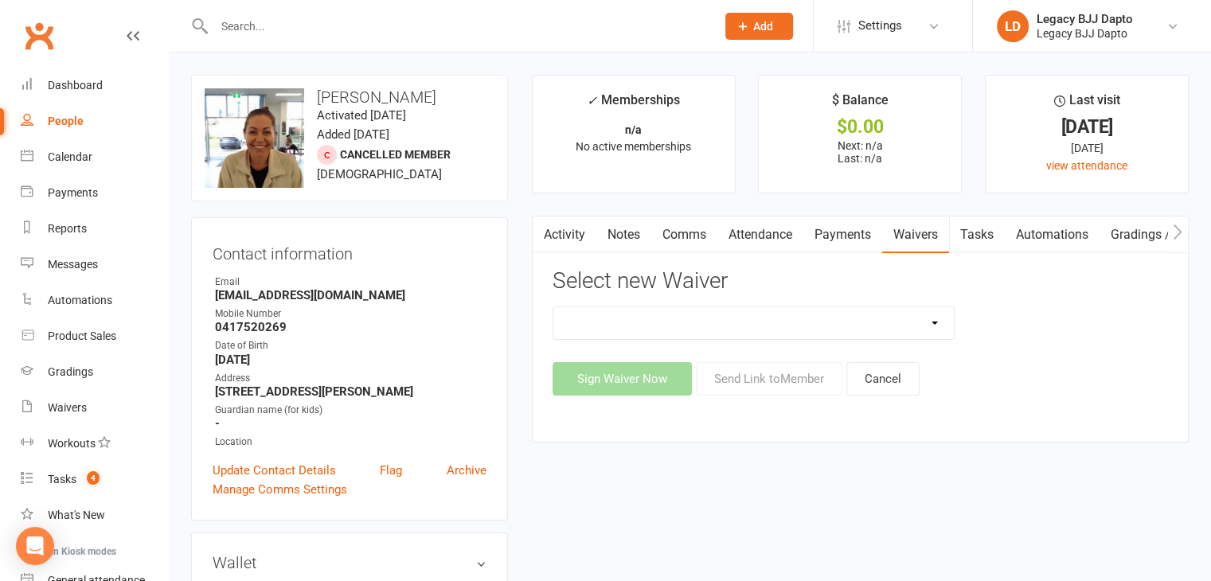
click at [773, 310] on select "❌ CANCELLATION FORM 🆓 FREE TRIAL WEEK 🛡️ LEGACY EXPERIENCE ✅ MEMBERSHIP SIGN UP…" at bounding box center [754, 323] width 401 height 32
select select "12177"
click at [554, 307] on select "❌ CANCELLATION FORM 🆓 FREE TRIAL WEEK 🛡️ LEGACY EXPERIENCE ✅ MEMBERSHIP SIGN UP…" at bounding box center [754, 323] width 401 height 32
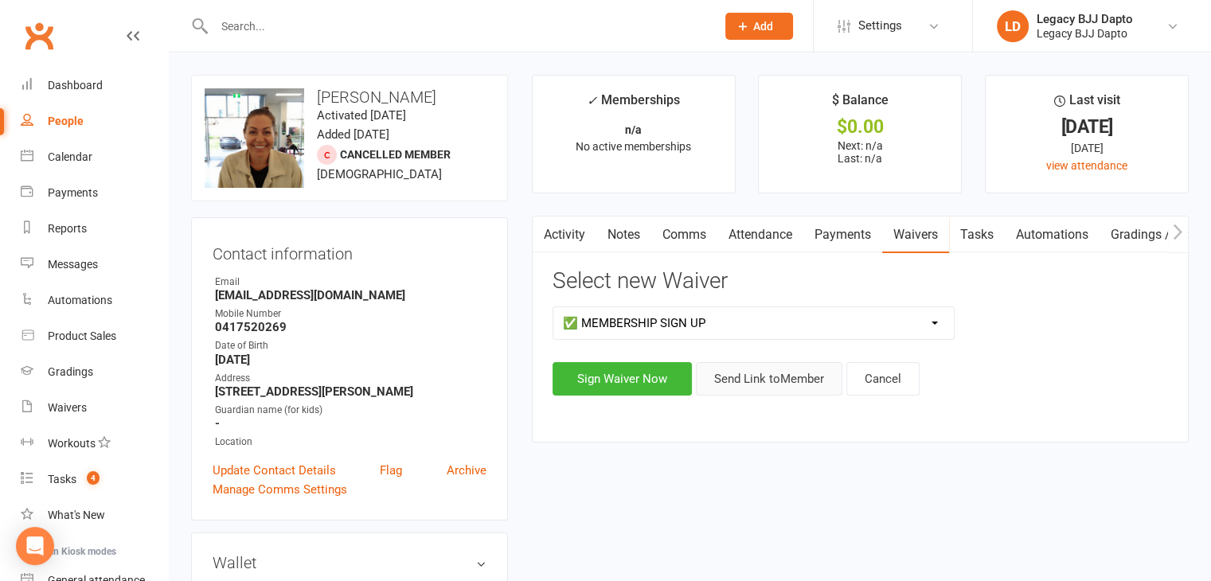
click at [773, 378] on button "Send Link to Member" at bounding box center [769, 378] width 147 height 33
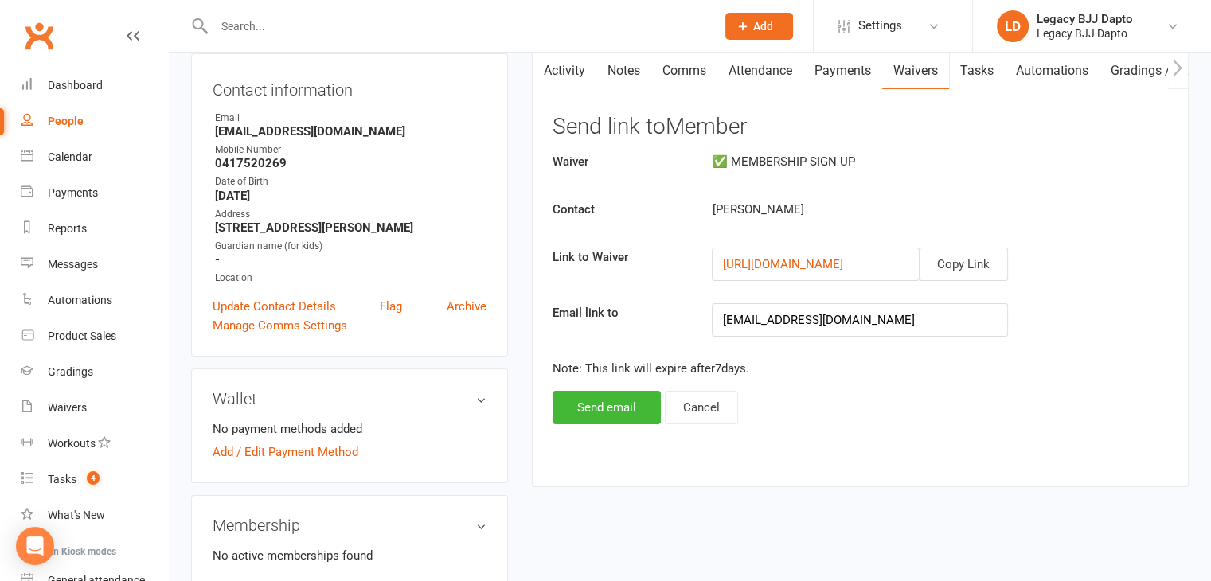
scroll to position [166, 0]
click at [631, 405] on button "Send email" at bounding box center [607, 405] width 108 height 33
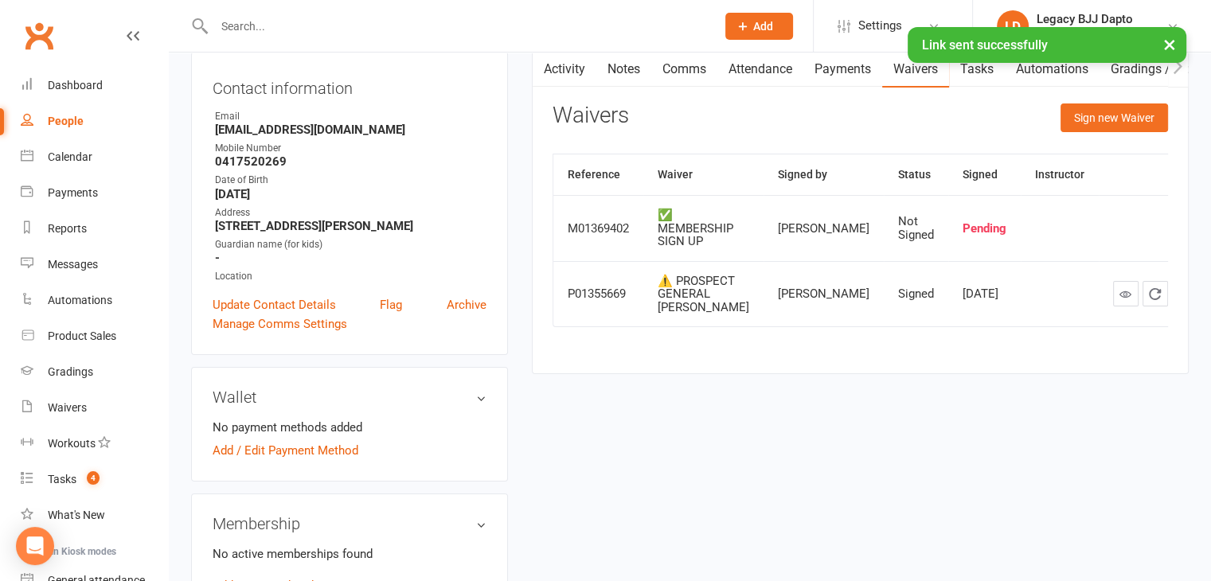
scroll to position [0, 0]
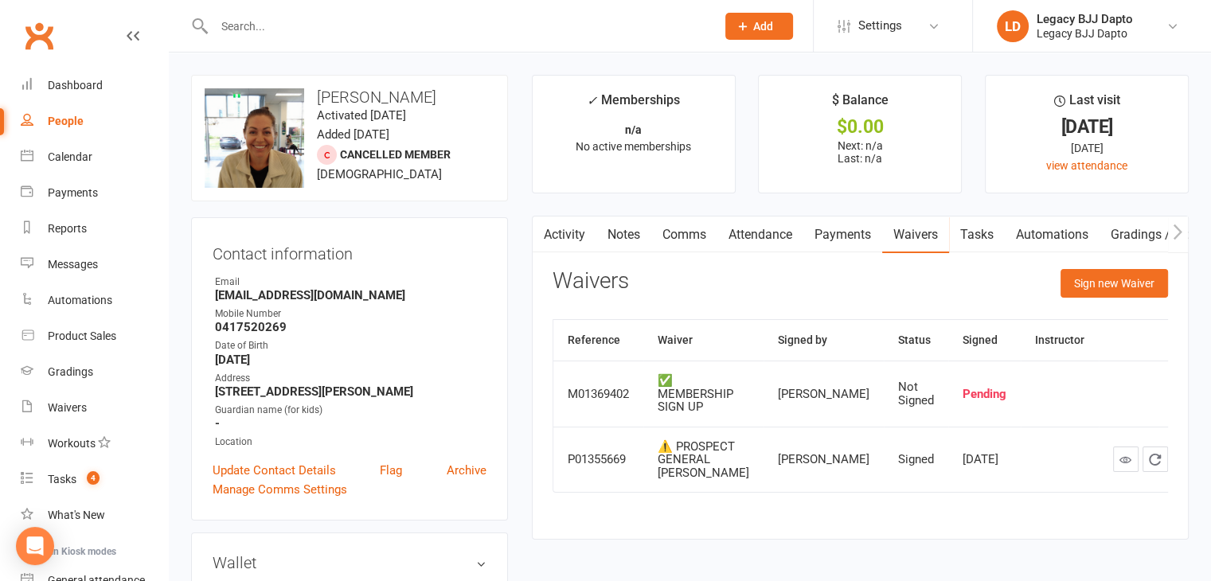
click at [389, 22] on input "text" at bounding box center [456, 26] width 495 height 22
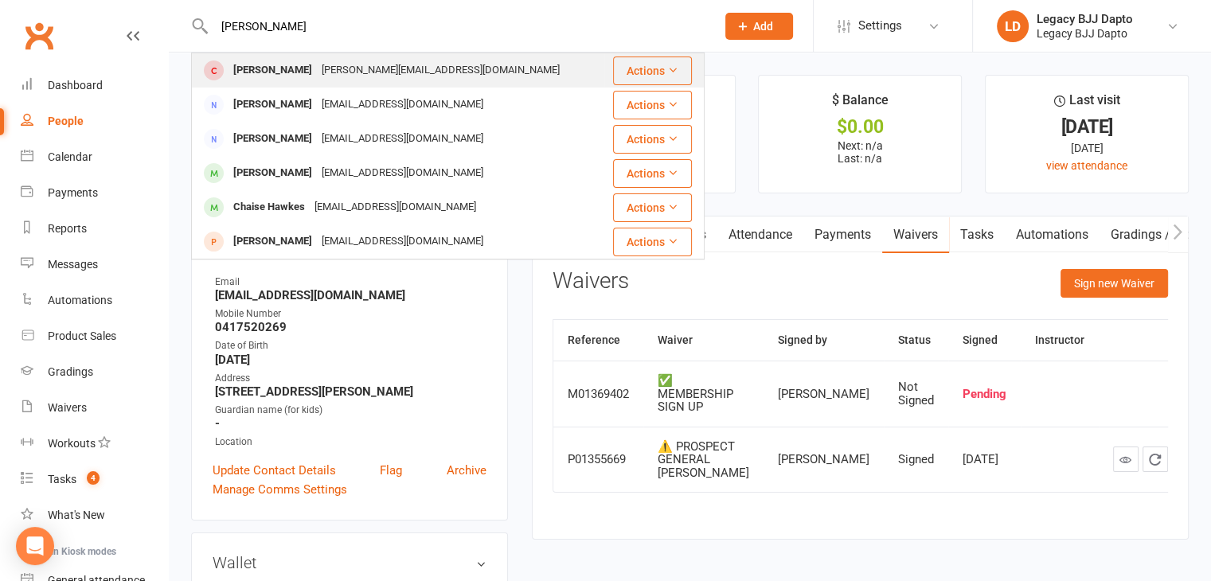
type input "[PERSON_NAME]"
click at [330, 68] on div "[PERSON_NAME][EMAIL_ADDRESS][DOMAIN_NAME]" at bounding box center [441, 70] width 248 height 23
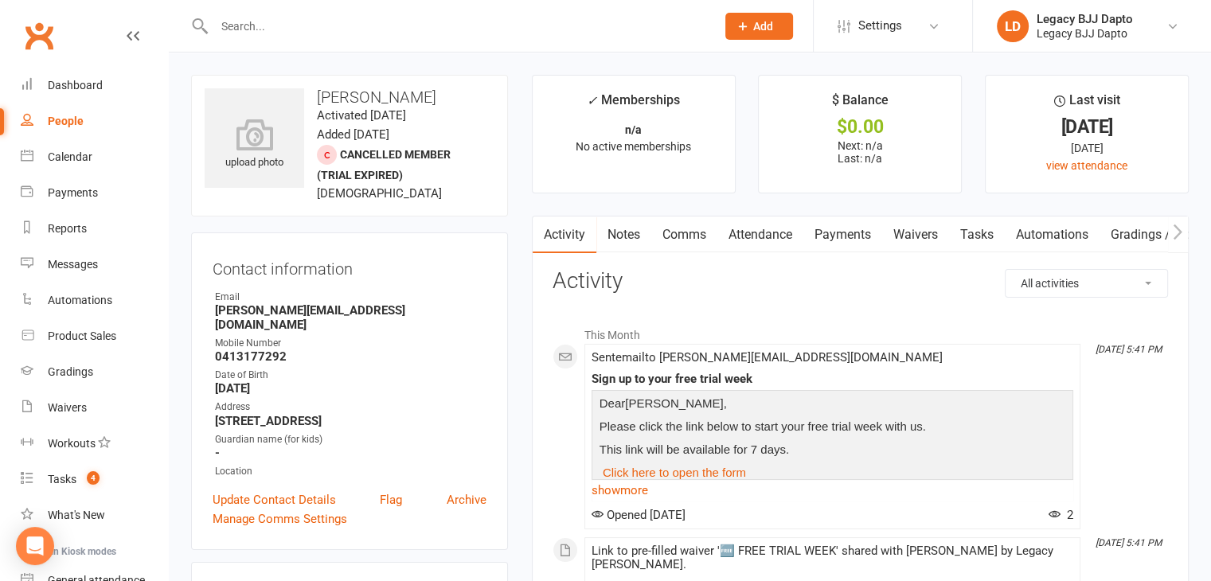
click at [631, 250] on link "Notes" at bounding box center [624, 235] width 55 height 37
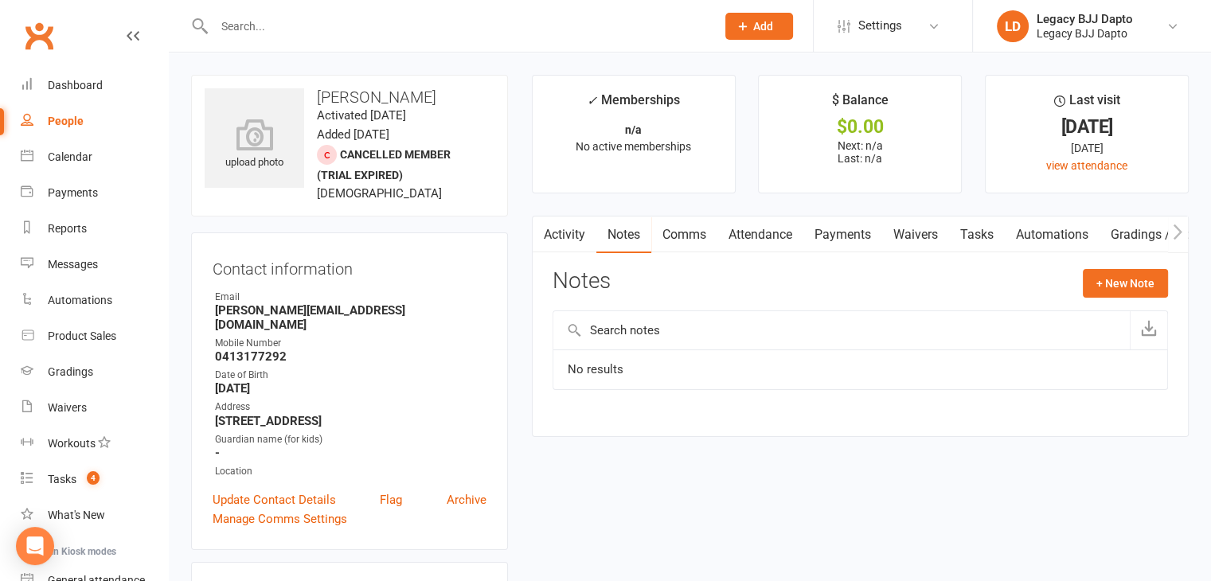
click at [573, 245] on link "Activity" at bounding box center [565, 235] width 64 height 37
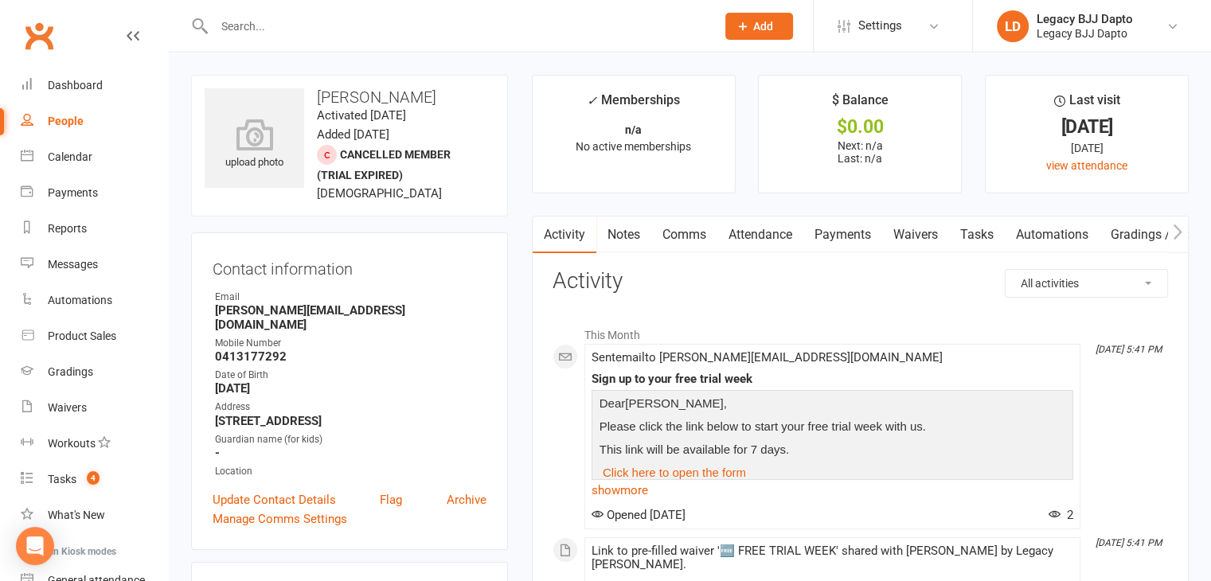
click at [288, 29] on input "text" at bounding box center [456, 26] width 495 height 22
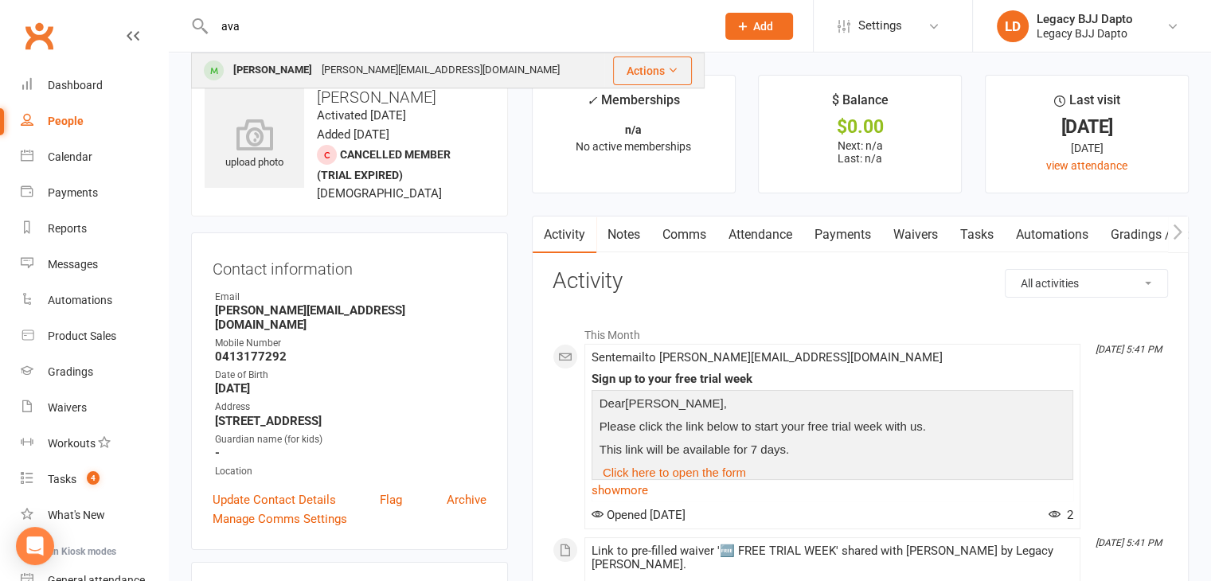
type input "ava"
click at [245, 70] on div "[PERSON_NAME]" at bounding box center [273, 70] width 88 height 23
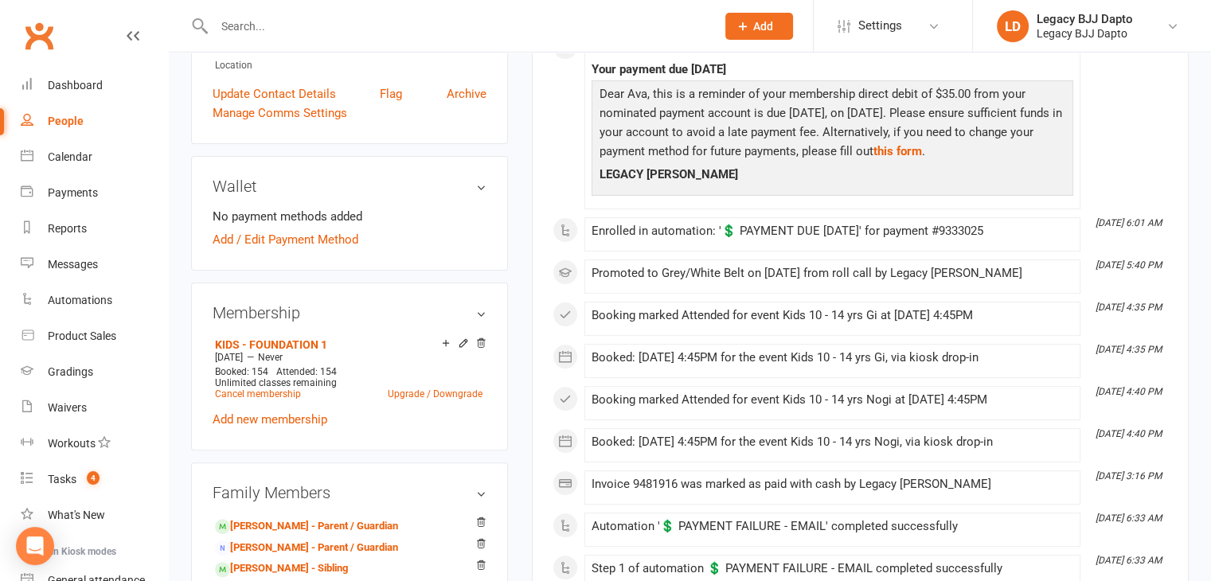
scroll to position [395, 0]
click at [76, 120] on div "People" at bounding box center [66, 121] width 36 height 13
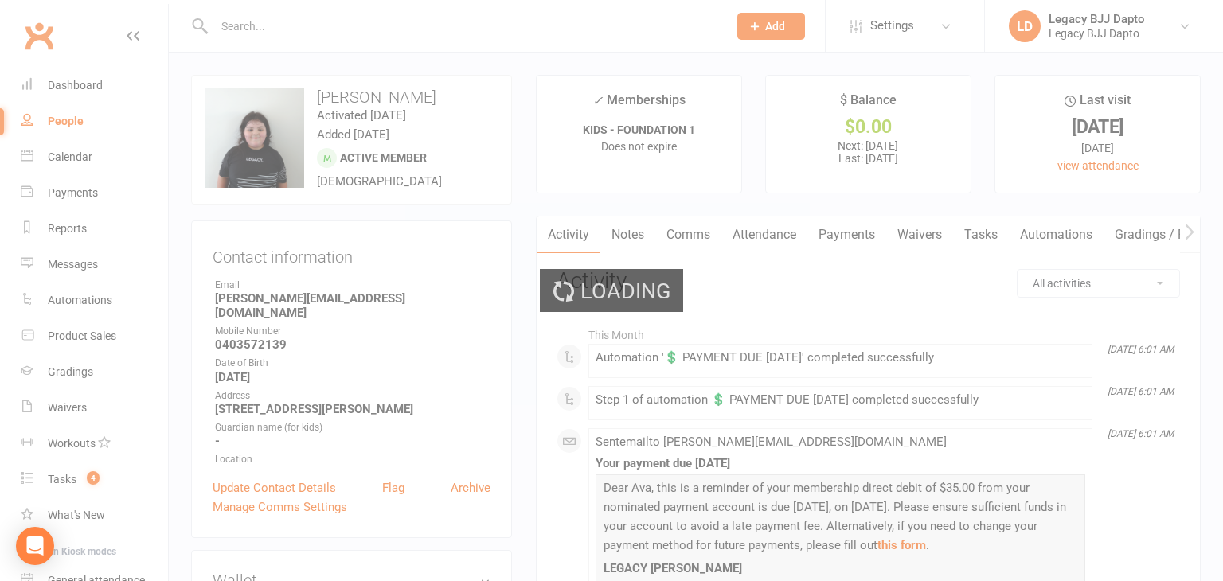
select select "100"
